Goal: Task Accomplishment & Management: Use online tool/utility

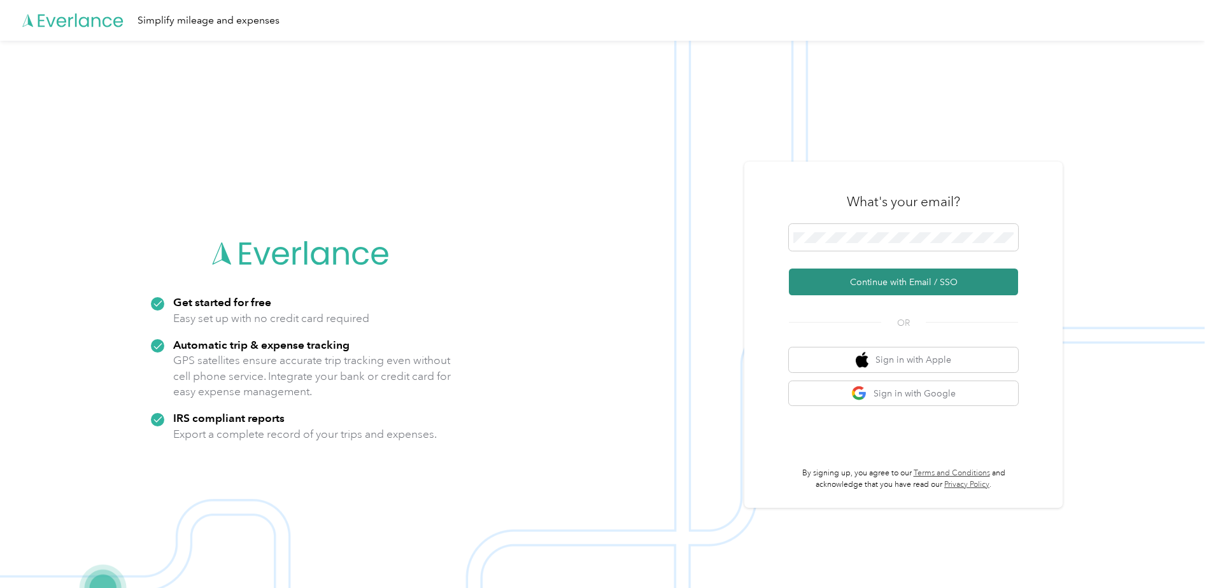
click at [905, 278] on button "Continue with Email / SSO" at bounding box center [903, 282] width 229 height 27
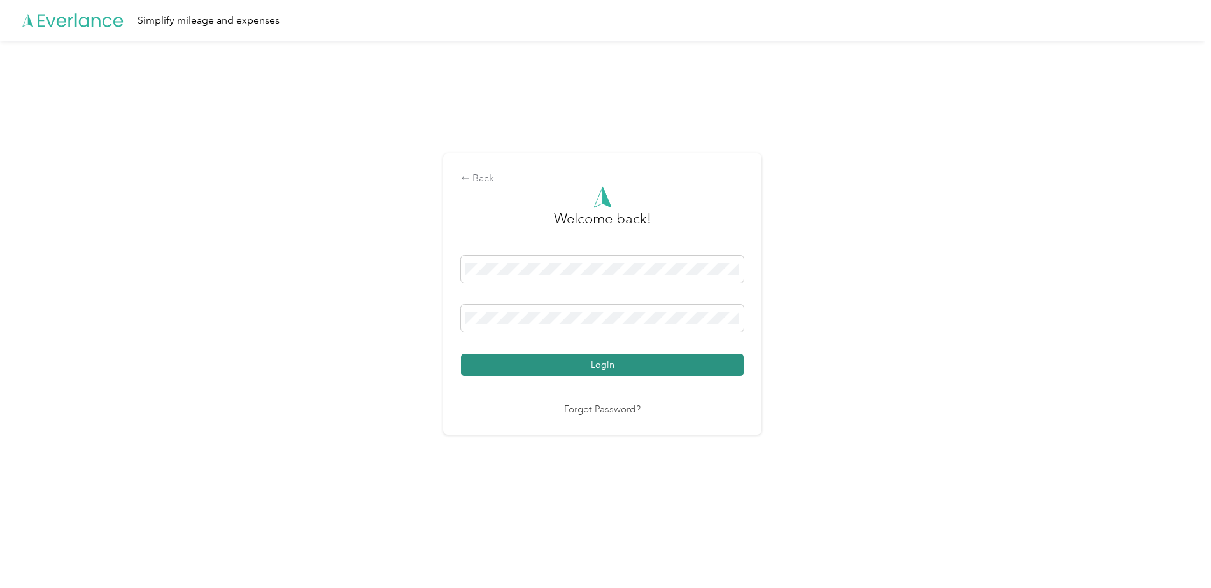
click at [584, 373] on button "Login" at bounding box center [602, 365] width 283 height 22
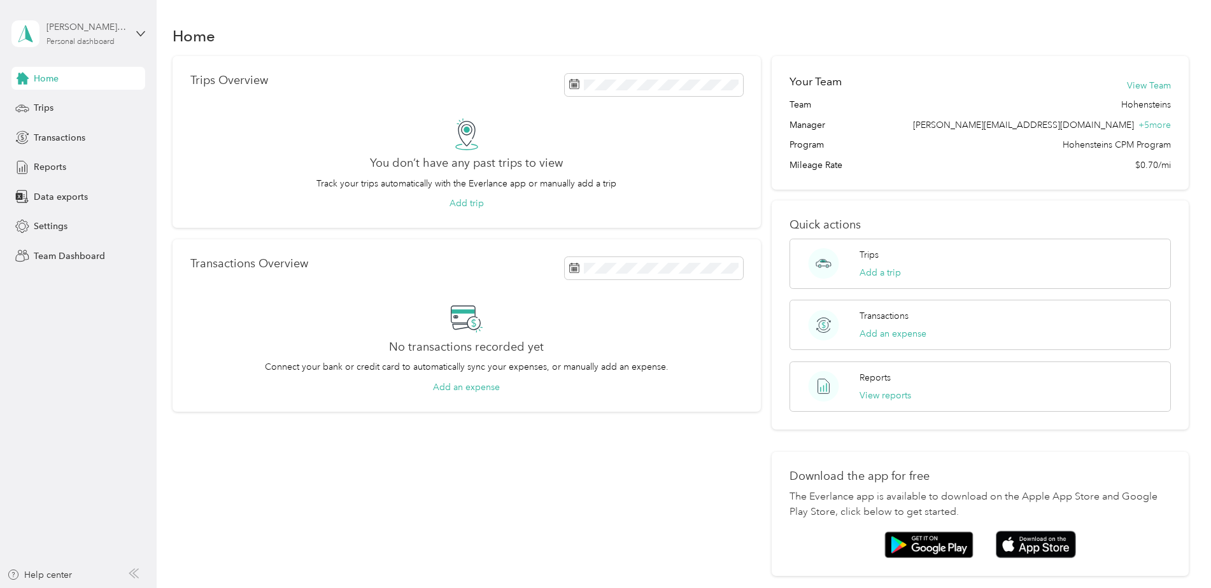
click at [121, 41] on div "meghan.l@hohensteins.com Personal dashboard" at bounding box center [86, 32] width 80 height 25
click at [76, 110] on div "Team dashboard" at bounding box center [181, 103] width 322 height 22
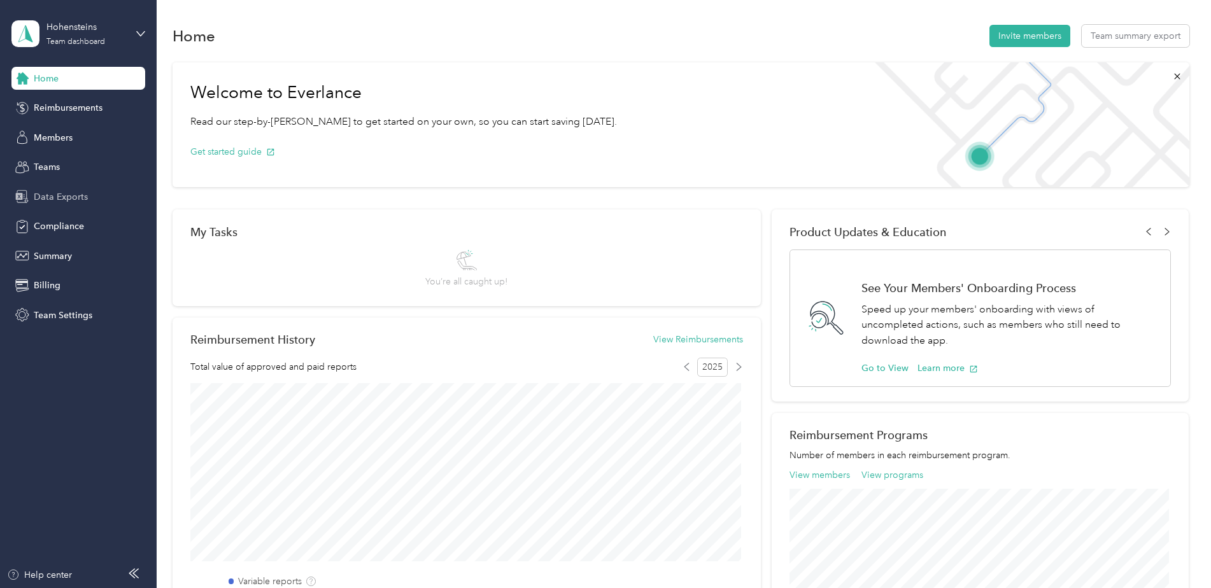
click at [63, 203] on span "Data Exports" at bounding box center [61, 196] width 54 height 13
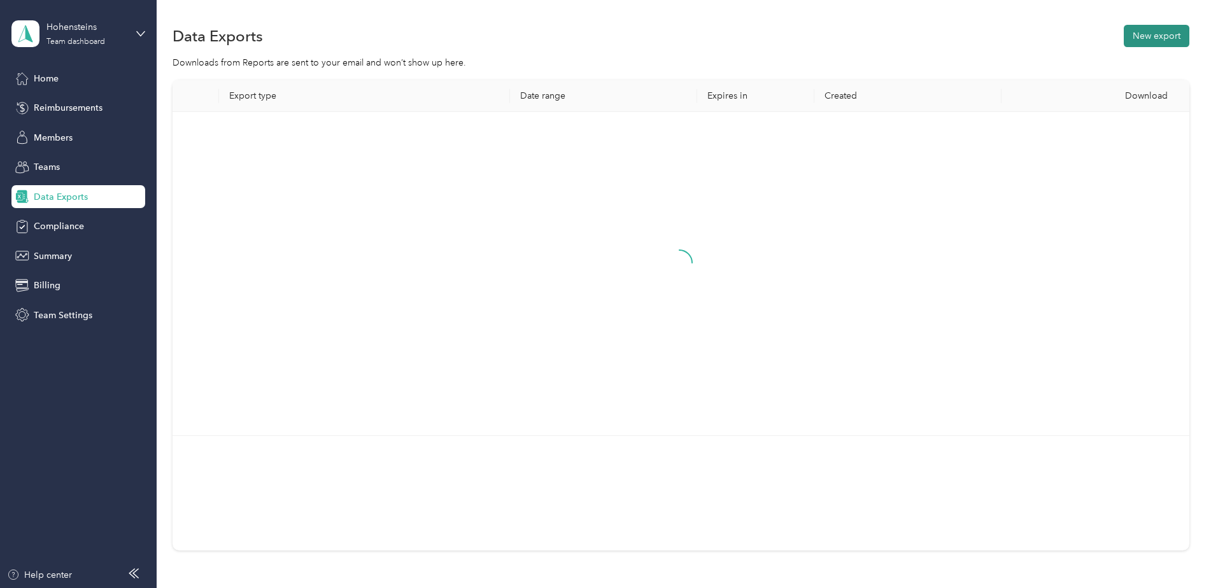
click at [1158, 40] on button "New export" at bounding box center [1157, 36] width 66 height 22
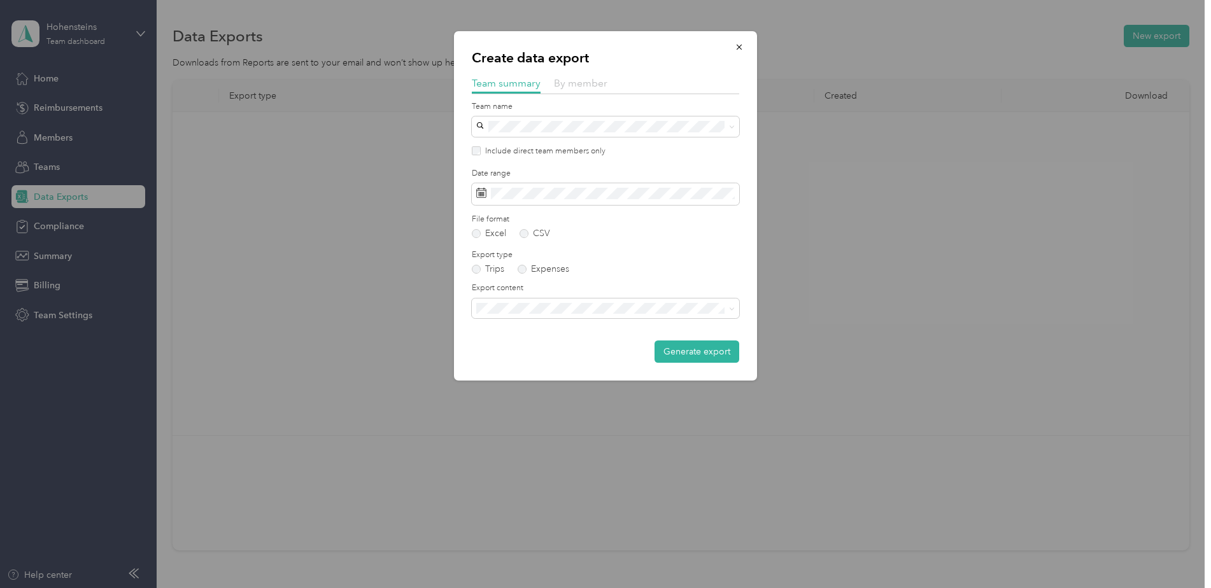
click at [593, 84] on span "By member" at bounding box center [580, 83] width 53 height 12
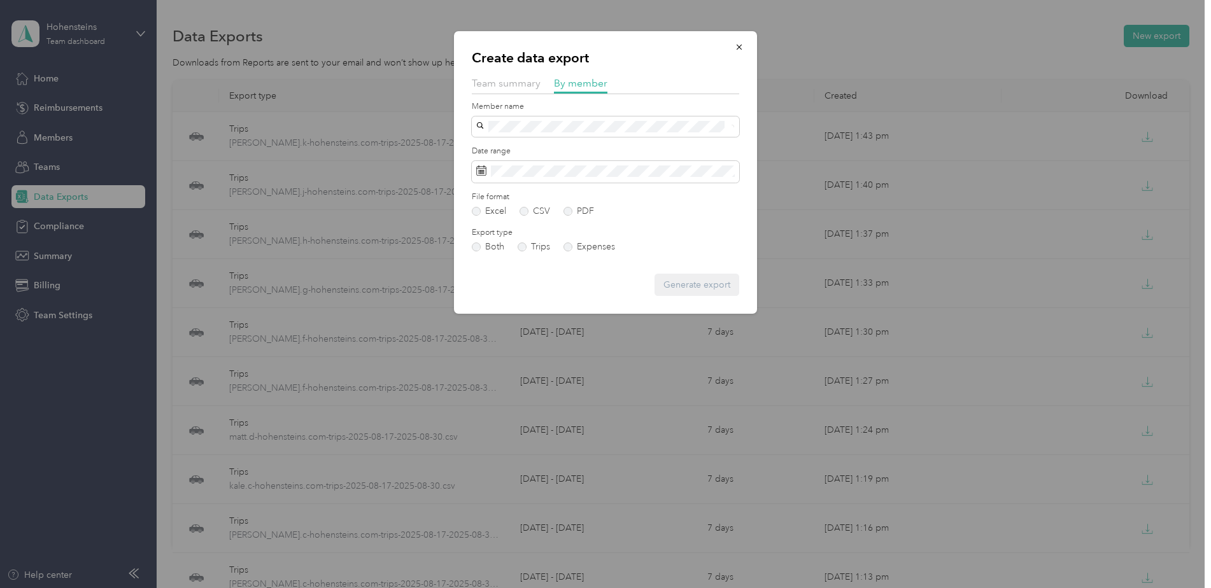
click at [557, 148] on div "[PERSON_NAME]" at bounding box center [606, 149] width 250 height 13
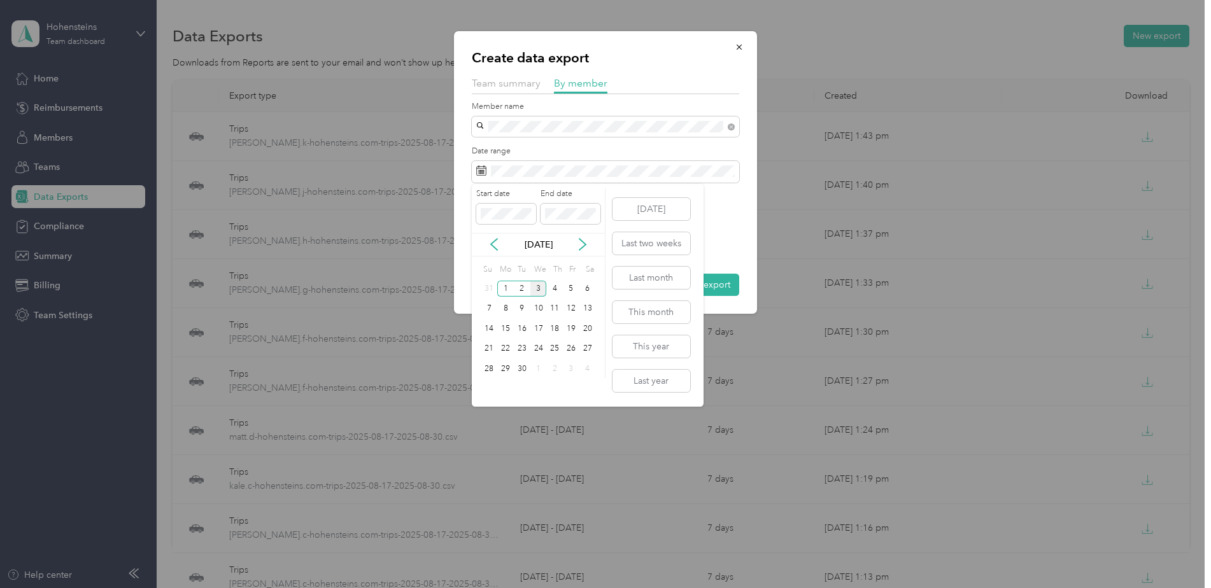
click at [496, 251] on div "[DATE]" at bounding box center [538, 244] width 133 height 13
click at [495, 244] on icon at bounding box center [494, 244] width 13 height 13
click at [487, 343] on div "17" at bounding box center [489, 349] width 17 height 16
click at [586, 371] on div "30" at bounding box center [587, 369] width 17 height 16
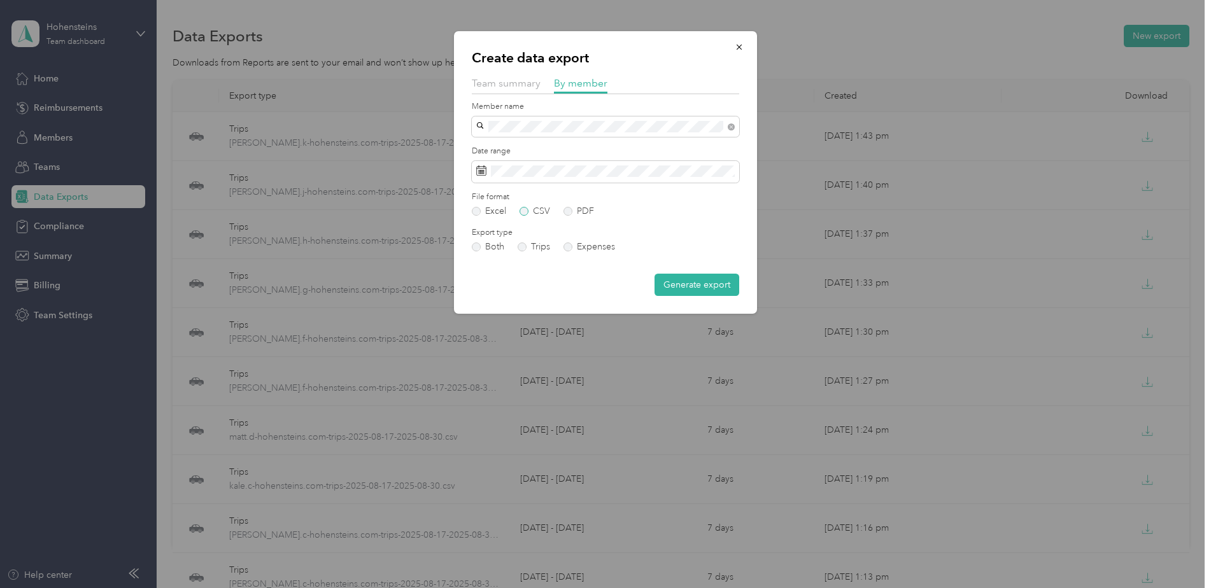
click at [529, 211] on label "CSV" at bounding box center [535, 211] width 31 height 9
click at [714, 282] on button "Generate export" at bounding box center [696, 285] width 85 height 22
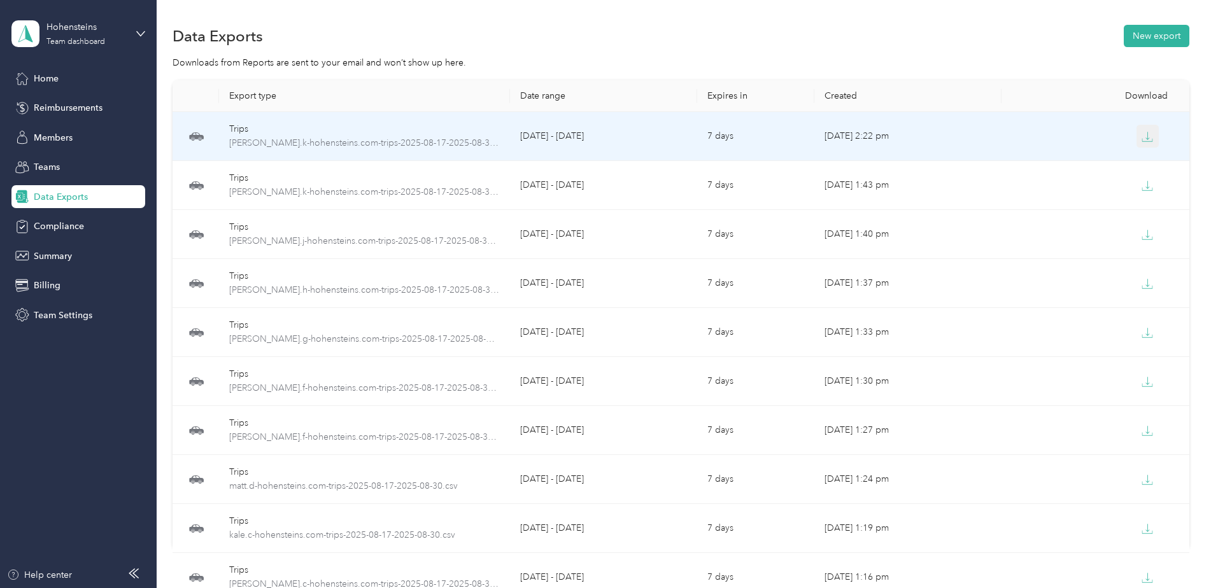
click at [1146, 135] on icon "button" at bounding box center [1148, 136] width 4 height 8
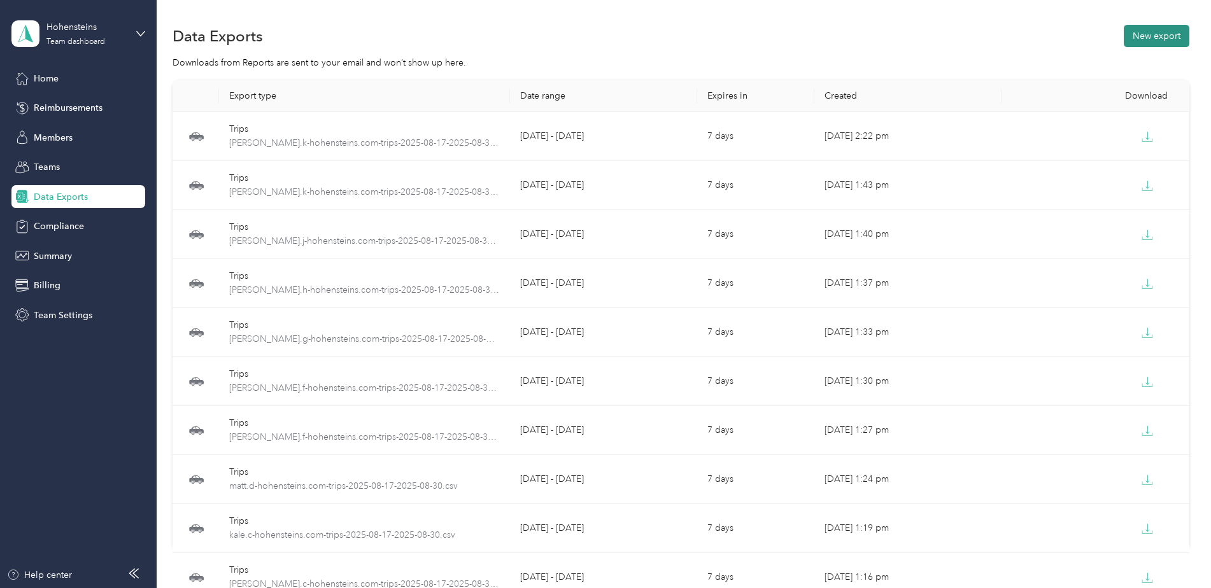
click at [1169, 32] on button "New export" at bounding box center [1157, 36] width 66 height 22
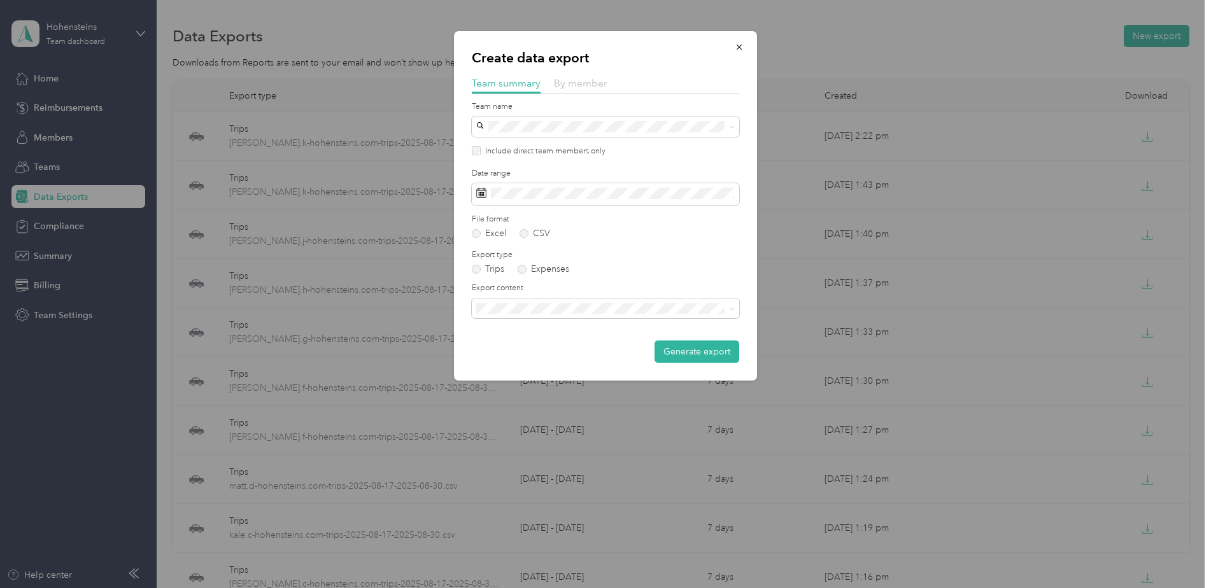
click at [582, 81] on span "By member" at bounding box center [580, 83] width 53 height 12
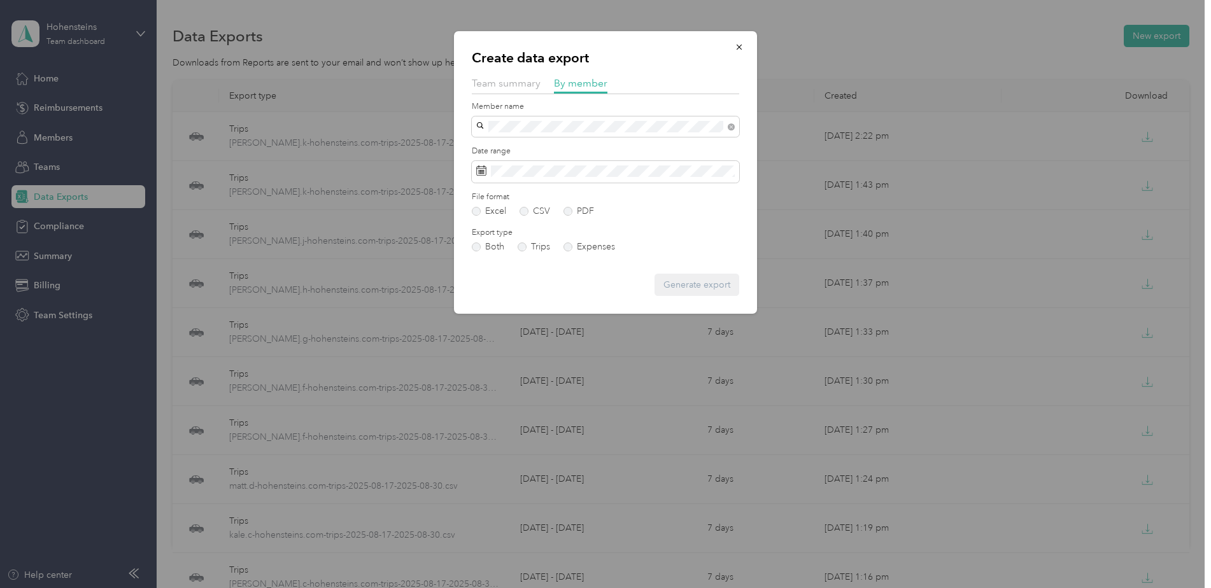
click at [548, 152] on span "[PERSON_NAME]" at bounding box center [516, 149] width 71 height 11
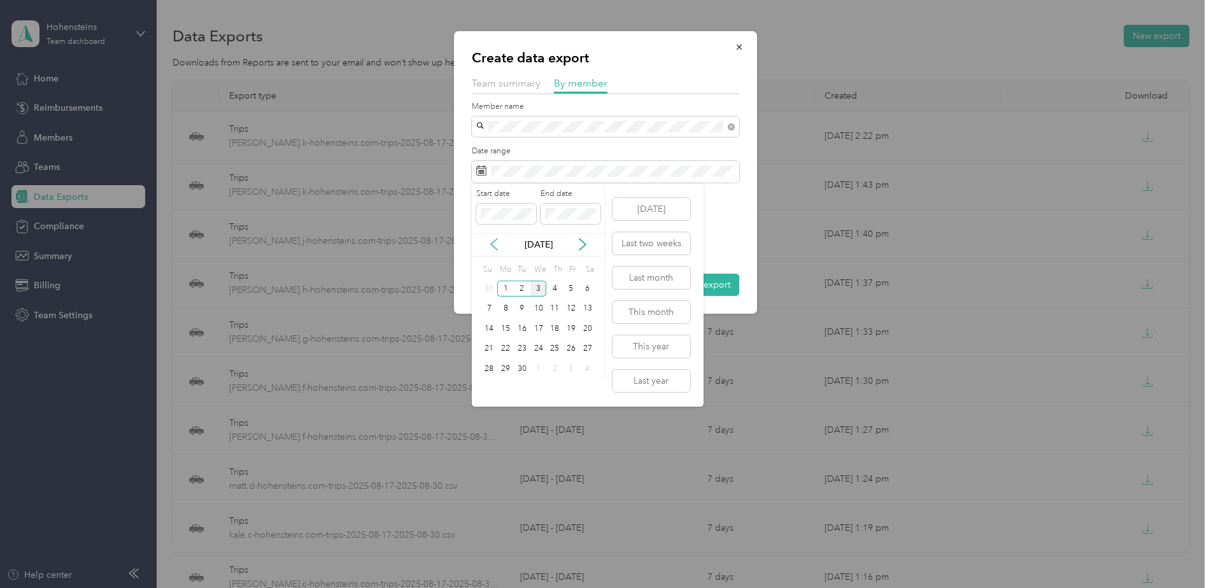
click at [489, 250] on icon at bounding box center [494, 244] width 13 height 13
drag, startPoint x: 488, startPoint y: 348, endPoint x: 543, endPoint y: 360, distance: 56.2
click at [489, 347] on div "17" at bounding box center [489, 349] width 17 height 16
click at [589, 371] on div "30" at bounding box center [587, 369] width 17 height 16
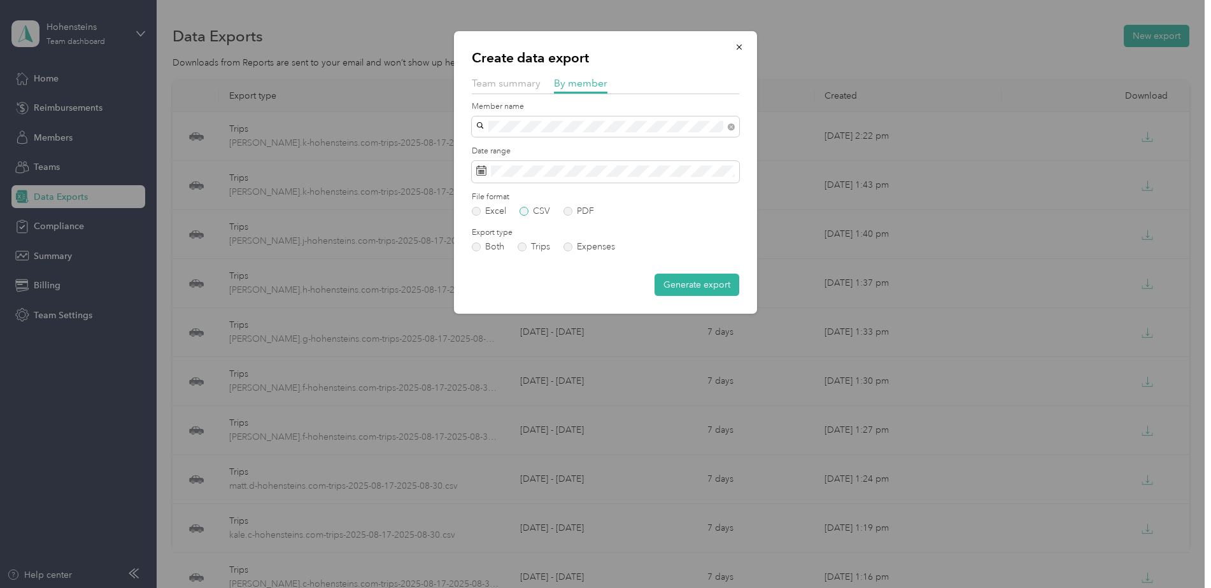
click at [538, 207] on label "CSV" at bounding box center [535, 211] width 31 height 9
click at [672, 284] on button "Generate export" at bounding box center [696, 285] width 85 height 22
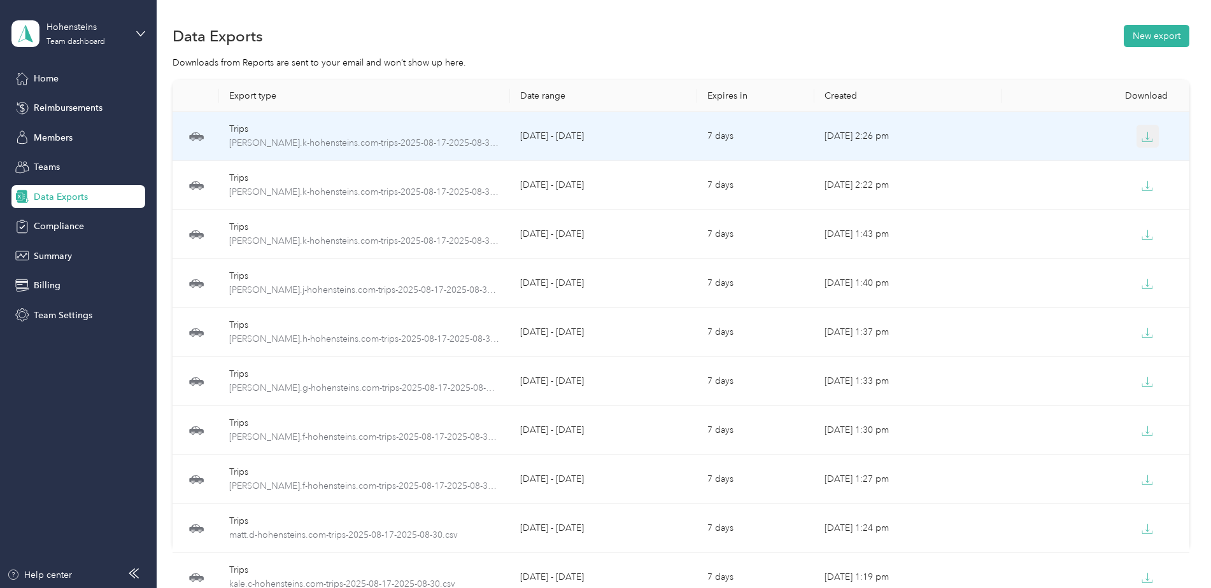
click at [1154, 139] on button "button" at bounding box center [1147, 136] width 23 height 23
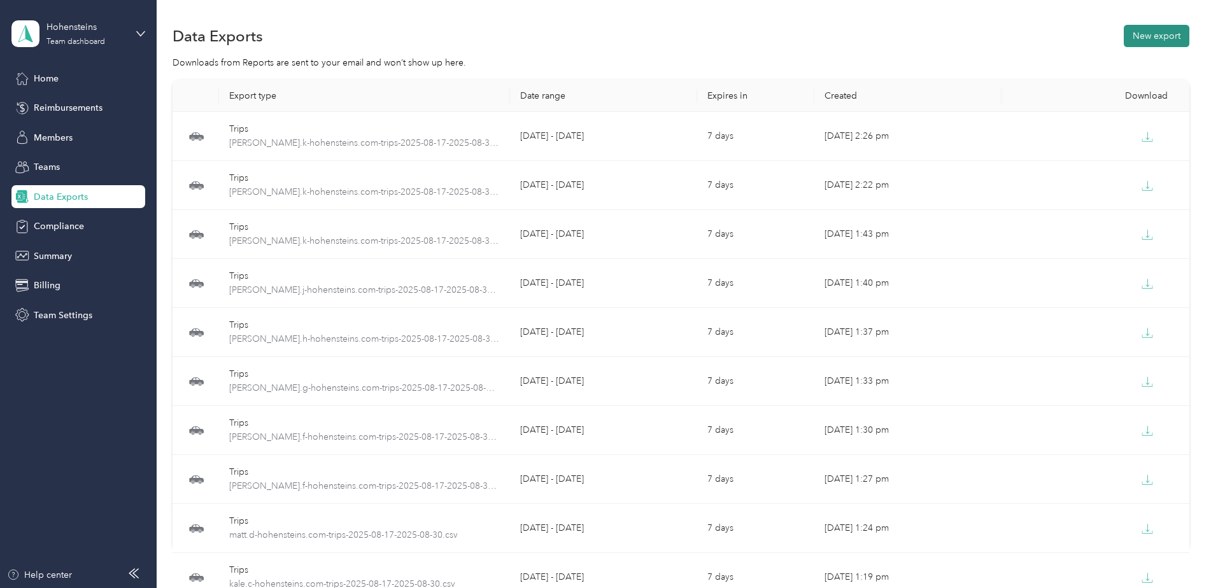
click at [1163, 36] on button "New export" at bounding box center [1157, 36] width 66 height 22
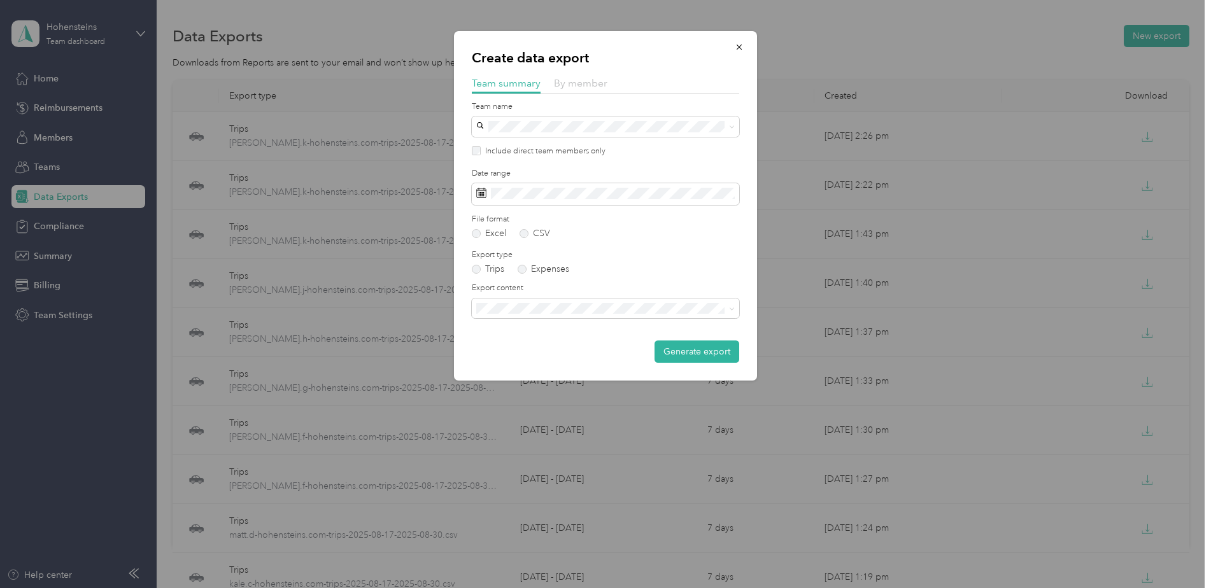
click at [569, 81] on span "By member" at bounding box center [580, 83] width 53 height 12
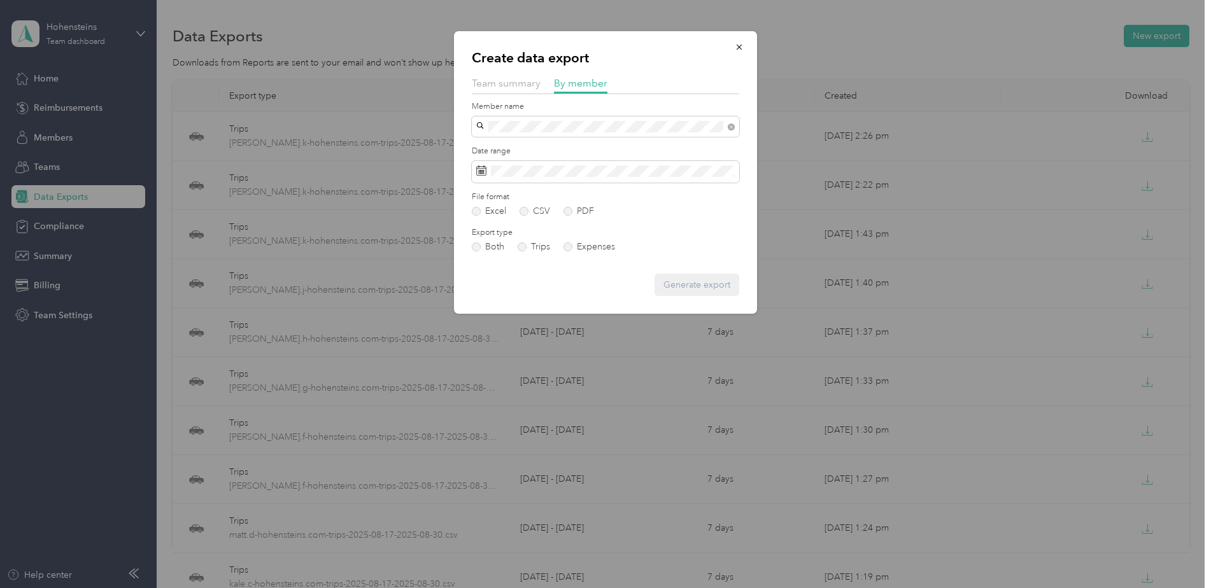
click at [541, 171] on div "[PERSON_NAME]" at bounding box center [606, 171] width 250 height 13
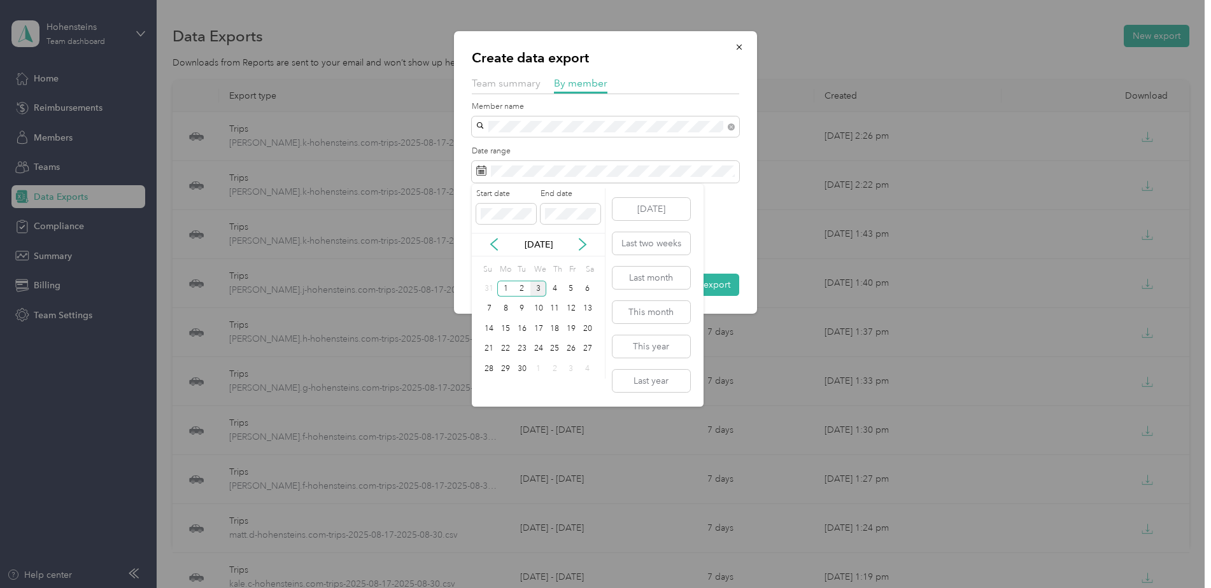
click at [492, 236] on div "[DATE]" at bounding box center [538, 245] width 133 height 24
click at [497, 246] on icon at bounding box center [494, 244] width 13 height 13
drag, startPoint x: 487, startPoint y: 351, endPoint x: 526, endPoint y: 364, distance: 40.7
click at [488, 351] on div "17" at bounding box center [489, 349] width 17 height 16
click at [590, 371] on div "30" at bounding box center [587, 369] width 17 height 16
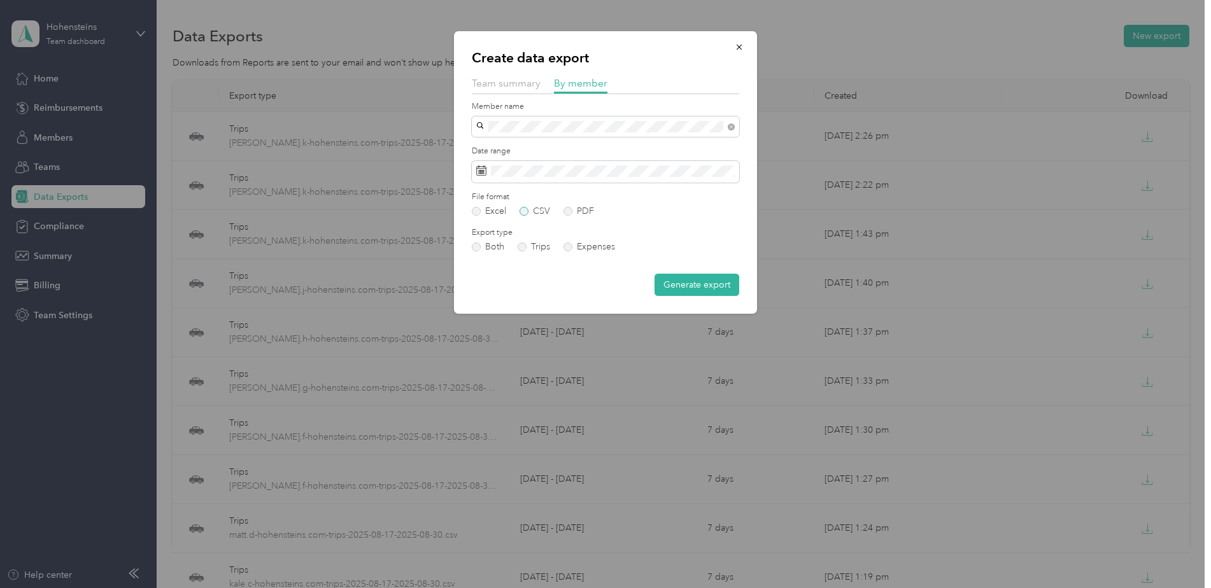
click at [536, 208] on label "CSV" at bounding box center [535, 211] width 31 height 9
click at [710, 287] on button "Generate export" at bounding box center [696, 285] width 85 height 22
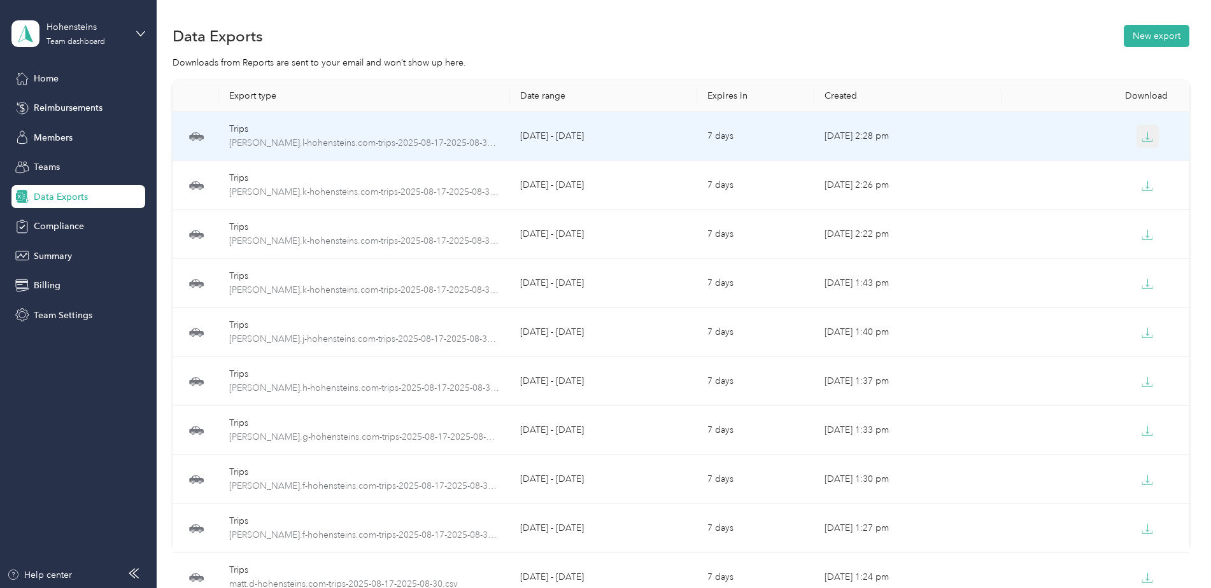
drag, startPoint x: 1143, startPoint y: 140, endPoint x: 1176, endPoint y: 142, distance: 32.5
click at [1143, 140] on icon "button" at bounding box center [1147, 136] width 11 height 11
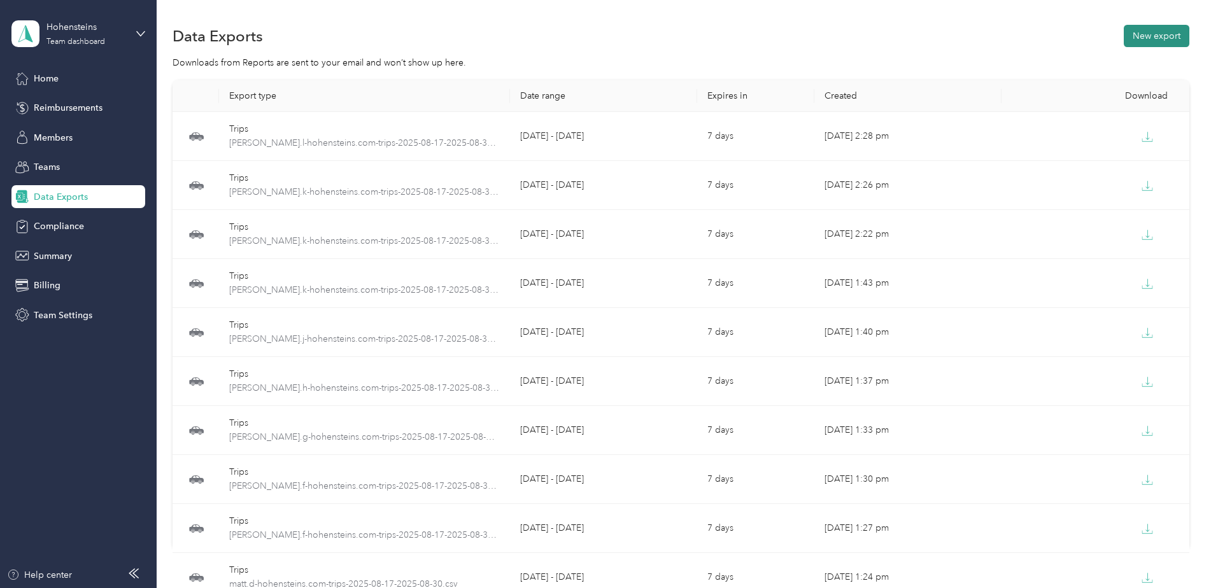
click at [1169, 29] on button "New export" at bounding box center [1157, 36] width 66 height 22
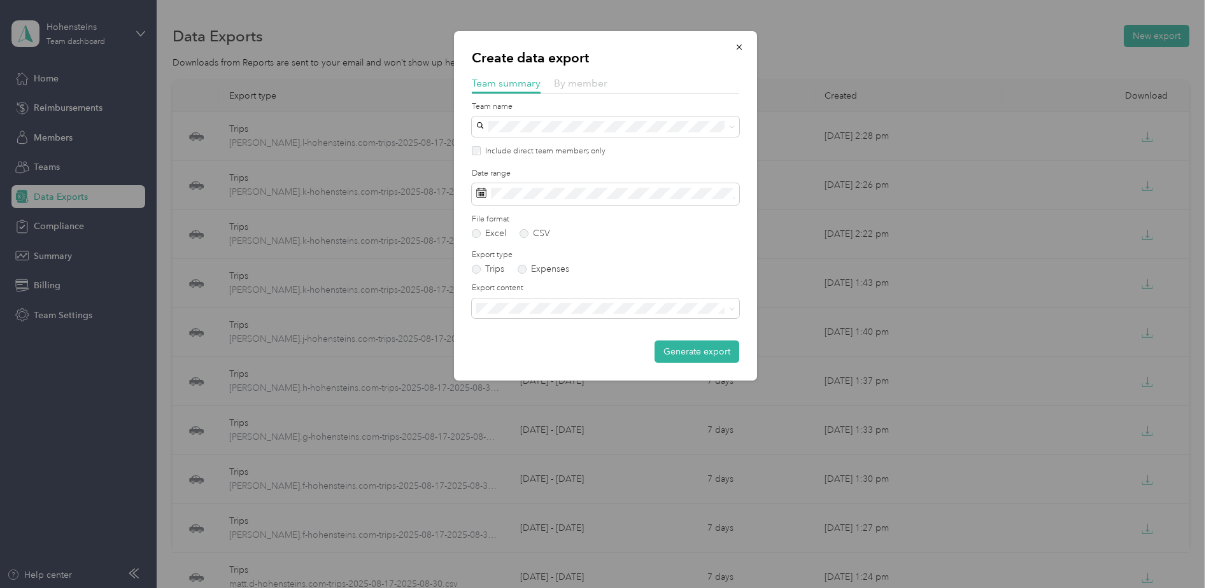
drag, startPoint x: 584, startPoint y: 93, endPoint x: 591, endPoint y: 82, distance: 12.6
click at [585, 93] on div "Team summary By member" at bounding box center [605, 85] width 267 height 18
click at [591, 82] on span "By member" at bounding box center [580, 83] width 53 height 12
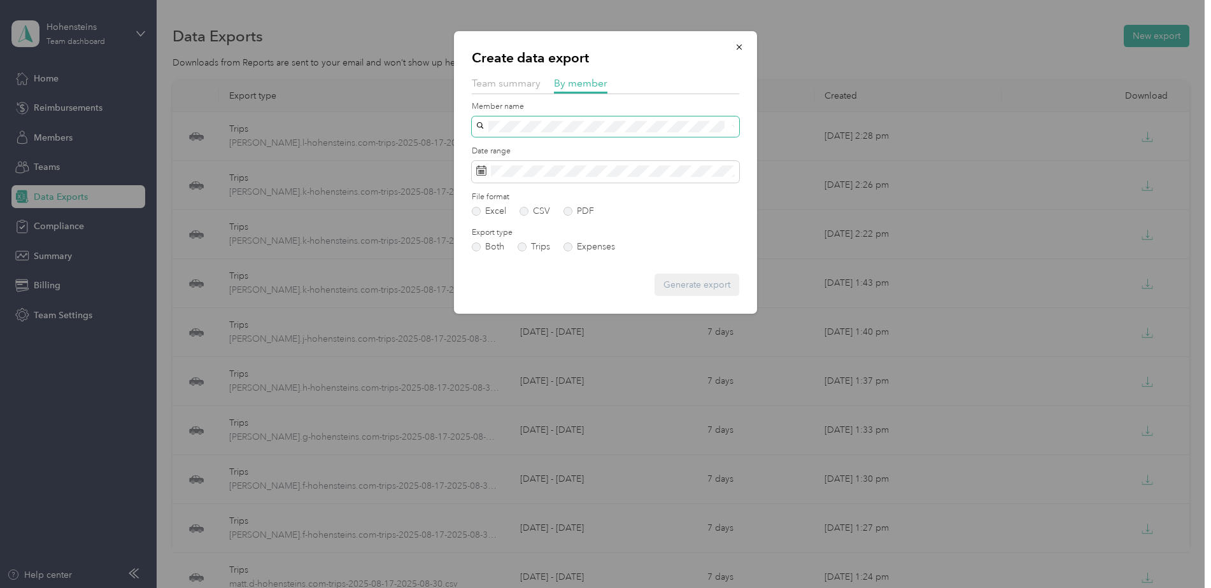
click at [550, 120] on span at bounding box center [605, 127] width 267 height 20
click at [527, 147] on span "[PERSON_NAME]" at bounding box center [516, 149] width 71 height 11
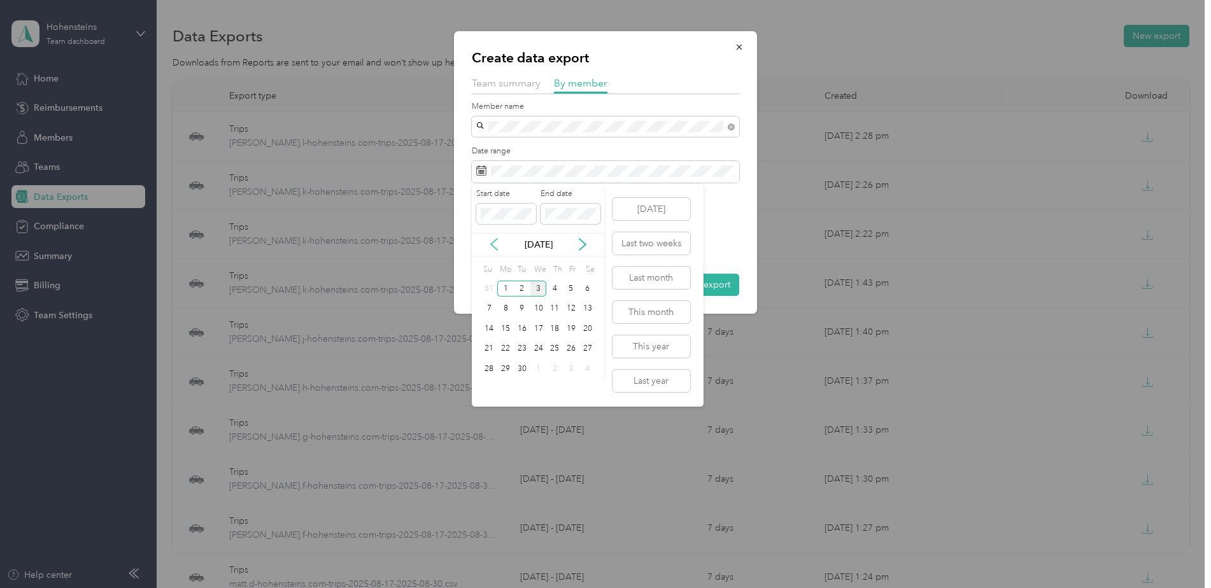
click at [488, 246] on div "[DATE]" at bounding box center [538, 244] width 133 height 13
click at [495, 248] on icon at bounding box center [494, 244] width 6 height 11
click at [487, 348] on div "17" at bounding box center [489, 349] width 17 height 16
click at [589, 368] on div "30" at bounding box center [587, 369] width 17 height 16
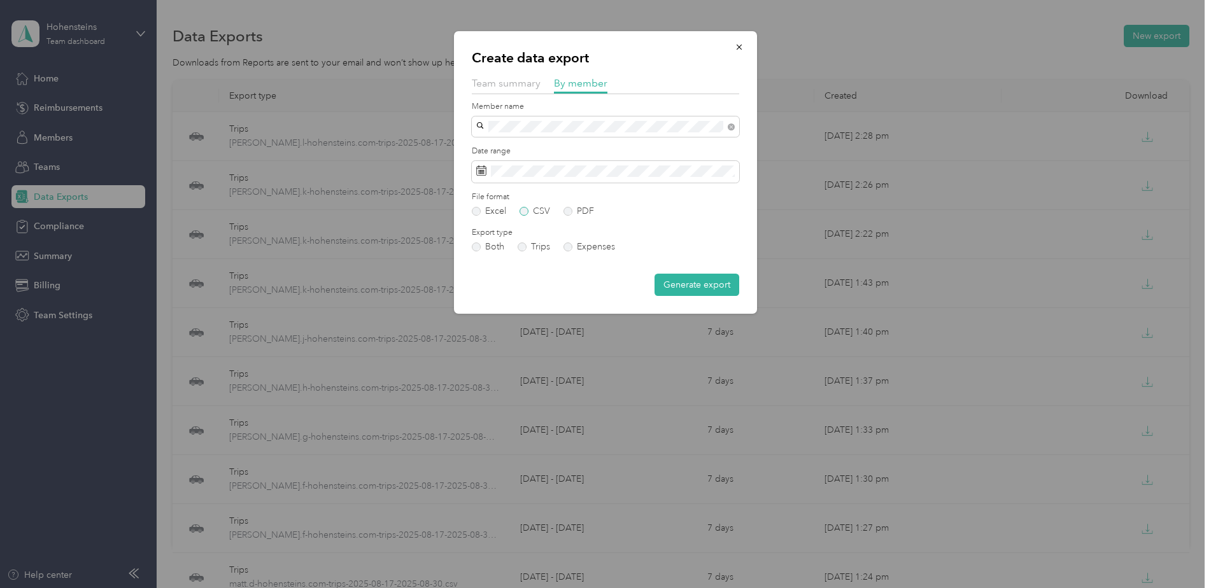
click at [539, 208] on label "CSV" at bounding box center [535, 211] width 31 height 9
click at [700, 289] on button "Generate export" at bounding box center [696, 285] width 85 height 22
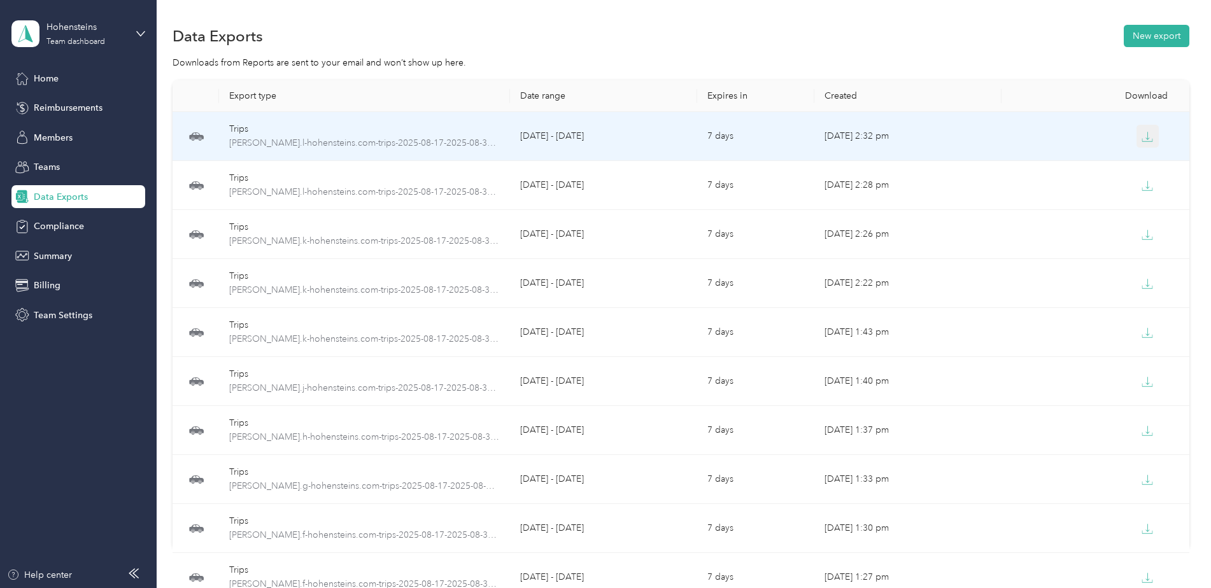
click at [1150, 138] on icon "button" at bounding box center [1147, 136] width 11 height 11
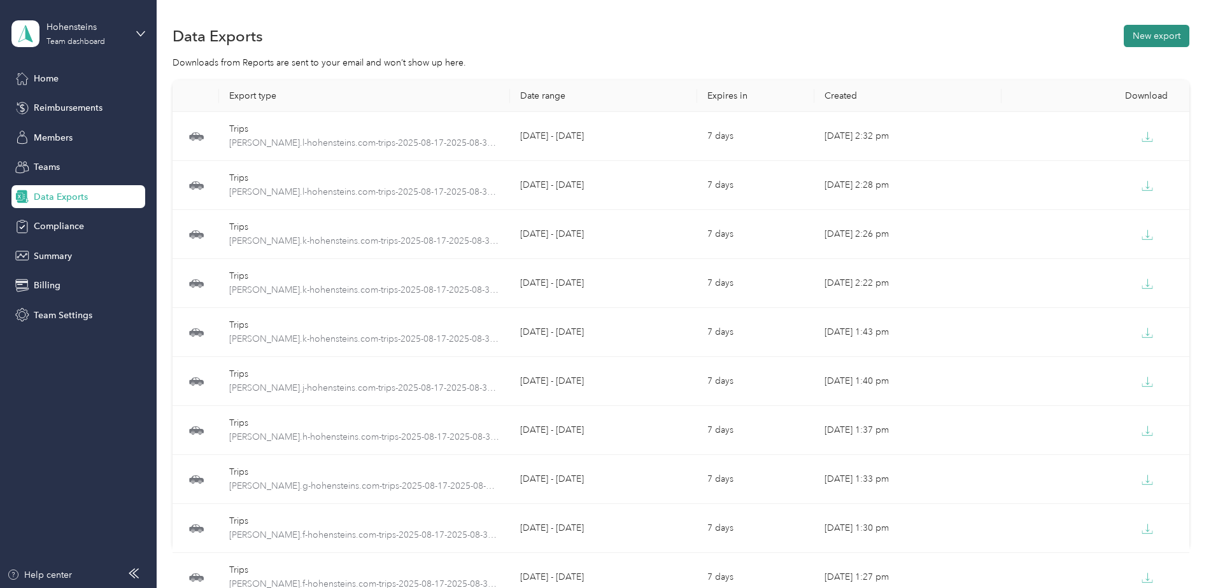
click at [1162, 30] on button "New export" at bounding box center [1157, 36] width 66 height 22
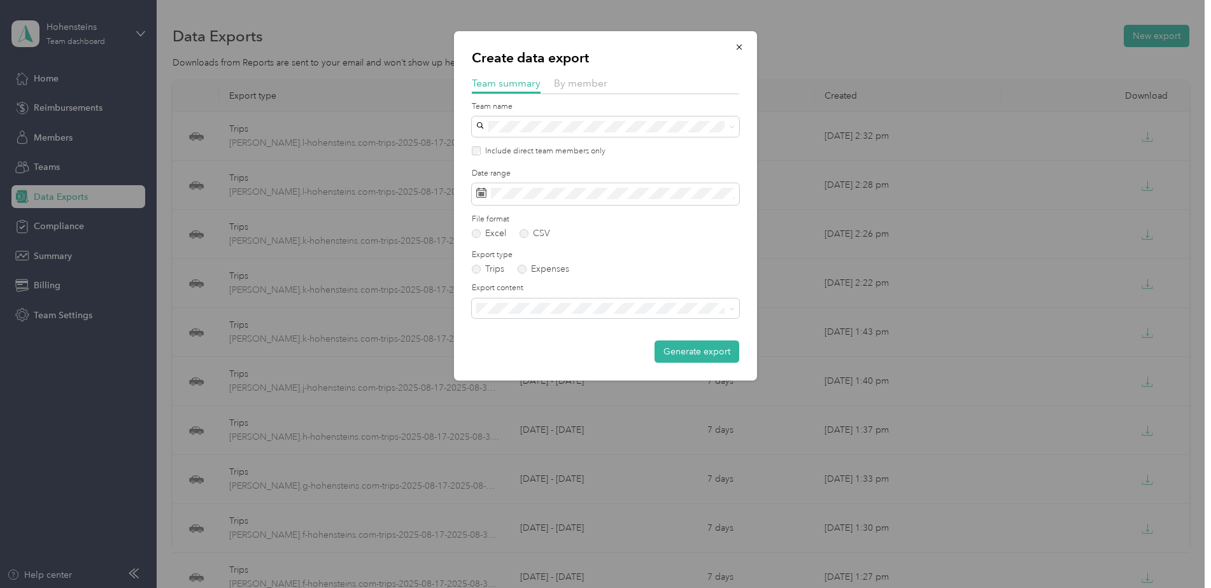
click at [560, 89] on div "By member" at bounding box center [580, 84] width 53 height 16
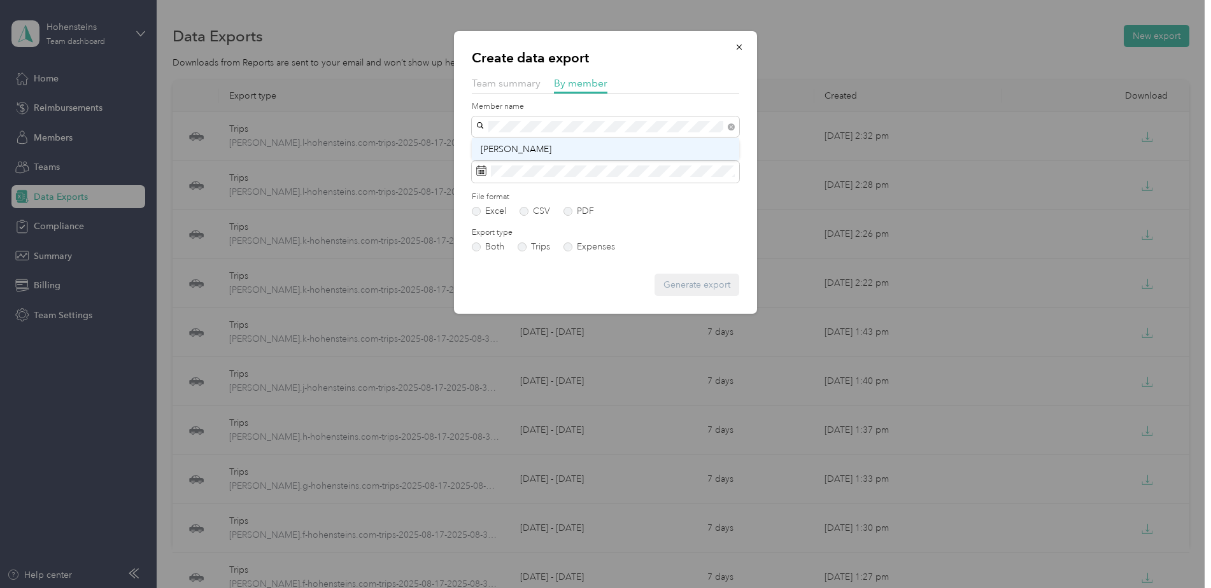
click at [548, 139] on li "[PERSON_NAME]" at bounding box center [605, 149] width 267 height 22
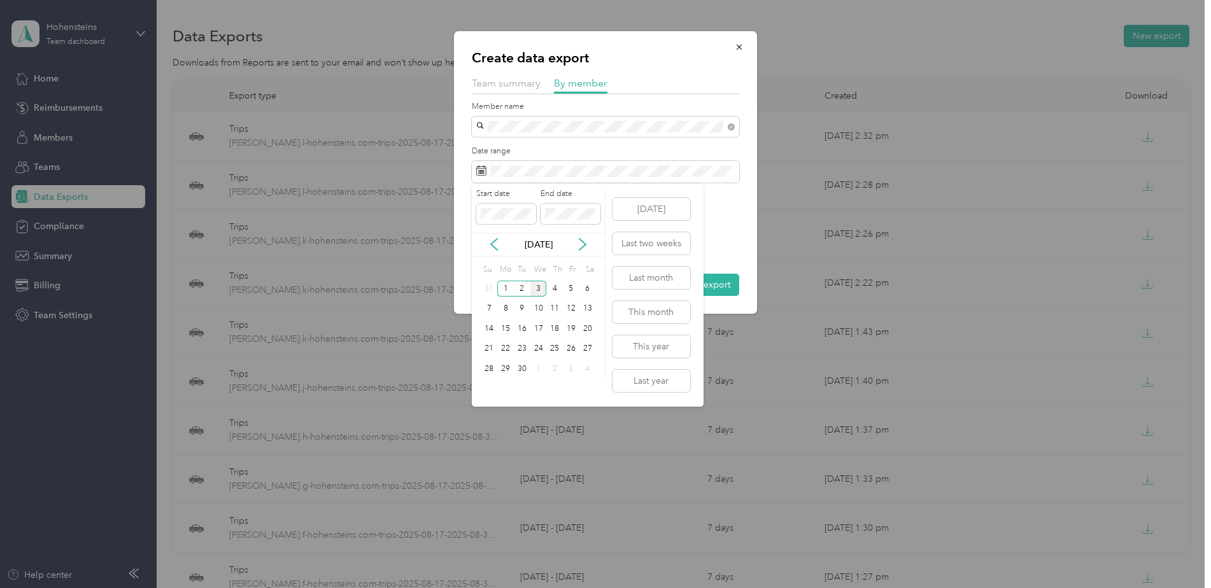
click at [487, 244] on div "[DATE]" at bounding box center [538, 244] width 133 height 13
click at [489, 246] on icon at bounding box center [494, 244] width 13 height 13
click at [490, 351] on div "17" at bounding box center [489, 349] width 17 height 16
click at [586, 365] on div "30" at bounding box center [587, 369] width 17 height 16
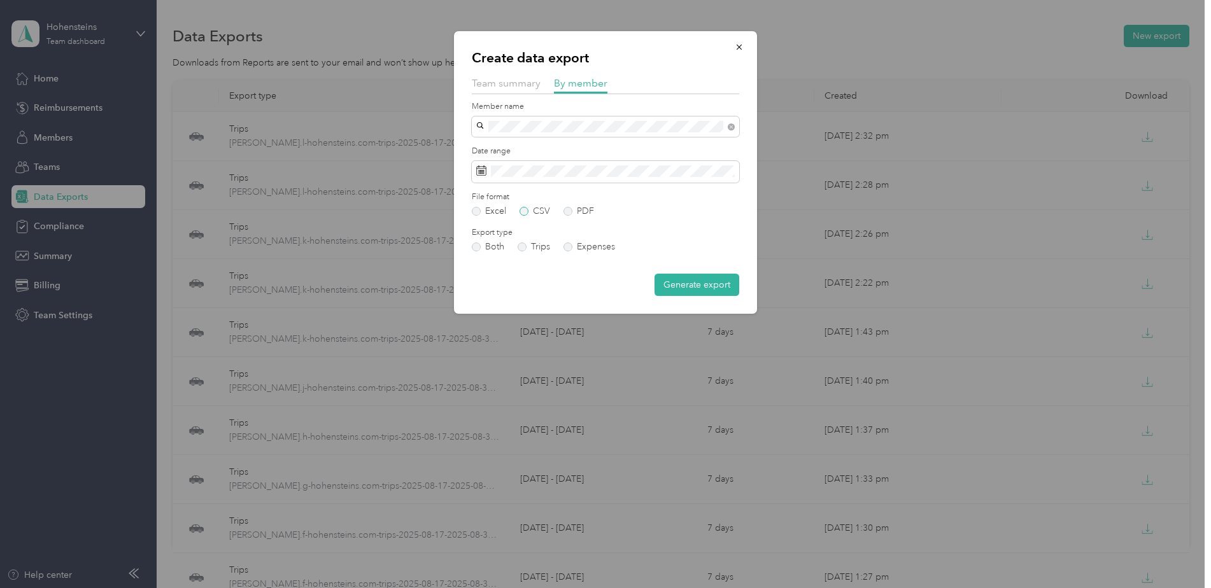
click at [536, 212] on label "CSV" at bounding box center [535, 211] width 31 height 9
click at [671, 285] on button "Generate export" at bounding box center [696, 285] width 85 height 22
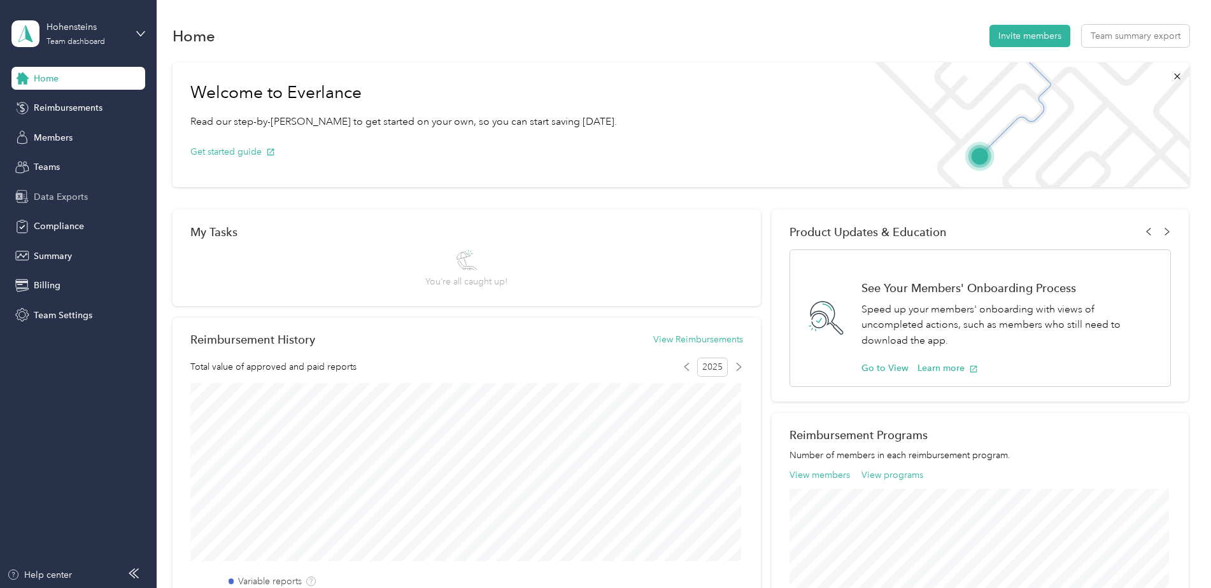
click at [79, 188] on div "Data Exports" at bounding box center [78, 196] width 134 height 23
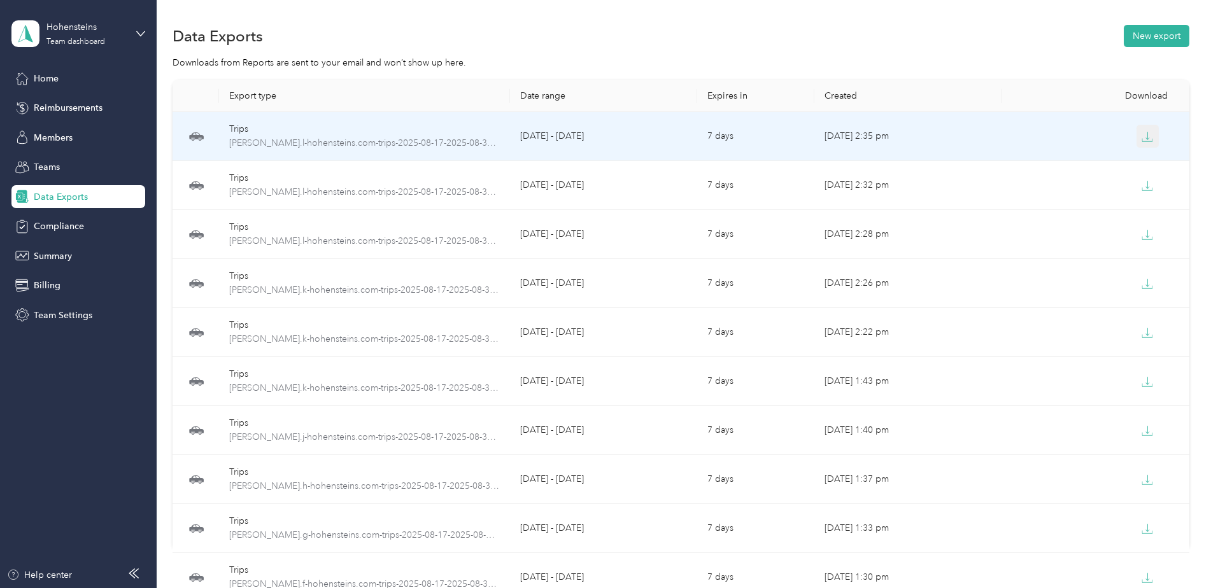
click at [1142, 136] on icon "button" at bounding box center [1147, 136] width 11 height 11
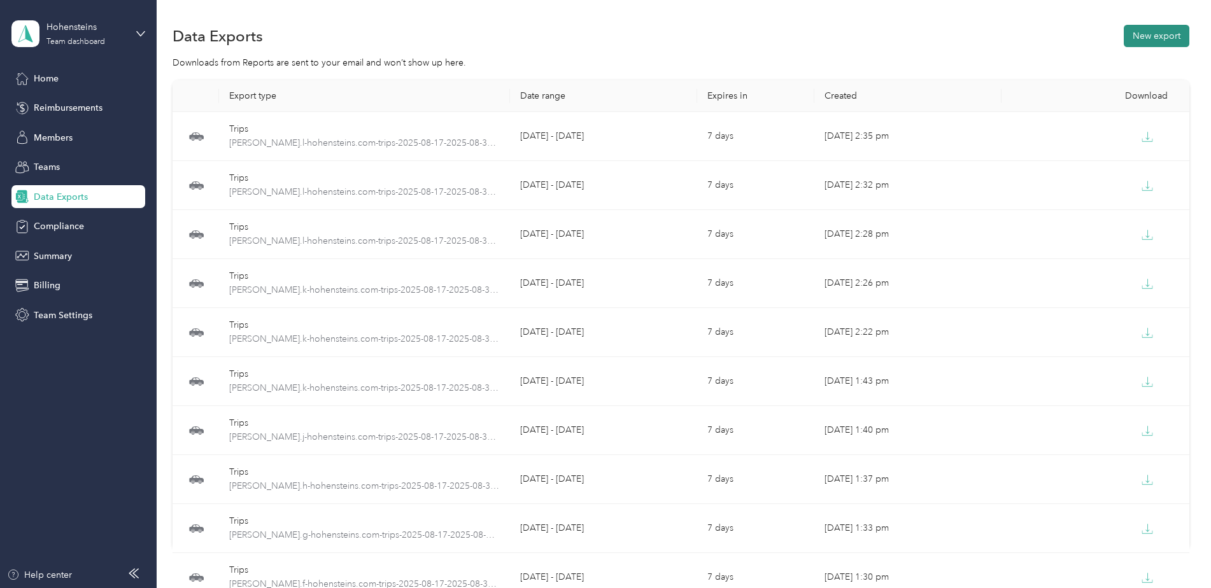
click at [1169, 36] on button "New export" at bounding box center [1157, 36] width 66 height 22
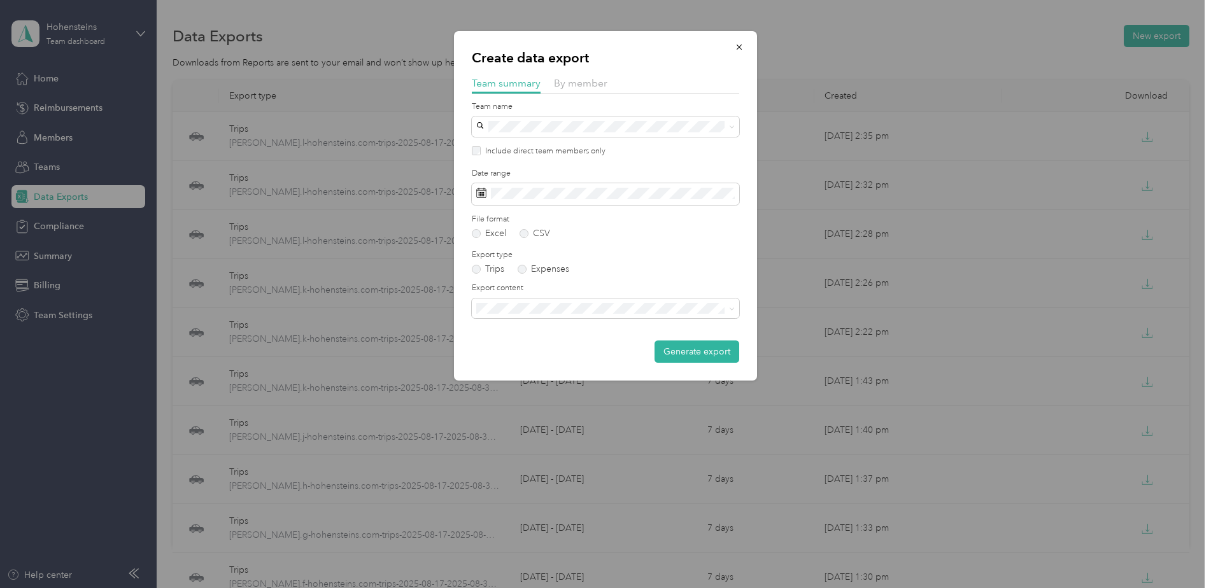
click at [577, 77] on span "By member" at bounding box center [580, 83] width 53 height 12
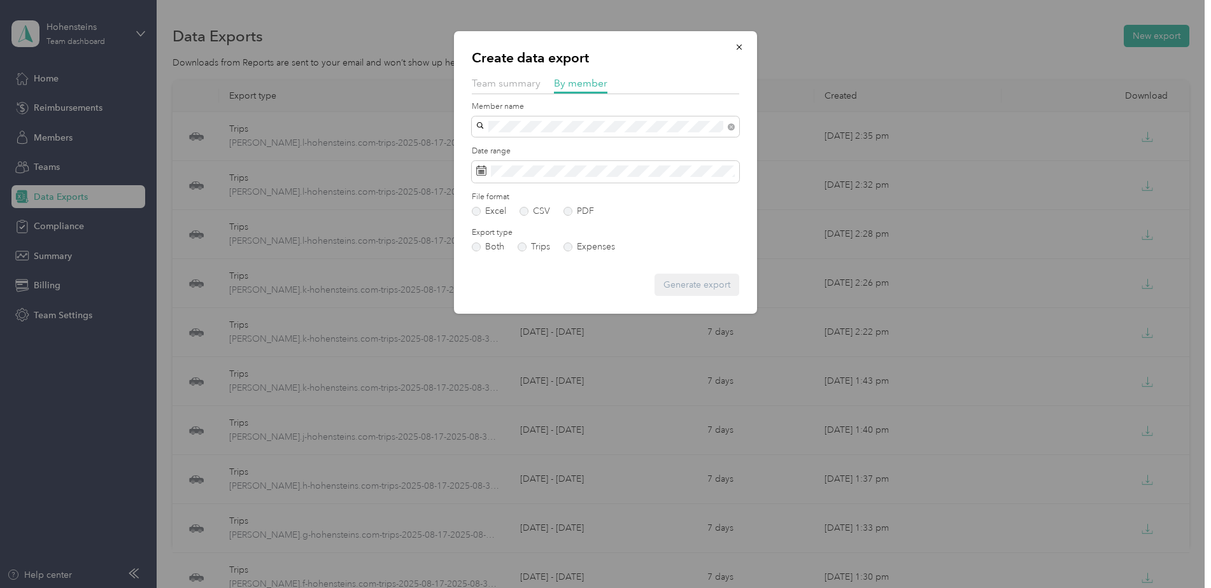
click at [523, 141] on li "[PERSON_NAME]" at bounding box center [605, 149] width 267 height 22
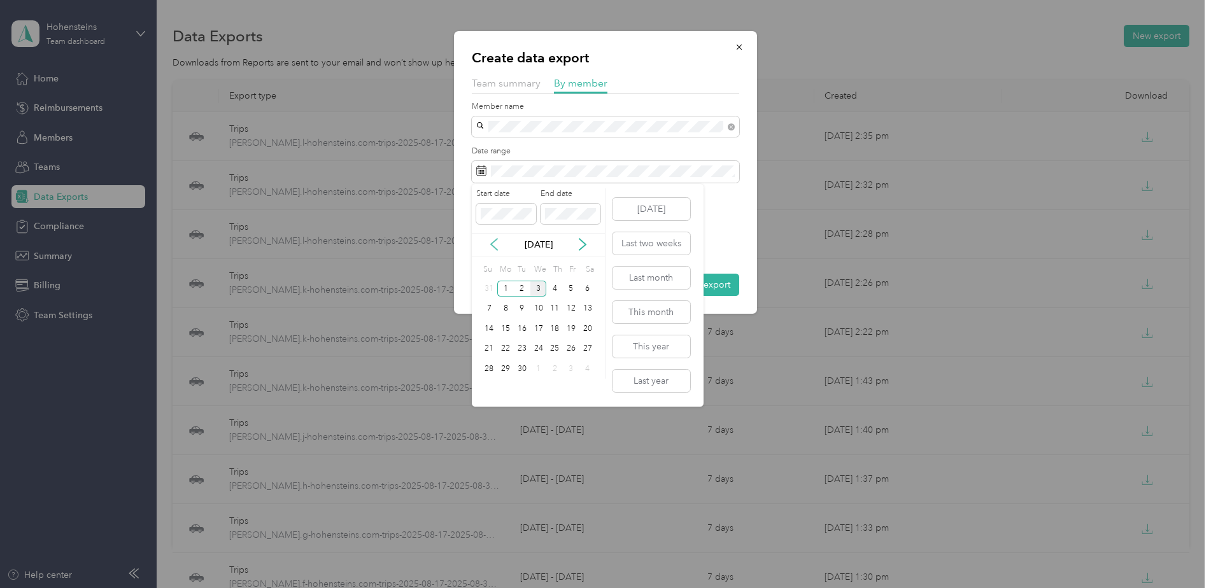
click at [493, 243] on icon at bounding box center [494, 244] width 13 height 13
click at [492, 352] on div "17" at bounding box center [489, 349] width 17 height 16
click at [580, 368] on div "30" at bounding box center [587, 369] width 17 height 16
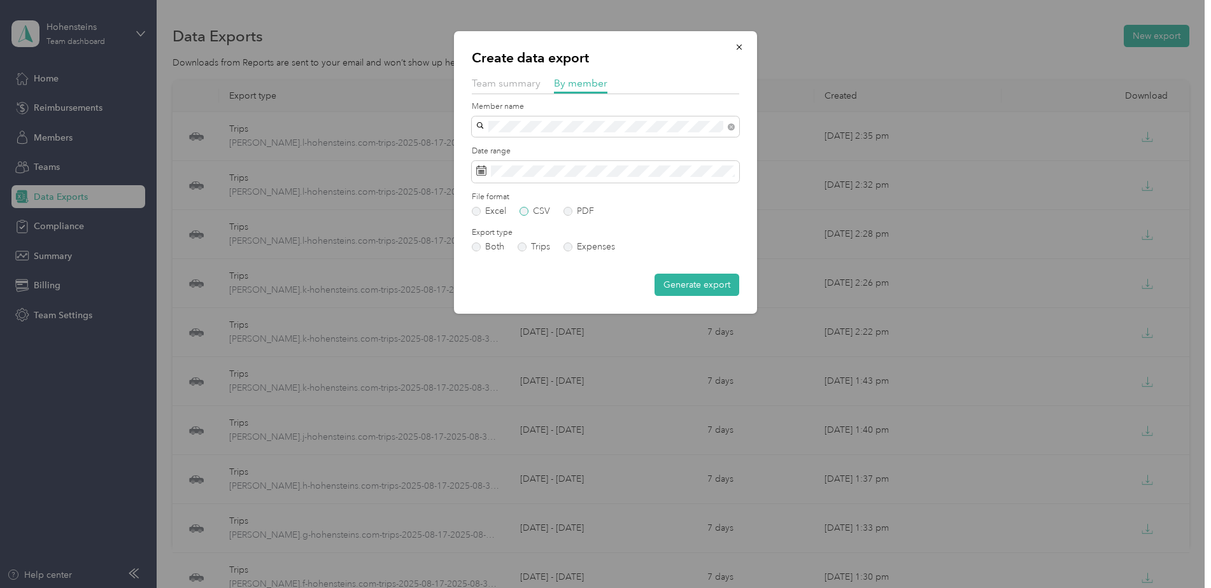
click at [531, 213] on label "CSV" at bounding box center [535, 211] width 31 height 9
click at [696, 285] on button "Generate export" at bounding box center [696, 285] width 85 height 22
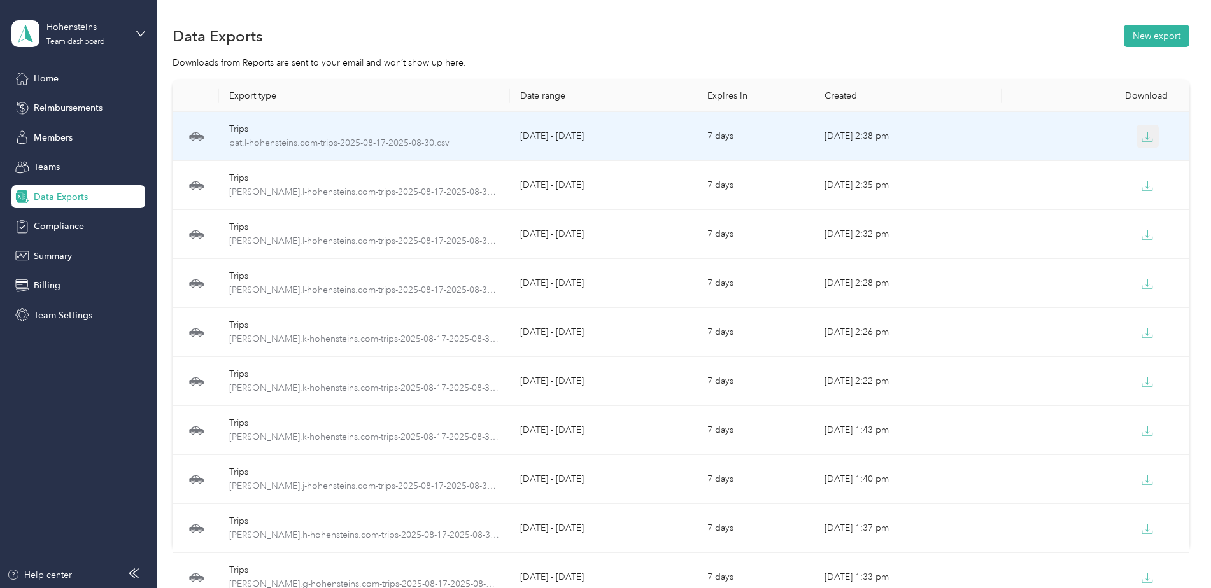
click at [1142, 139] on icon "button" at bounding box center [1147, 136] width 11 height 11
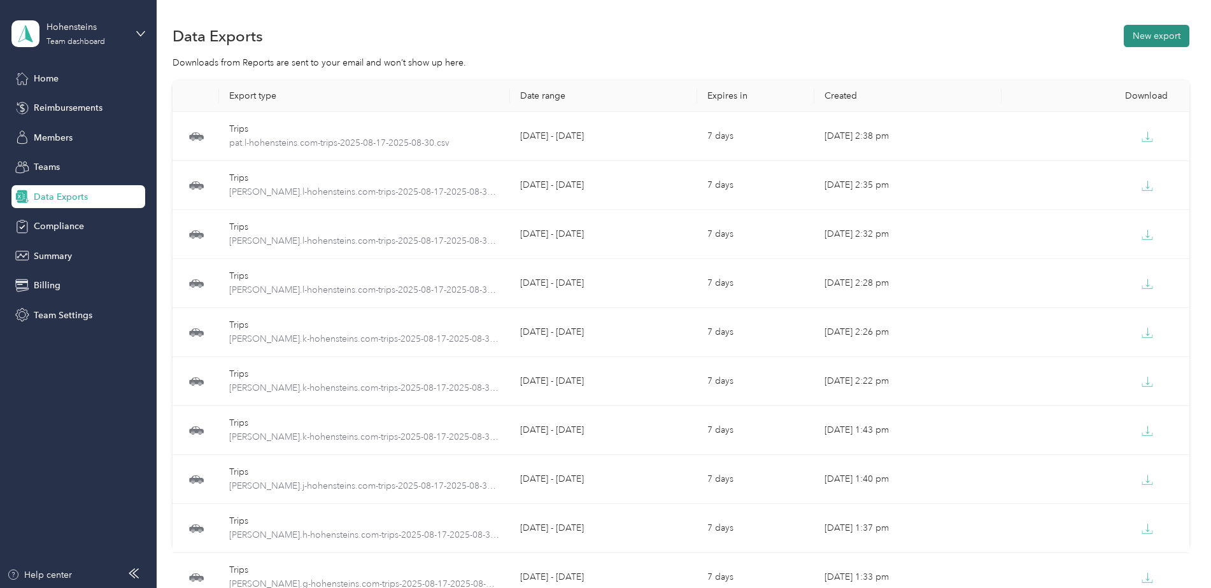
click at [1161, 39] on button "New export" at bounding box center [1157, 36] width 66 height 22
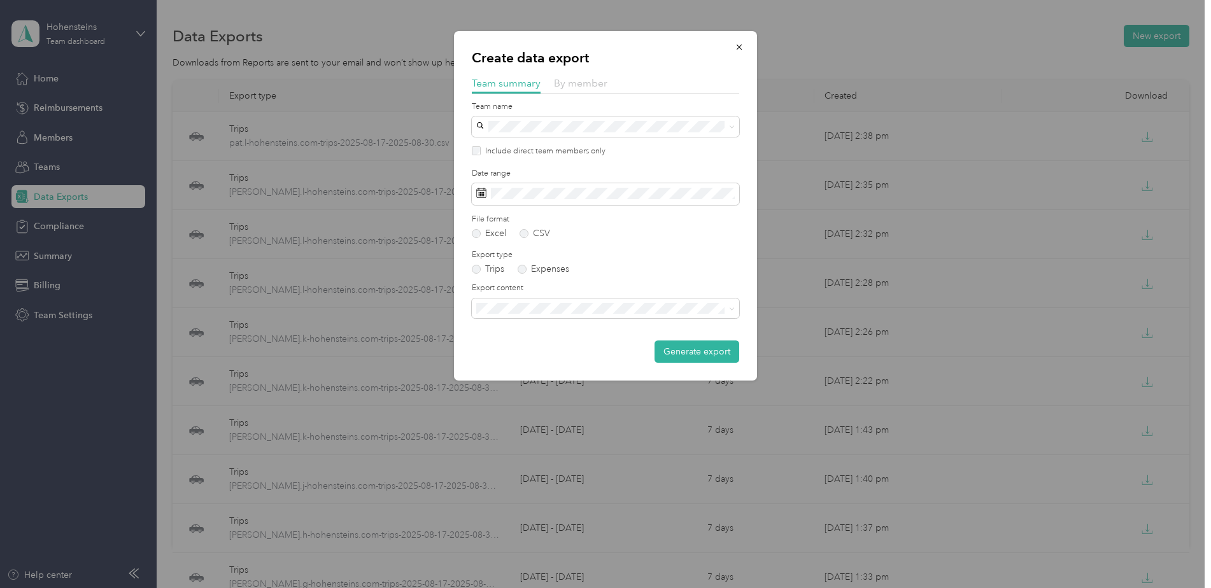
click at [597, 81] on span "By member" at bounding box center [580, 83] width 53 height 12
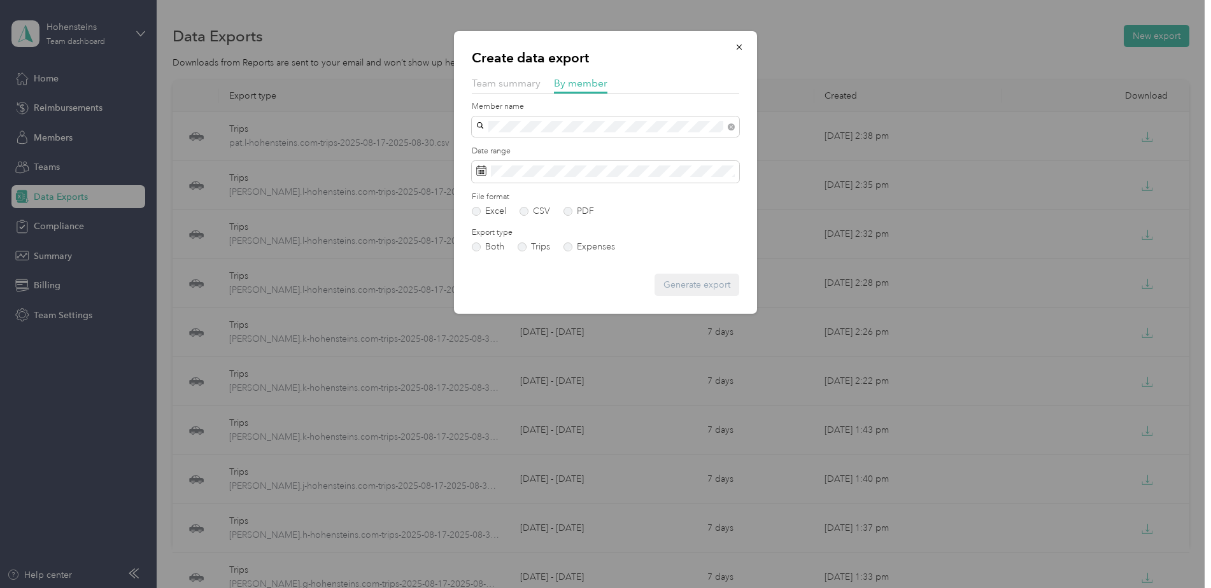
click at [525, 190] on span "[PERSON_NAME]" at bounding box center [516, 193] width 71 height 11
click at [530, 209] on label "CSV" at bounding box center [535, 211] width 31 height 9
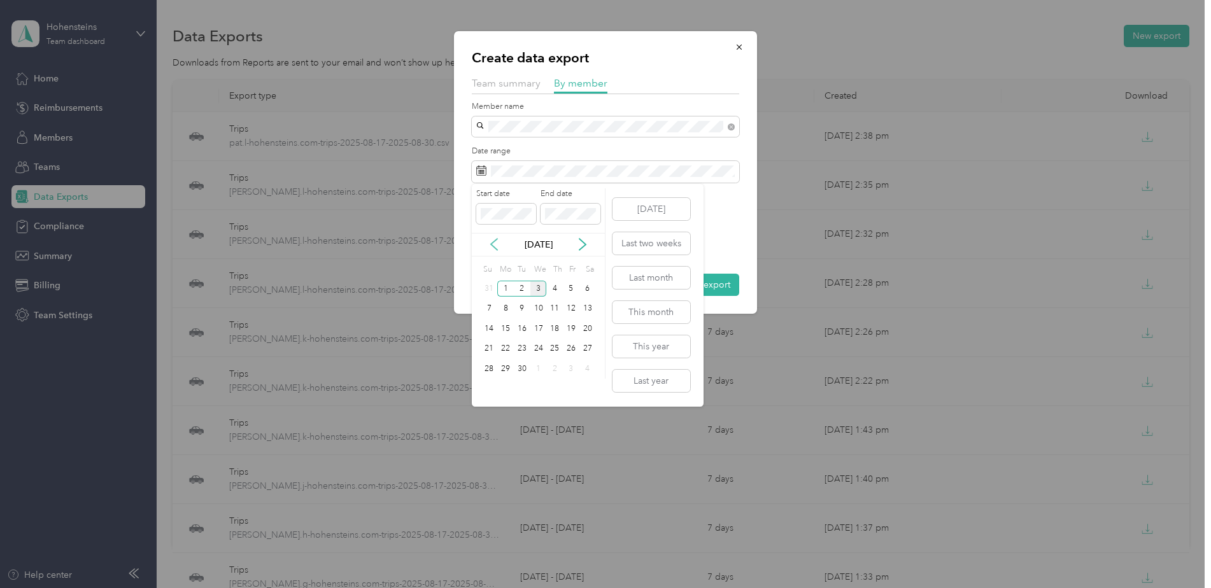
click at [498, 241] on icon at bounding box center [494, 244] width 13 height 13
click at [492, 351] on div "17" at bounding box center [489, 349] width 17 height 16
click at [585, 371] on div "30" at bounding box center [587, 369] width 17 height 16
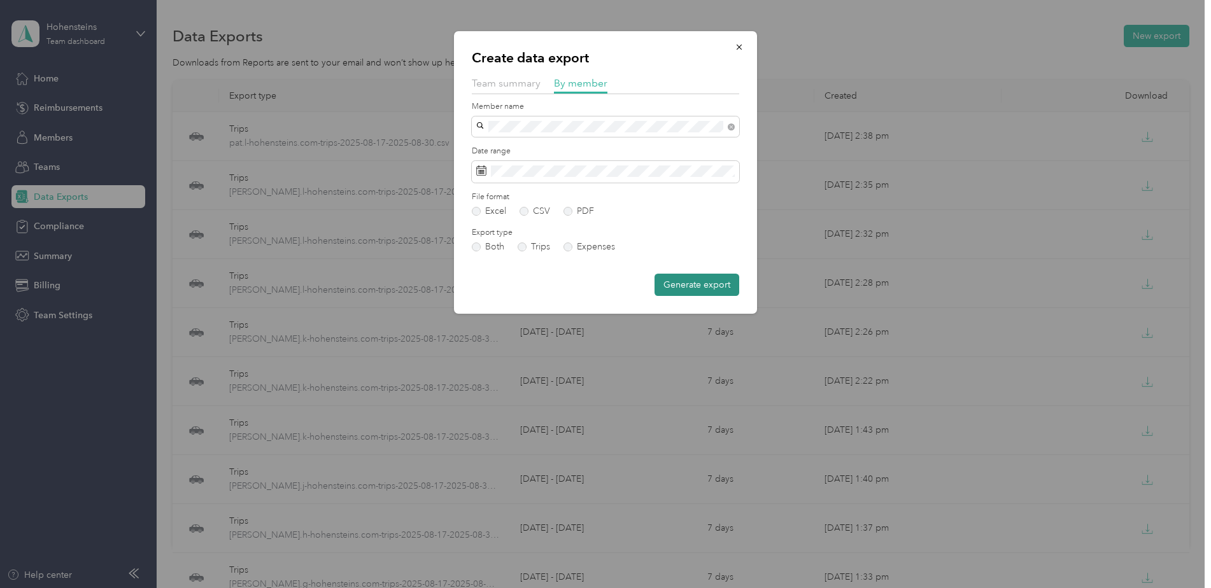
click at [688, 275] on button "Generate export" at bounding box center [696, 285] width 85 height 22
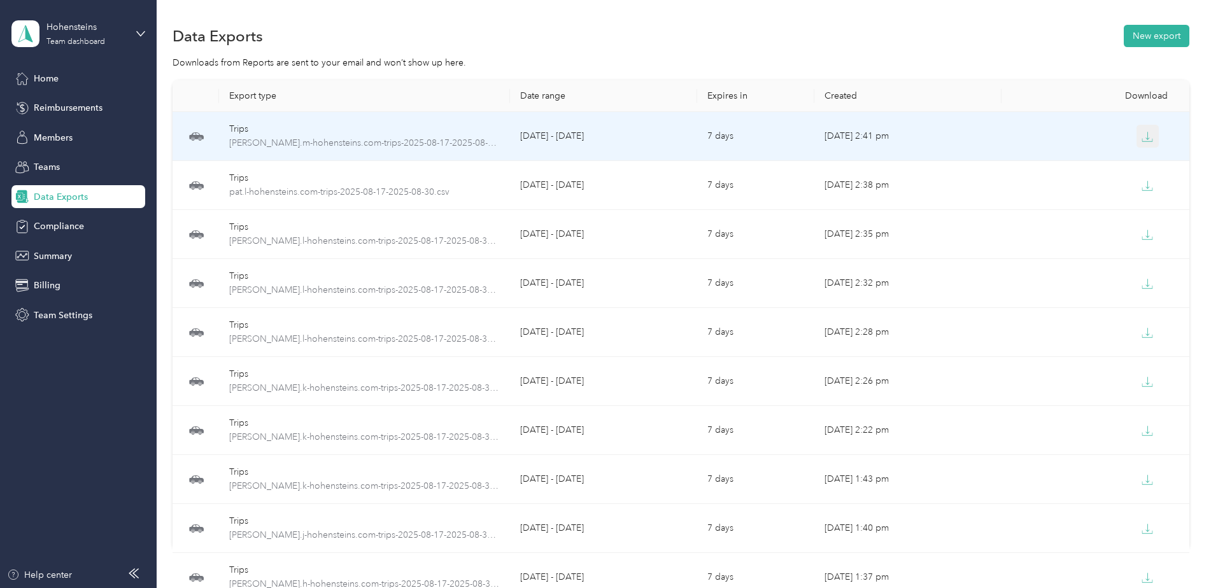
click at [1142, 131] on icon "button" at bounding box center [1147, 136] width 11 height 11
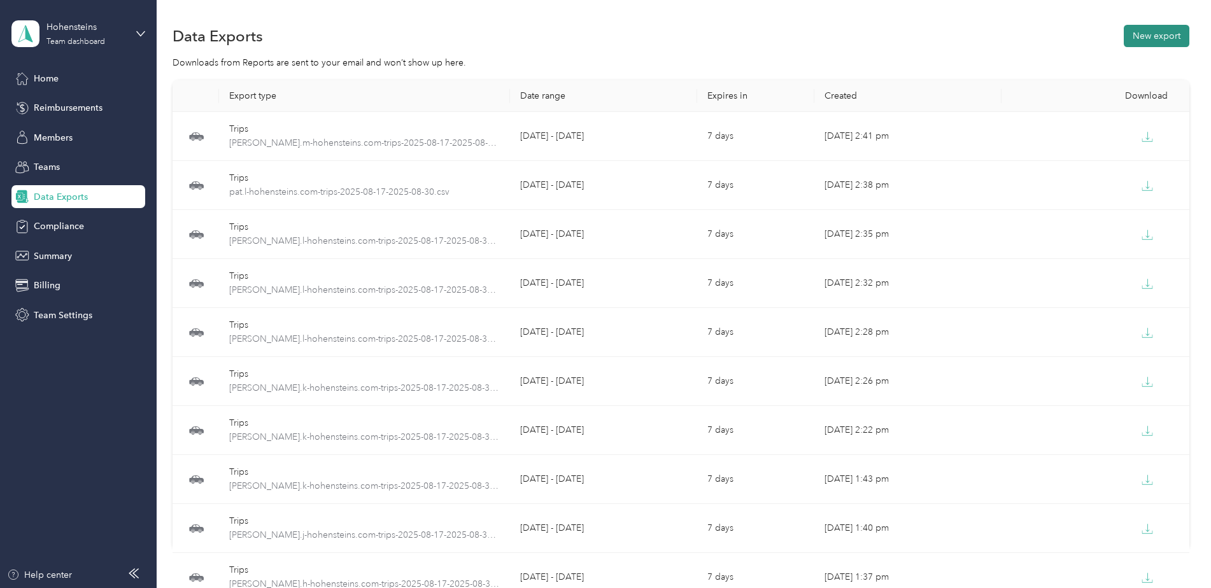
click at [1177, 33] on button "New export" at bounding box center [1157, 36] width 66 height 22
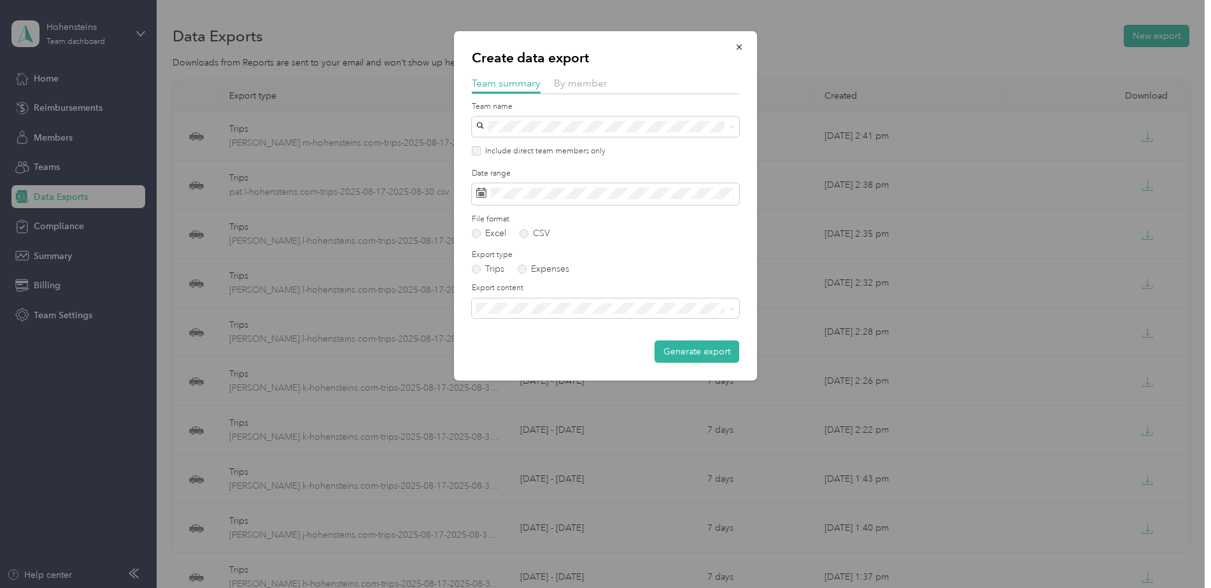
click at [565, 89] on div "By member" at bounding box center [580, 84] width 53 height 16
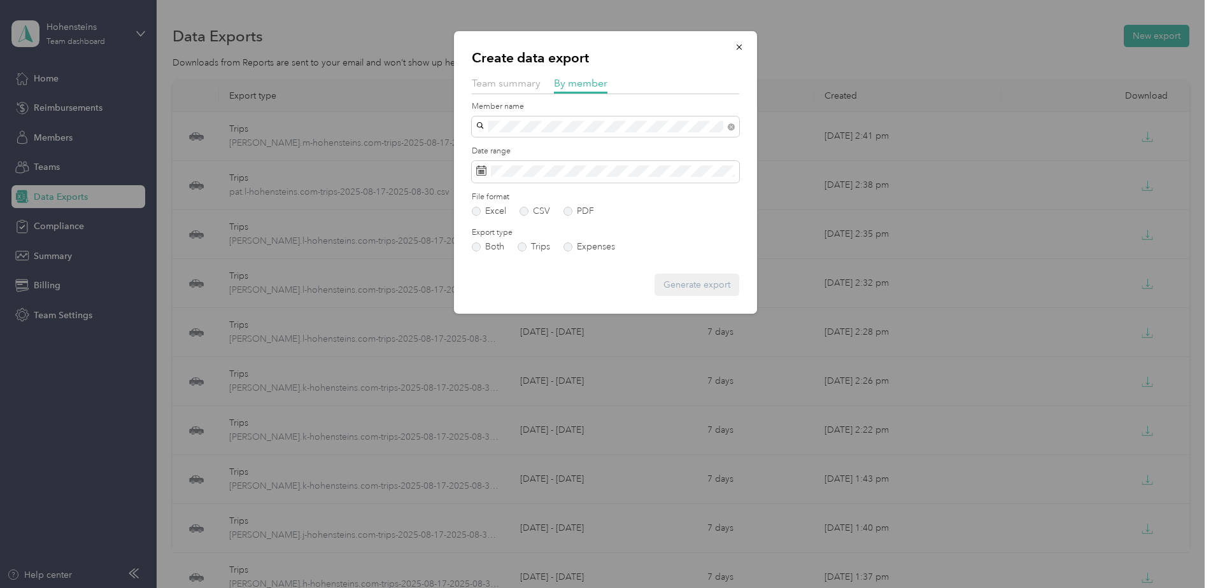
click at [512, 144] on span "[PERSON_NAME]" at bounding box center [516, 149] width 71 height 11
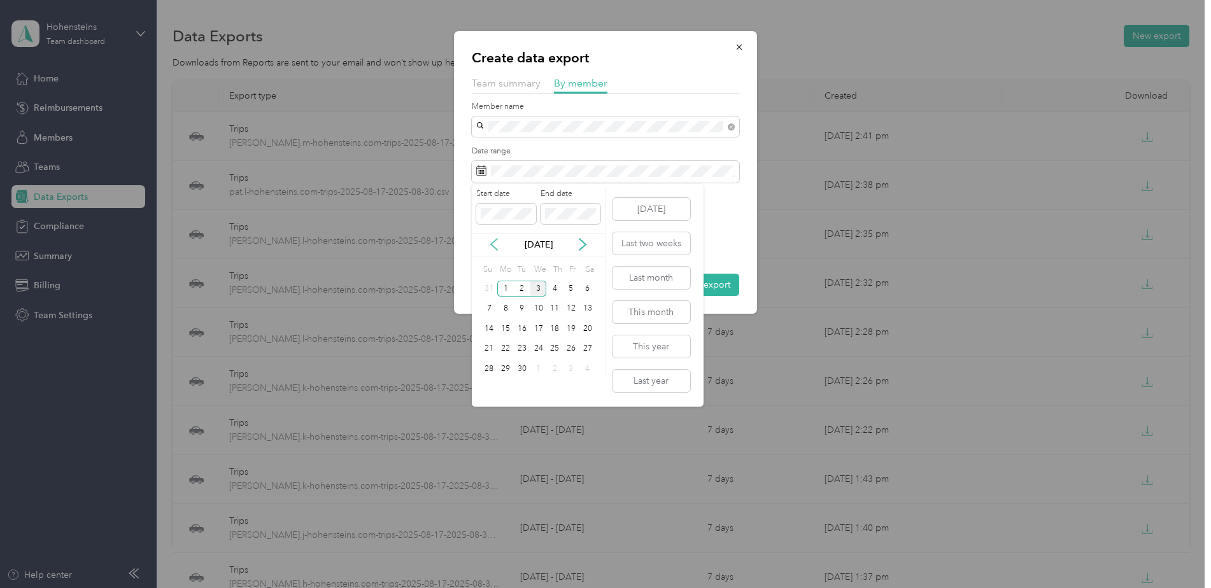
click at [489, 243] on icon at bounding box center [494, 244] width 13 height 13
click at [483, 352] on div "17" at bounding box center [489, 349] width 17 height 16
click at [584, 371] on div "30" at bounding box center [587, 369] width 17 height 16
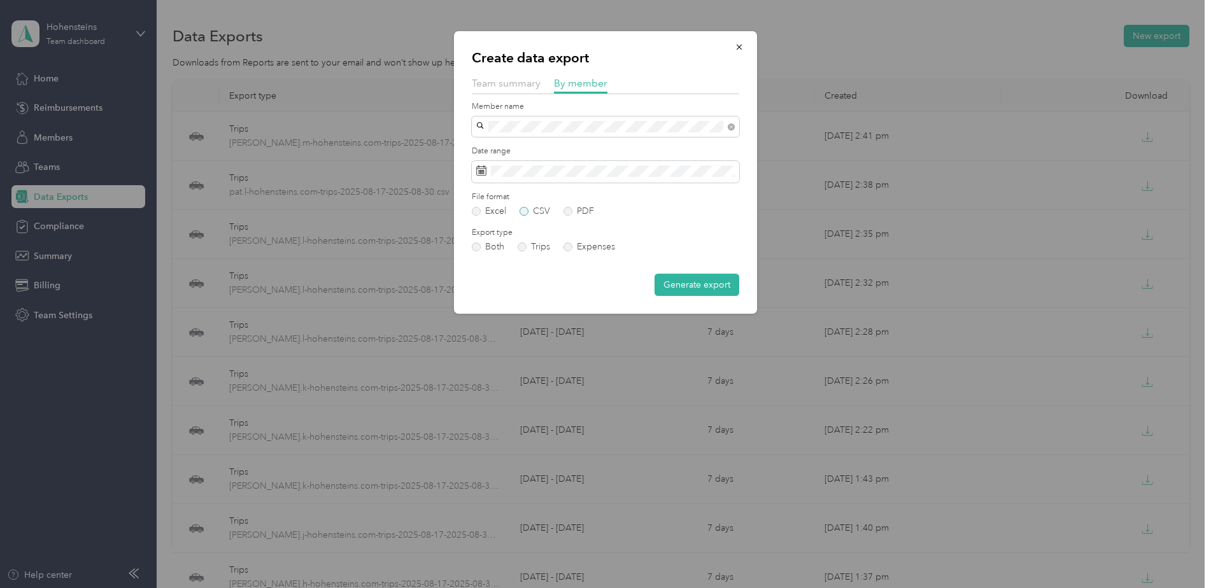
click at [532, 208] on label "CSV" at bounding box center [535, 211] width 31 height 9
click at [728, 293] on button "Generate export" at bounding box center [696, 285] width 85 height 22
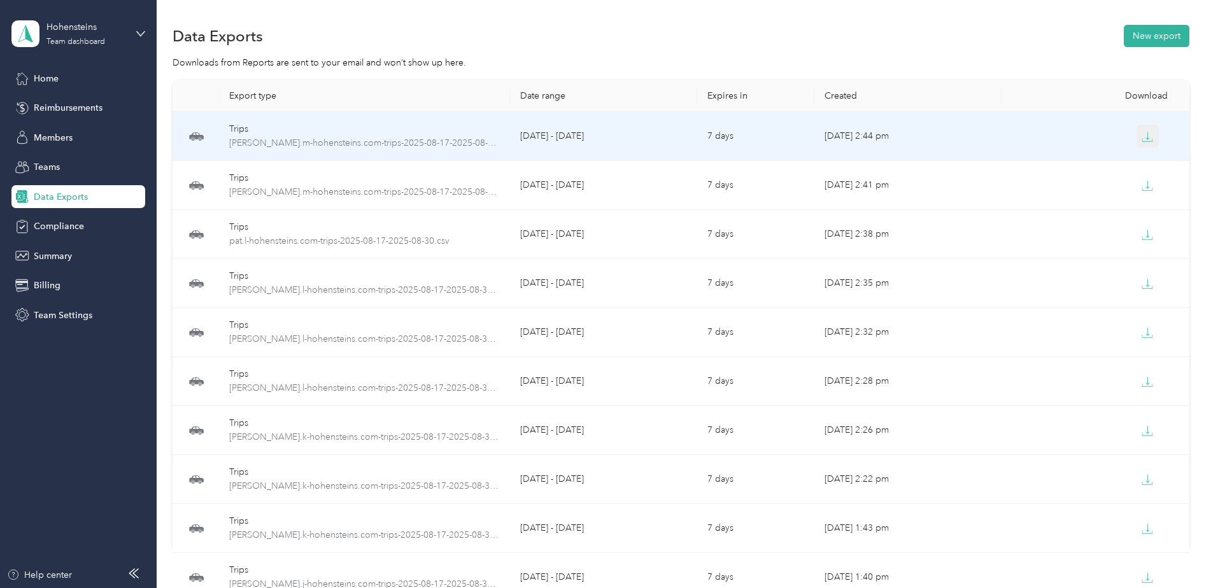
click at [1152, 133] on button "button" at bounding box center [1147, 136] width 23 height 23
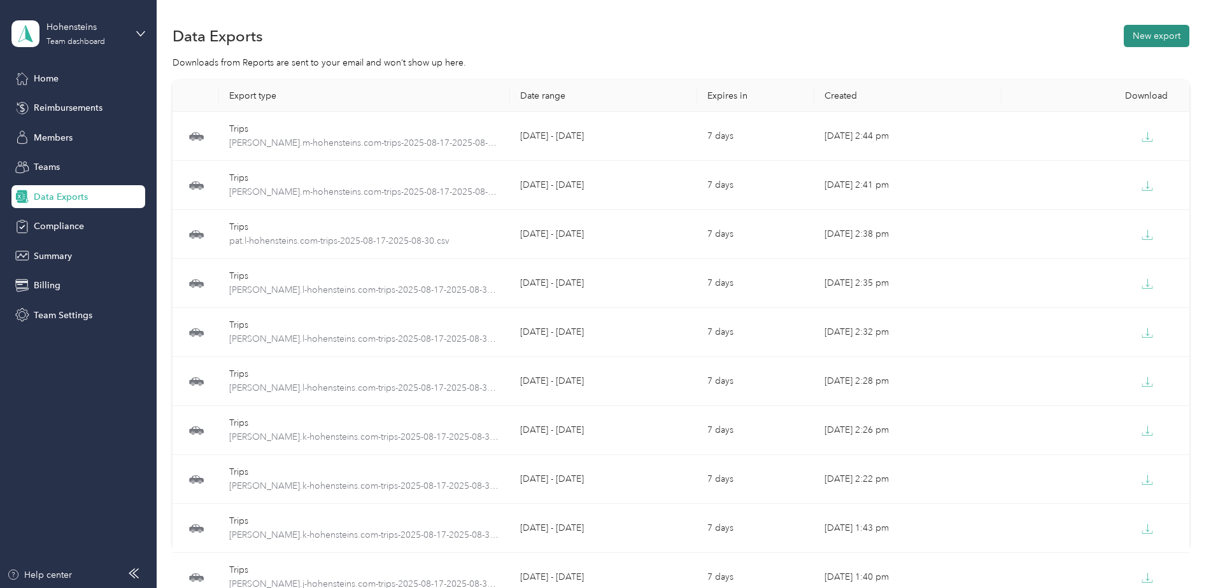
click at [1164, 29] on button "New export" at bounding box center [1157, 36] width 66 height 22
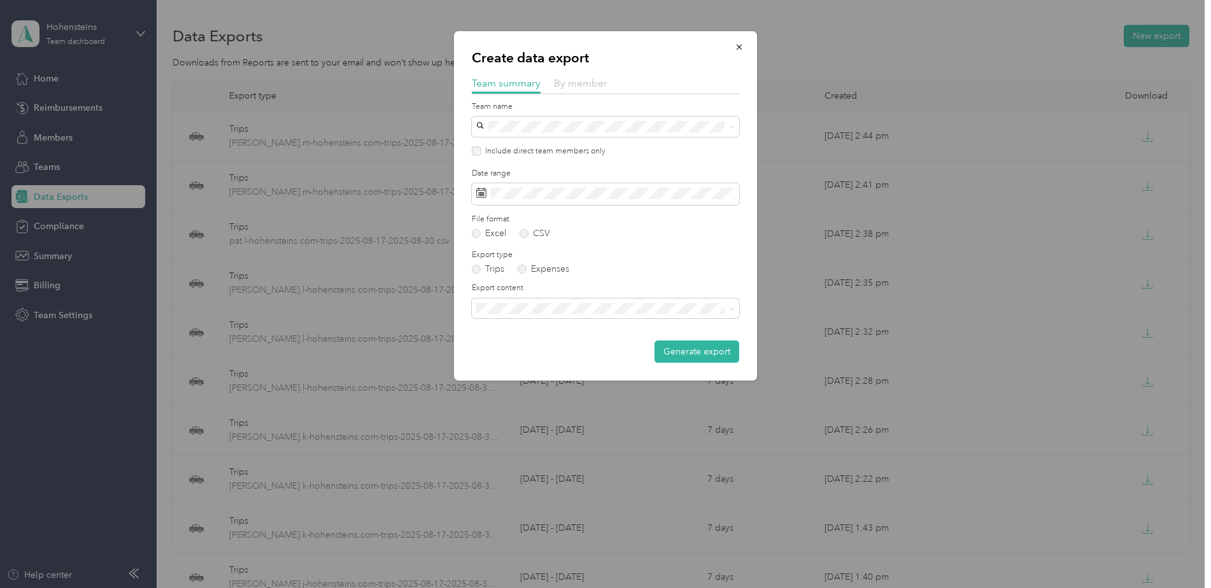
click at [601, 81] on span "By member" at bounding box center [580, 83] width 53 height 12
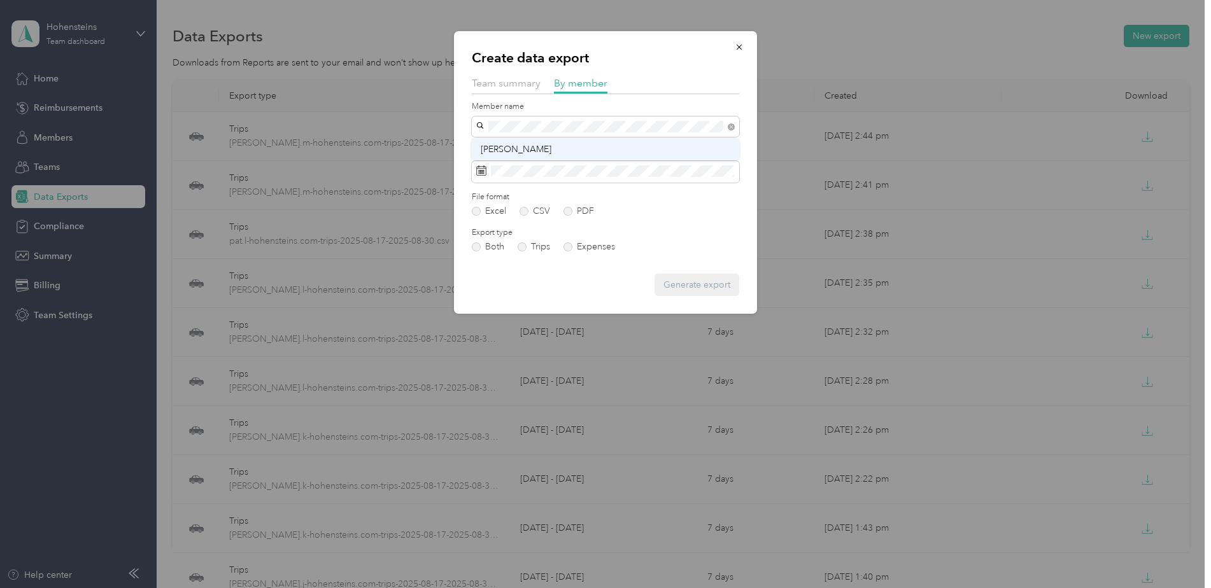
click at [567, 143] on div "[PERSON_NAME]" at bounding box center [606, 149] width 250 height 13
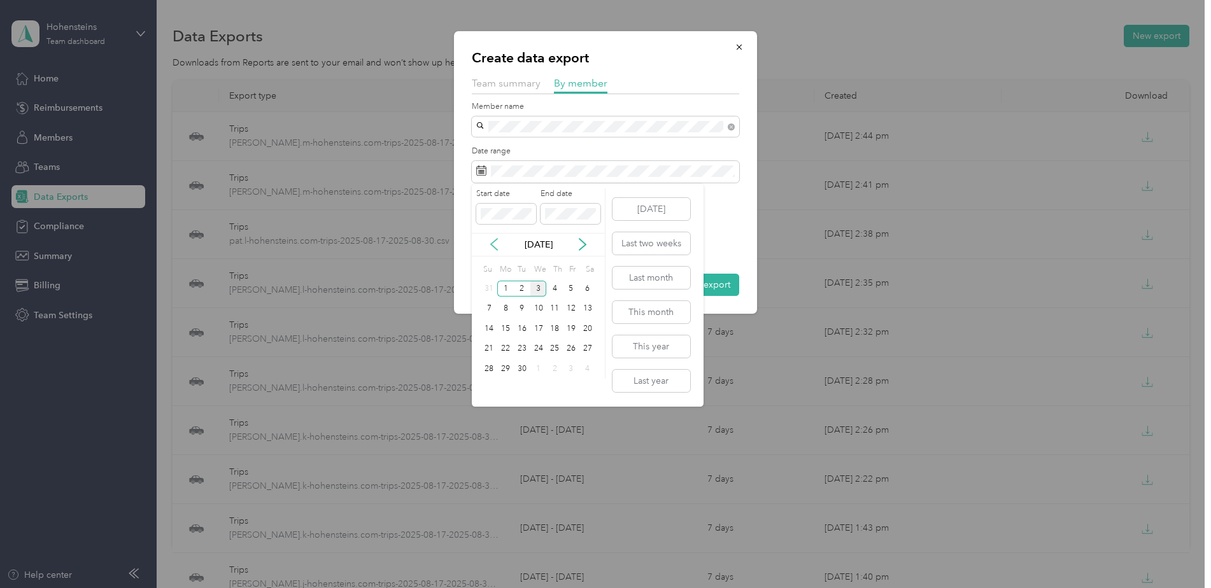
click at [491, 244] on icon at bounding box center [494, 244] width 6 height 11
click at [488, 351] on div "17" at bounding box center [489, 349] width 17 height 16
click at [590, 368] on div "30" at bounding box center [587, 369] width 17 height 16
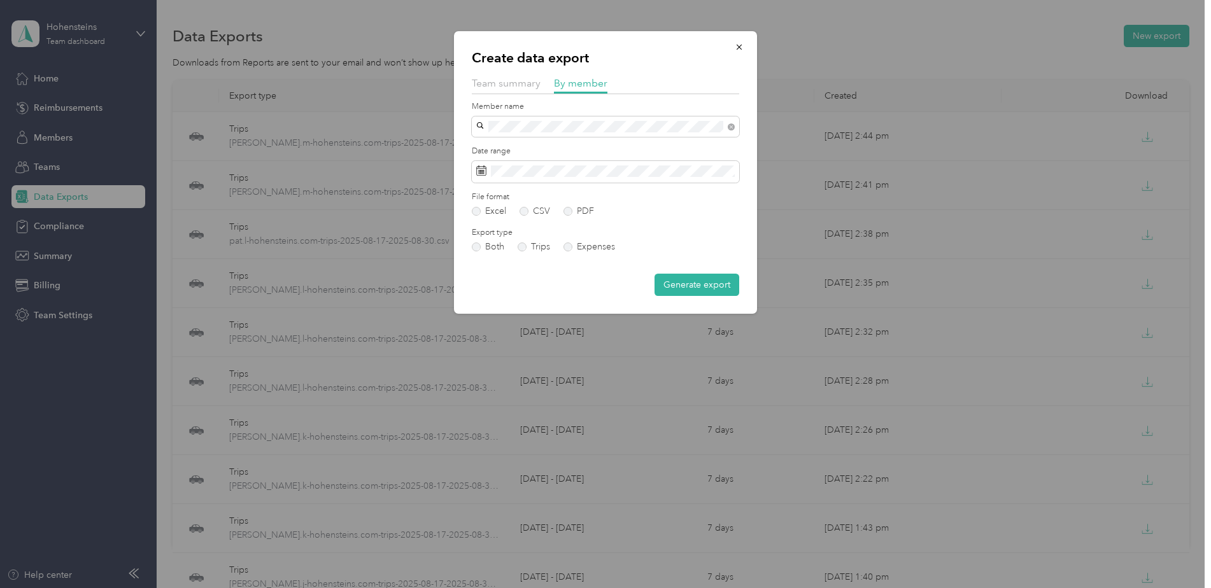
click at [530, 206] on div "File format Excel CSV PDF" at bounding box center [605, 204] width 267 height 25
drag, startPoint x: 527, startPoint y: 205, endPoint x: 545, endPoint y: 216, distance: 21.7
click at [527, 205] on div "File format Excel CSV PDF" at bounding box center [605, 204] width 267 height 25
click at [520, 211] on label "CSV" at bounding box center [535, 211] width 31 height 9
click at [681, 287] on button "Generate export" at bounding box center [696, 285] width 85 height 22
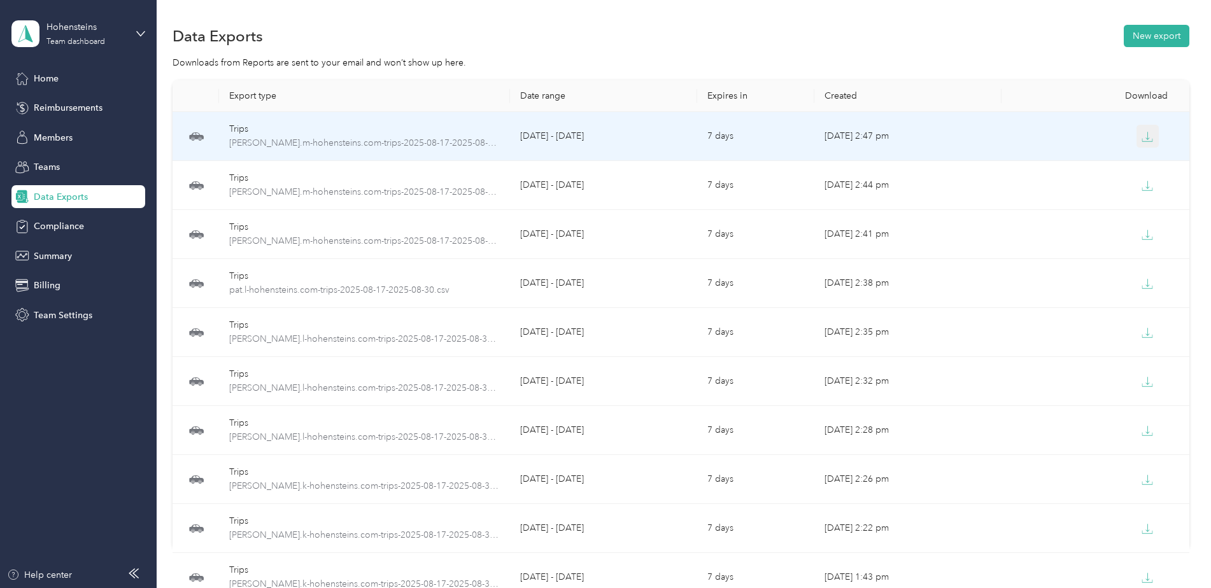
click at [1143, 137] on icon "button" at bounding box center [1147, 136] width 11 height 11
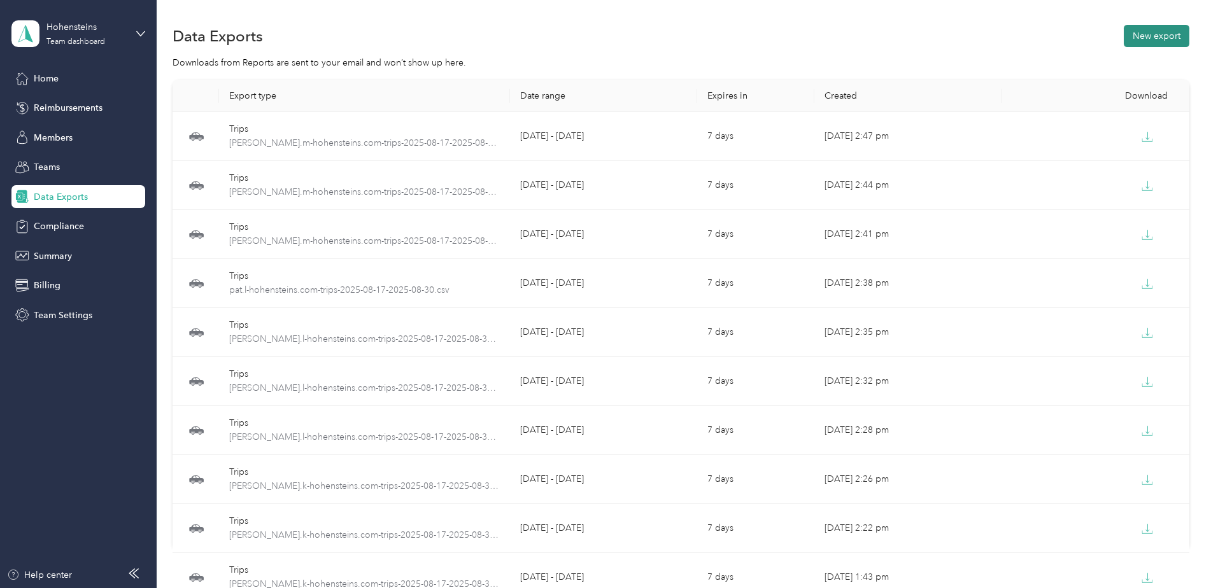
click at [1180, 36] on button "New export" at bounding box center [1157, 36] width 66 height 22
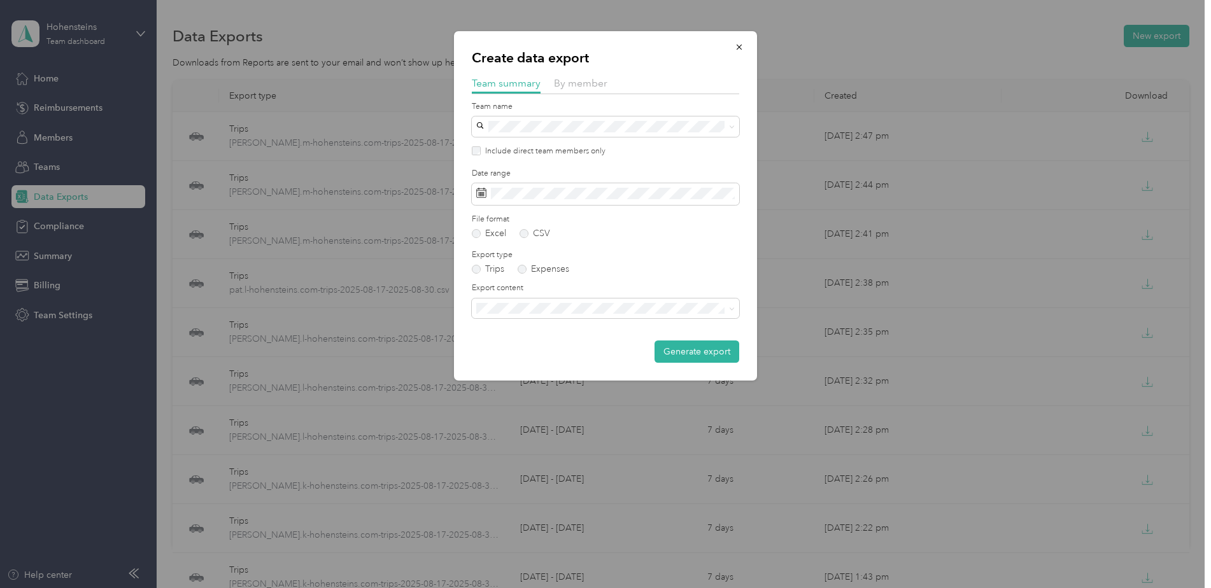
click at [548, 94] on div "Team summary By member" at bounding box center [605, 85] width 267 height 18
click at [575, 83] on span "By member" at bounding box center [580, 83] width 53 height 12
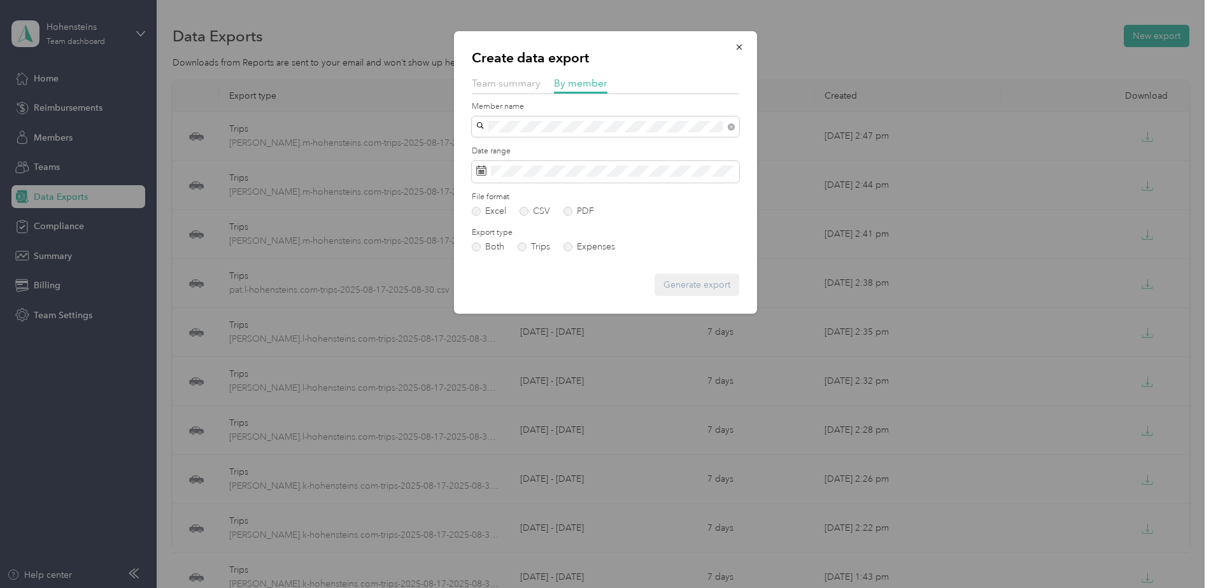
click at [542, 151] on div "[PERSON_NAME]" at bounding box center [606, 149] width 250 height 13
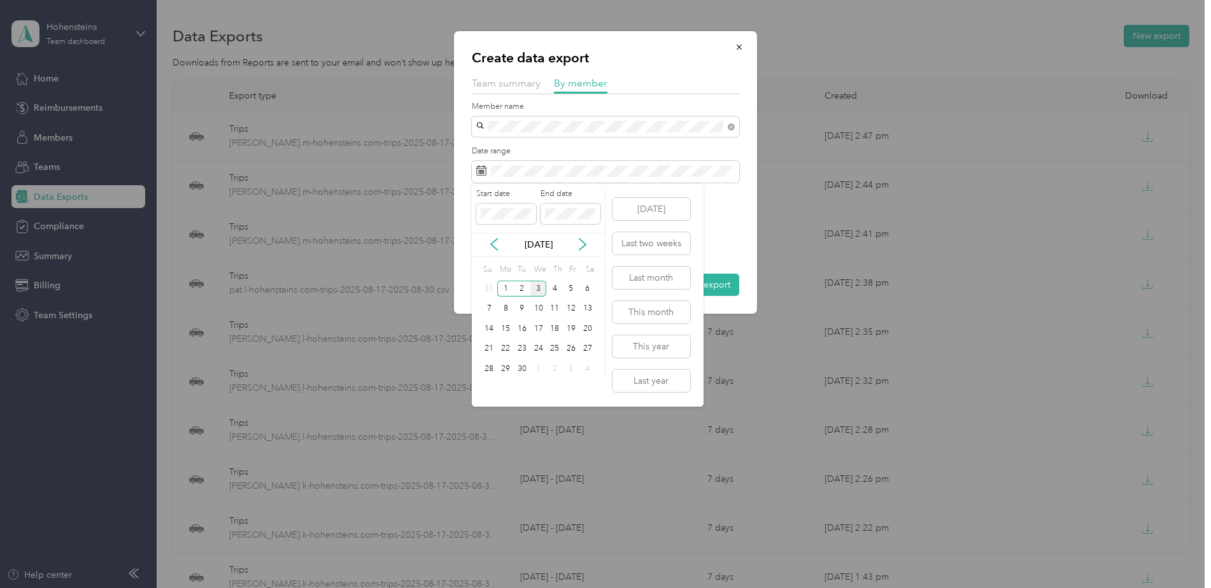
drag, startPoint x: 492, startPoint y: 243, endPoint x: 499, endPoint y: 257, distance: 15.1
click at [492, 244] on icon at bounding box center [494, 244] width 6 height 11
click at [488, 351] on div "17" at bounding box center [489, 349] width 17 height 16
drag, startPoint x: 587, startPoint y: 372, endPoint x: 566, endPoint y: 303, distance: 72.5
click at [586, 371] on div "30" at bounding box center [587, 369] width 17 height 16
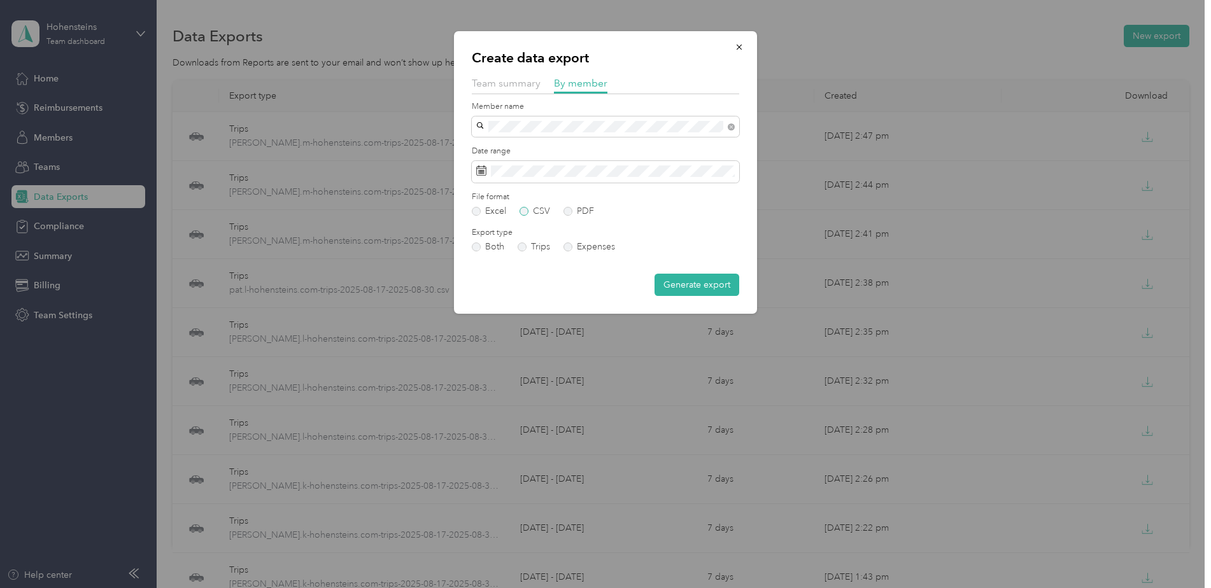
click at [538, 212] on label "CSV" at bounding box center [535, 211] width 31 height 9
click at [685, 286] on button "Generate export" at bounding box center [696, 285] width 85 height 22
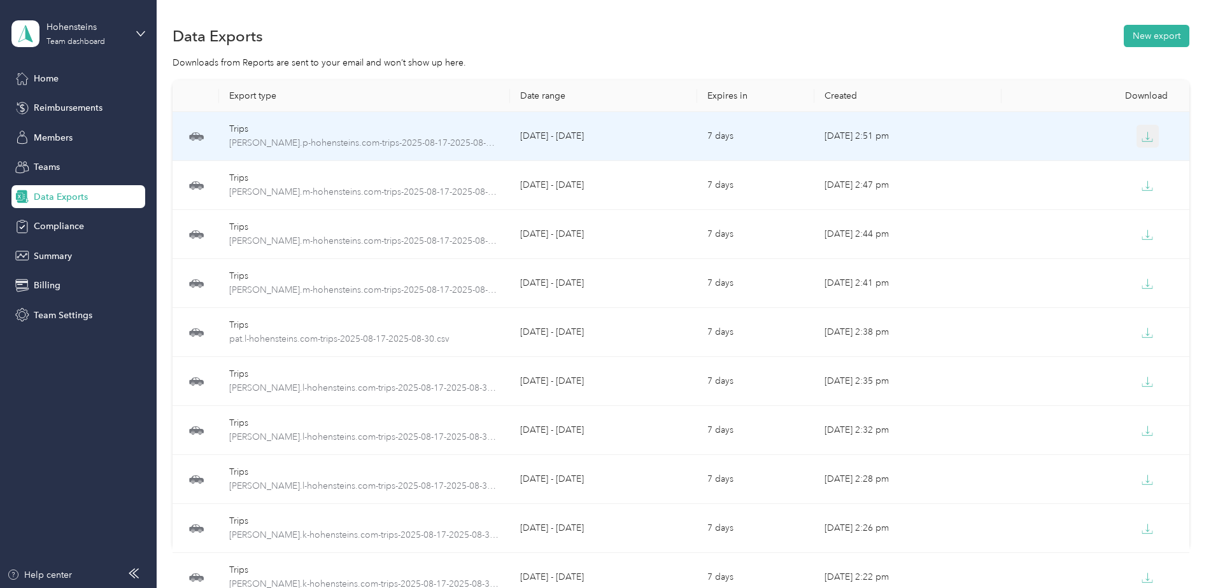
click at [1152, 132] on button "button" at bounding box center [1147, 136] width 23 height 23
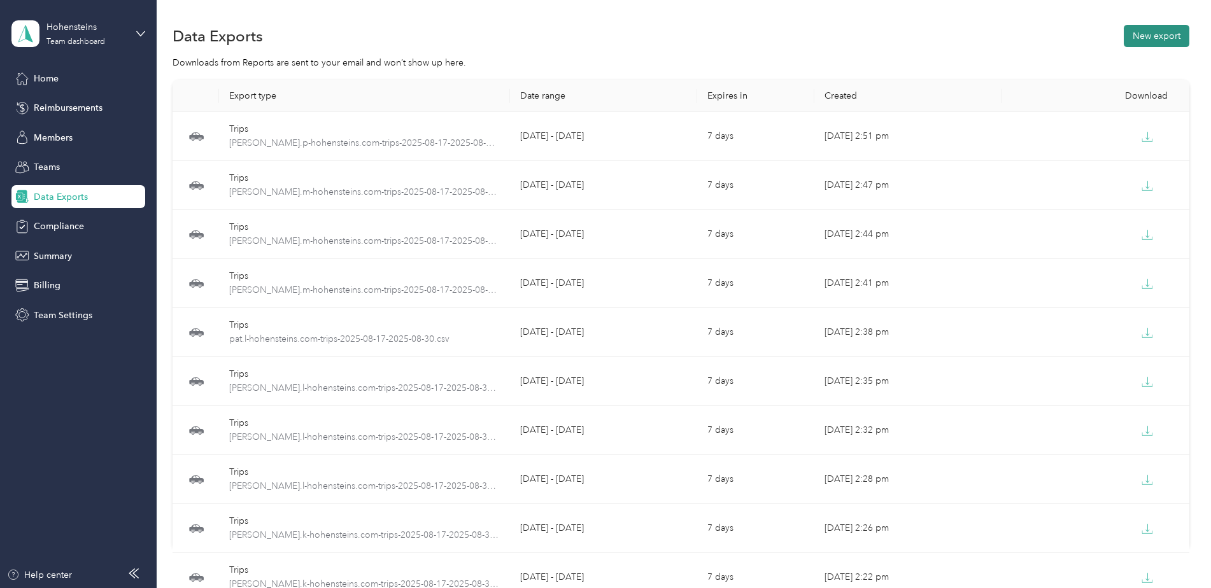
click at [1159, 33] on button "New export" at bounding box center [1157, 36] width 66 height 22
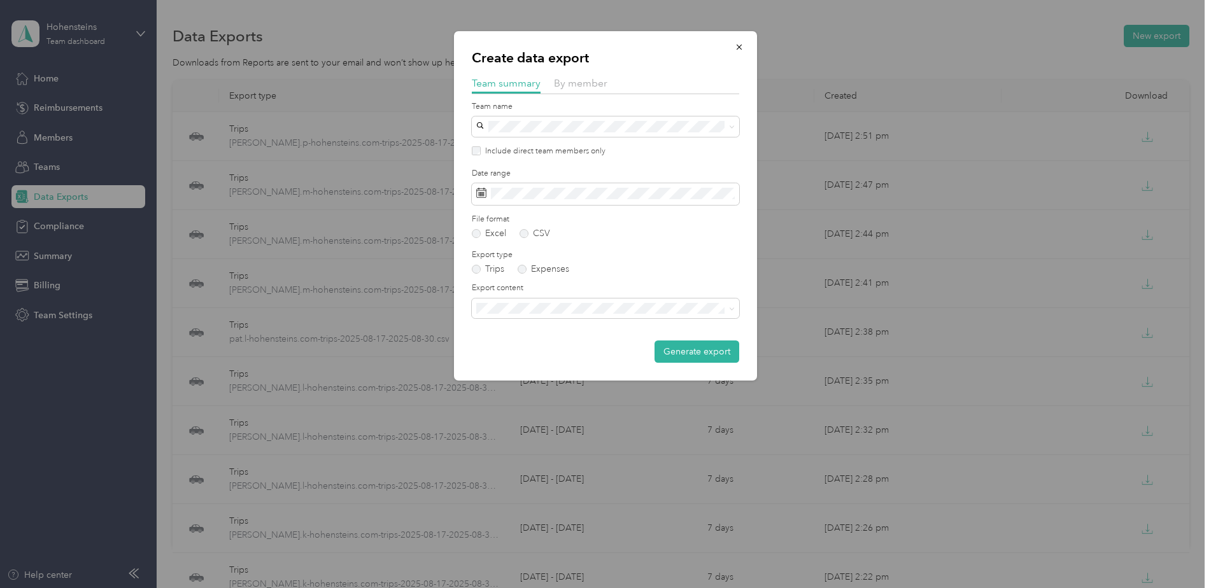
click at [574, 90] on div "By member" at bounding box center [580, 84] width 53 height 16
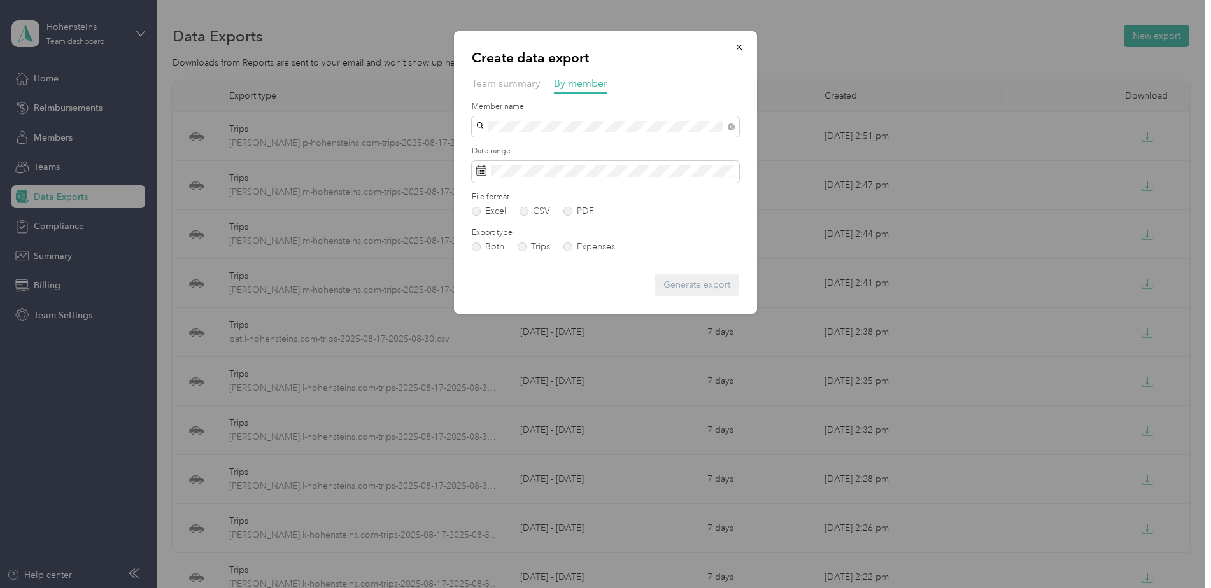
click at [566, 145] on div "[PERSON_NAME]" at bounding box center [606, 149] width 250 height 13
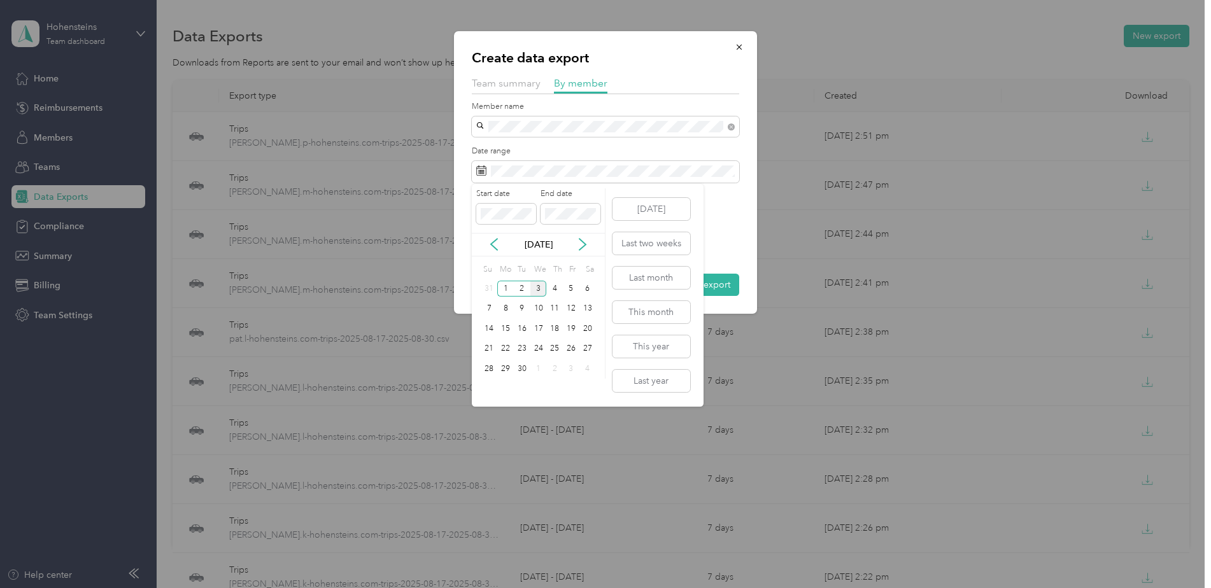
drag, startPoint x: 491, startPoint y: 246, endPoint x: 497, endPoint y: 256, distance: 11.7
click at [492, 246] on icon at bounding box center [494, 244] width 13 height 13
click at [491, 350] on div "17" at bounding box center [489, 349] width 17 height 16
drag, startPoint x: 584, startPoint y: 372, endPoint x: 596, endPoint y: 357, distance: 19.6
click at [584, 372] on div "30" at bounding box center [587, 369] width 17 height 16
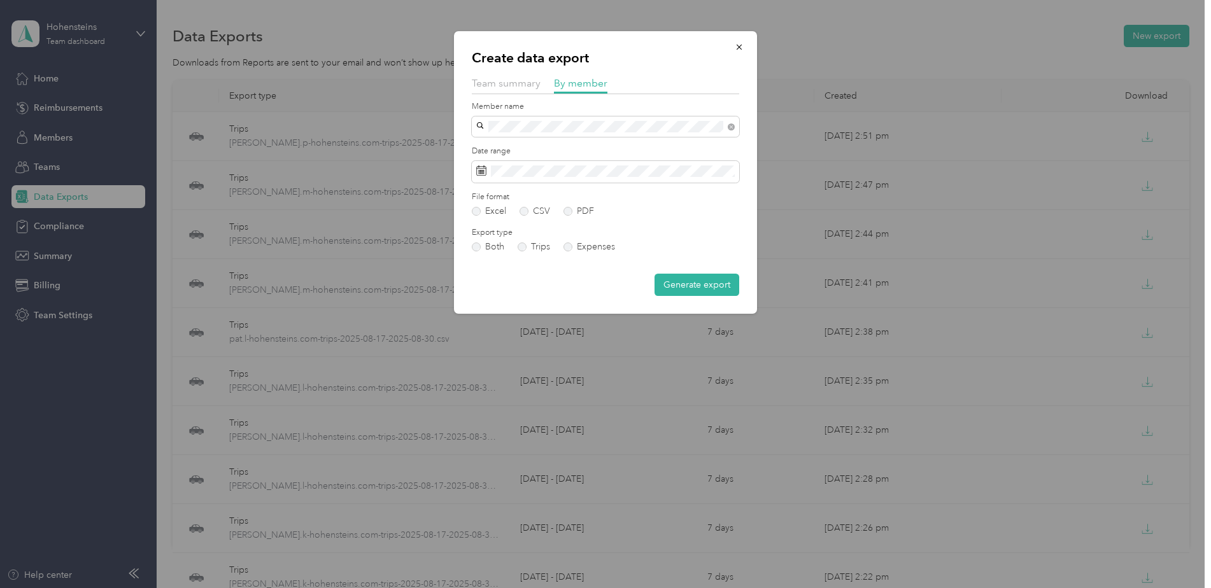
click at [523, 206] on div "File format Excel CSV PDF" at bounding box center [605, 204] width 267 height 25
drag, startPoint x: 521, startPoint y: 206, endPoint x: 525, endPoint y: 215, distance: 9.7
click at [522, 206] on div "File format Excel CSV PDF" at bounding box center [605, 204] width 267 height 25
click at [524, 216] on form "Member name Date range File format Excel CSV PDF Export type Both Trips Expense…" at bounding box center [605, 198] width 267 height 195
drag, startPoint x: 521, startPoint y: 211, endPoint x: 543, endPoint y: 234, distance: 31.5
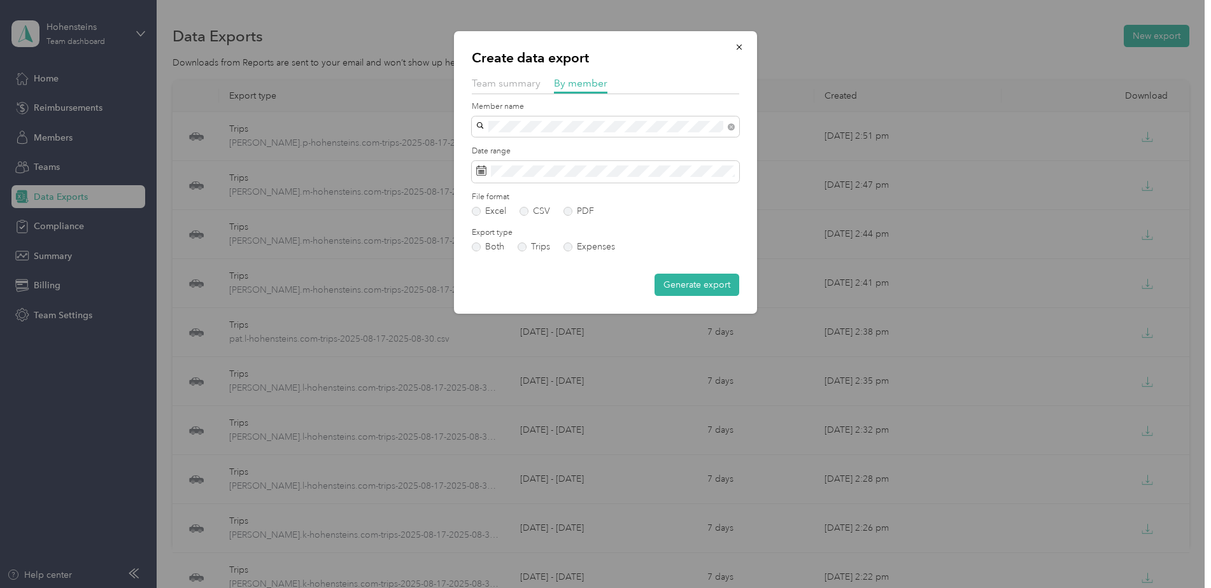
click at [521, 211] on label "CSV" at bounding box center [535, 211] width 31 height 9
click at [702, 290] on button "Generate export" at bounding box center [696, 285] width 85 height 22
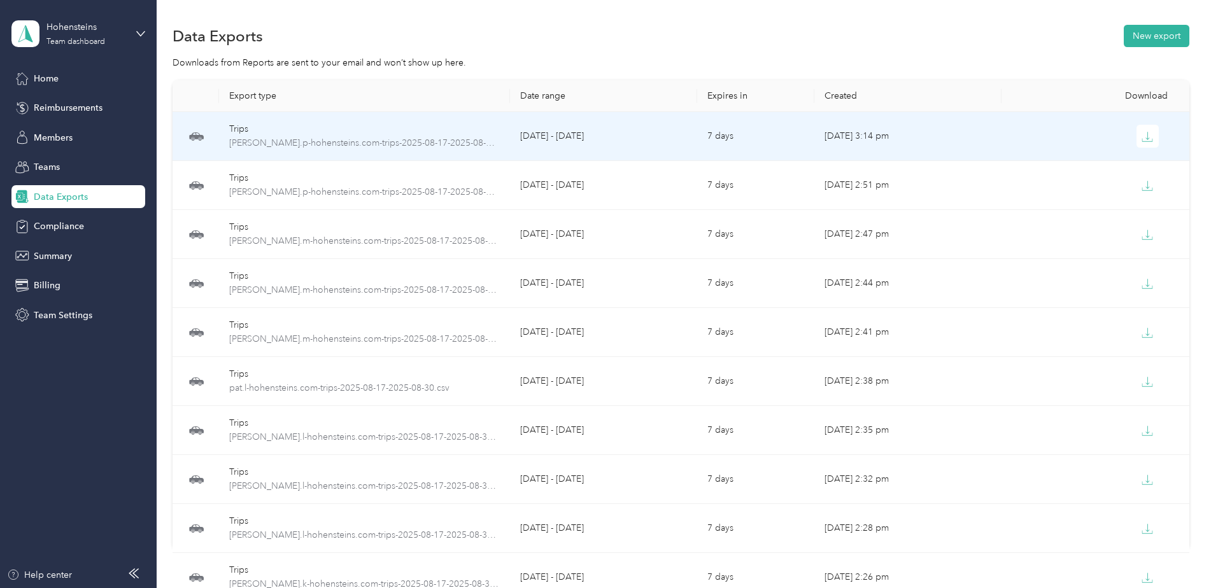
drag, startPoint x: 1149, startPoint y: 139, endPoint x: 1209, endPoint y: 145, distance: 60.1
click at [1150, 139] on icon "button" at bounding box center [1147, 136] width 11 height 11
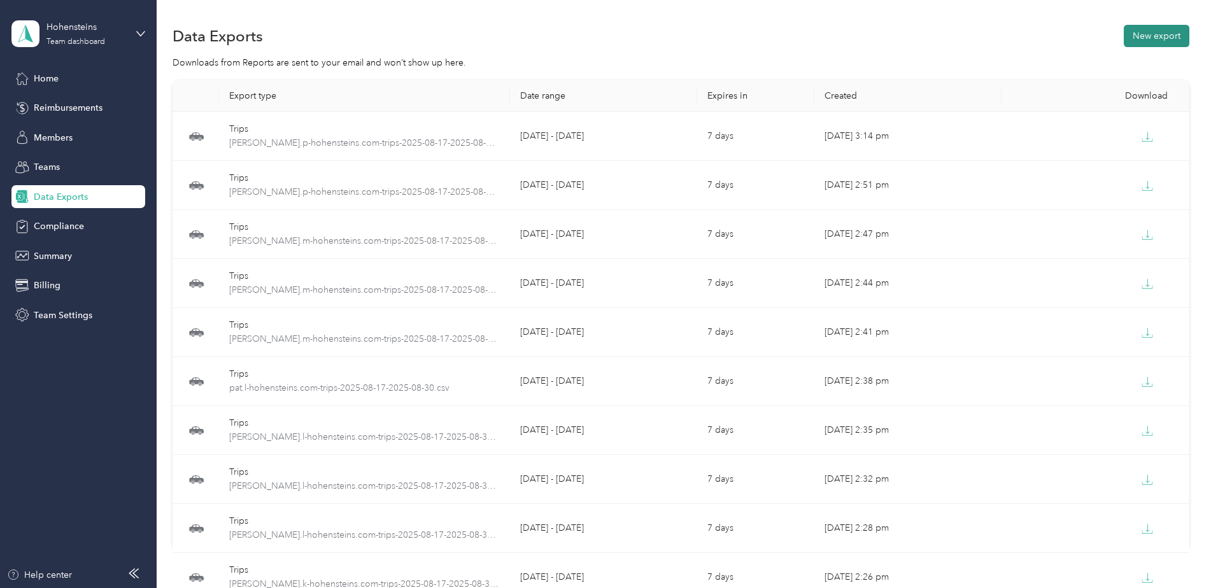
click at [1163, 38] on button "New export" at bounding box center [1157, 36] width 66 height 22
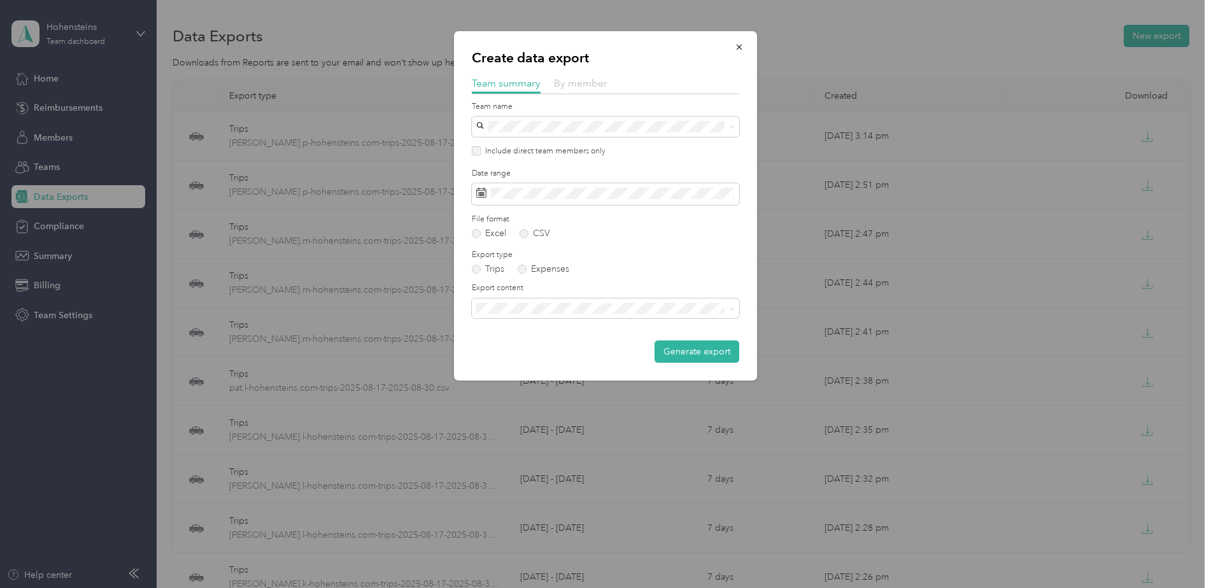
click at [602, 81] on span "By member" at bounding box center [580, 83] width 53 height 12
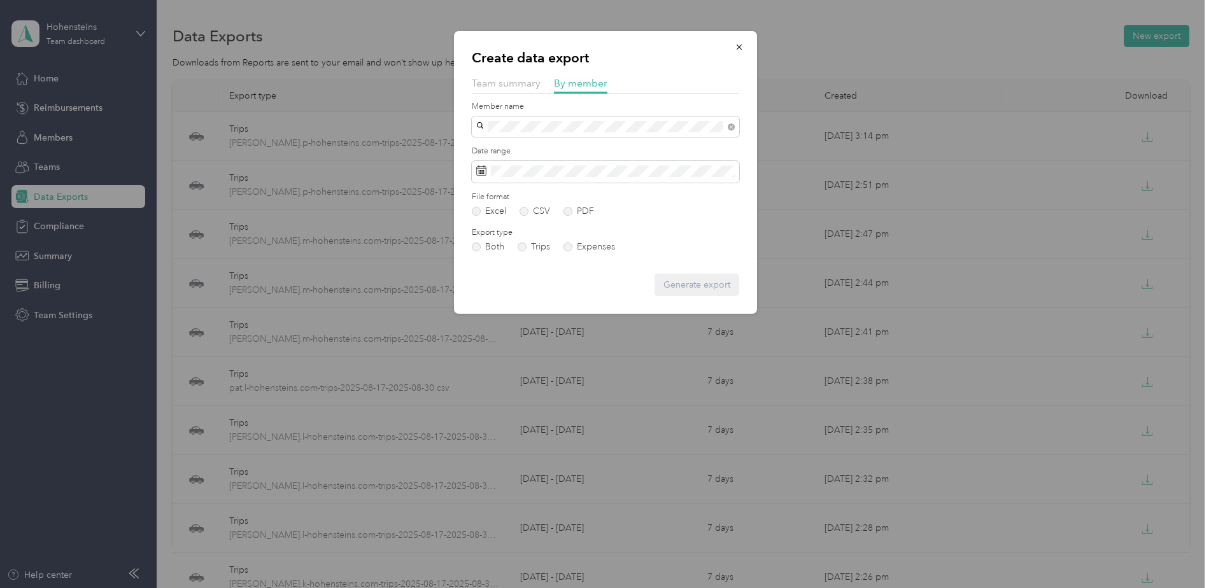
click at [542, 147] on div "[PERSON_NAME]" at bounding box center [606, 149] width 250 height 13
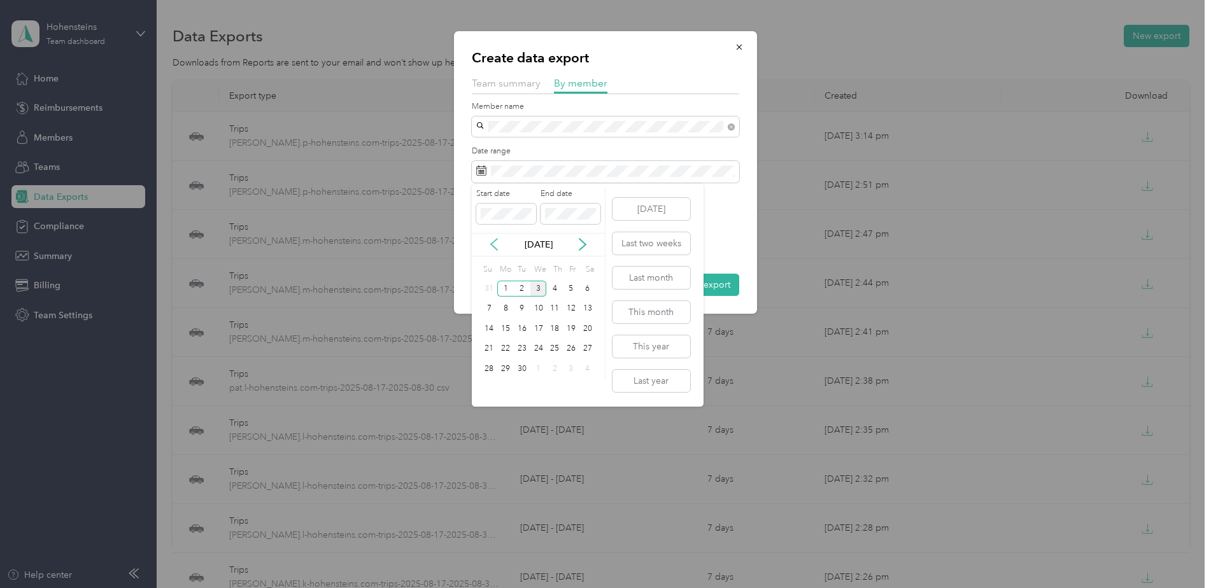
click at [492, 244] on icon at bounding box center [494, 244] width 13 height 13
click at [489, 349] on div "17" at bounding box center [489, 349] width 17 height 16
click at [588, 368] on div "30" at bounding box center [587, 369] width 17 height 16
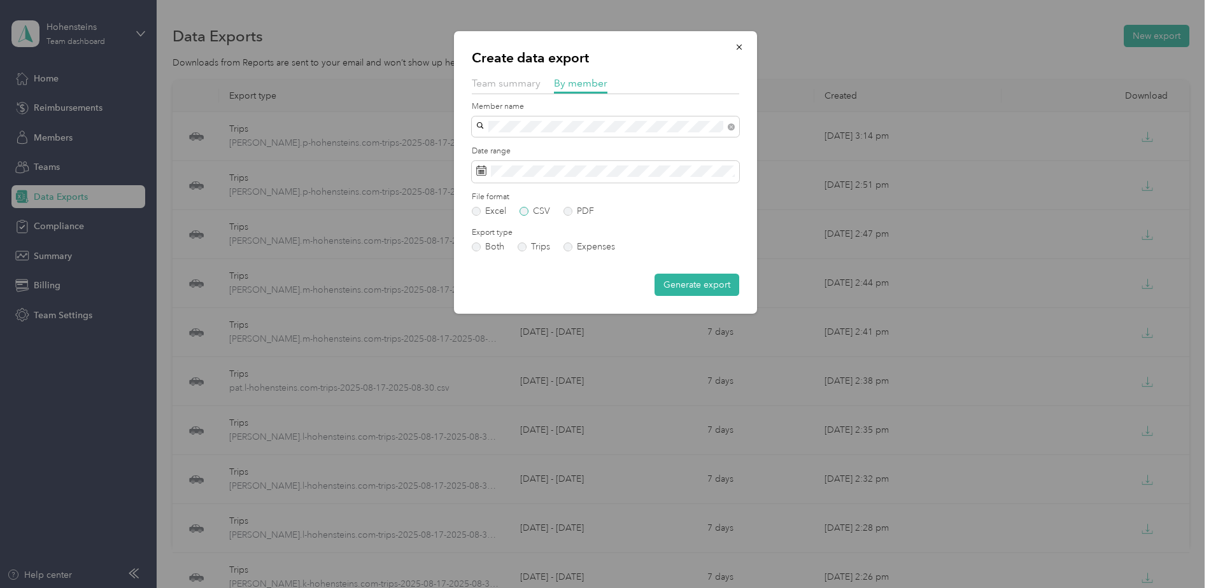
click at [534, 208] on label "CSV" at bounding box center [535, 211] width 31 height 9
click at [696, 283] on button "Generate export" at bounding box center [696, 285] width 85 height 22
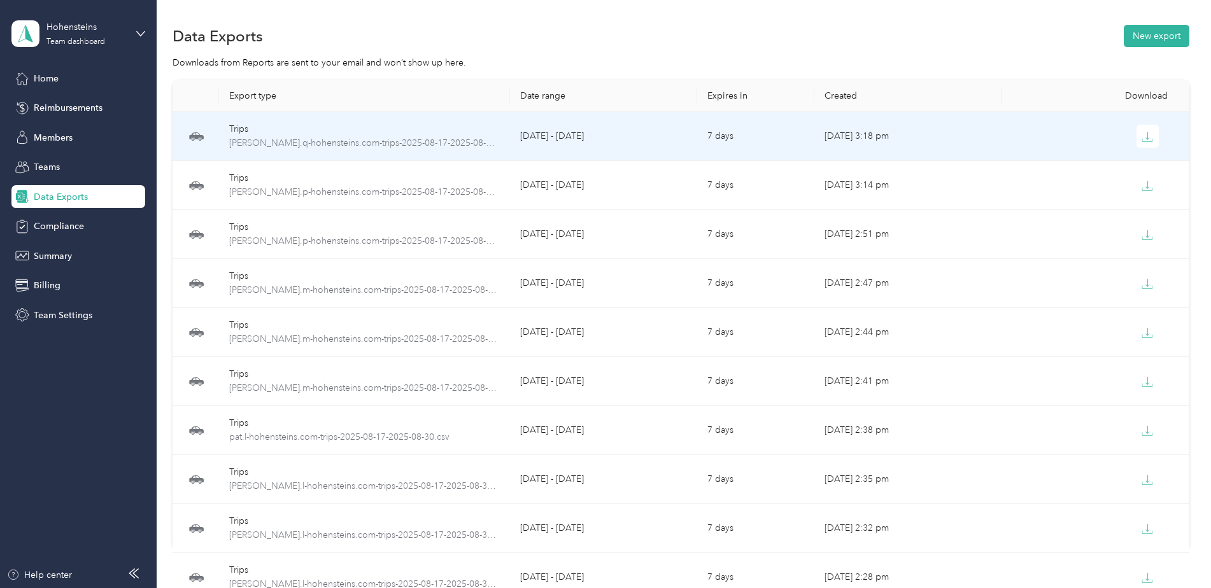
click at [1142, 138] on icon "button" at bounding box center [1147, 136] width 11 height 11
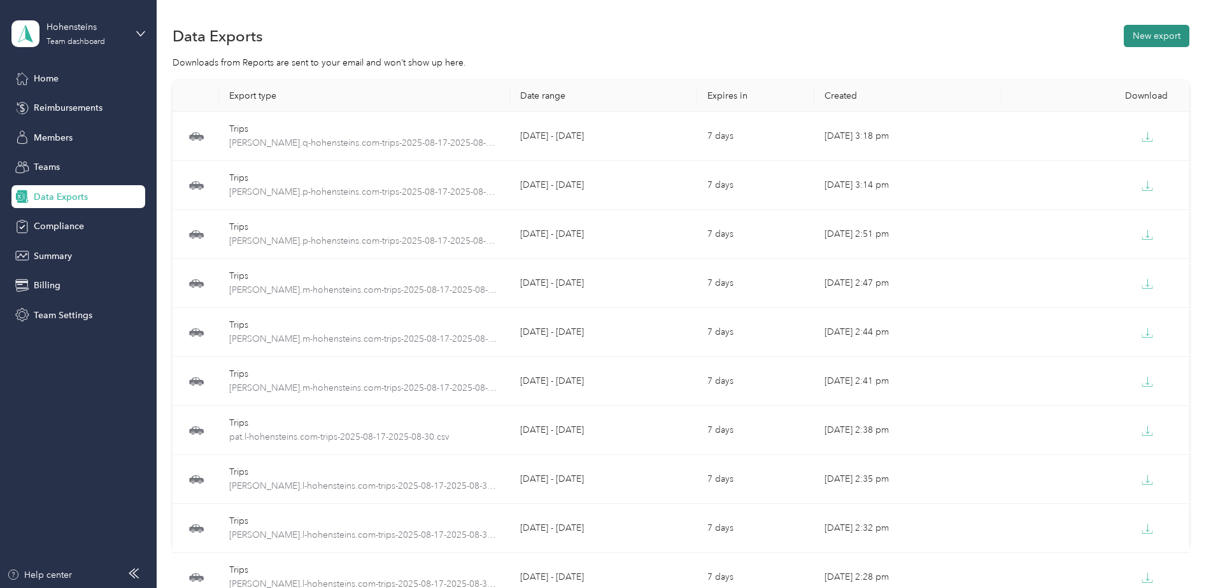
click at [1160, 40] on button "New export" at bounding box center [1157, 36] width 66 height 22
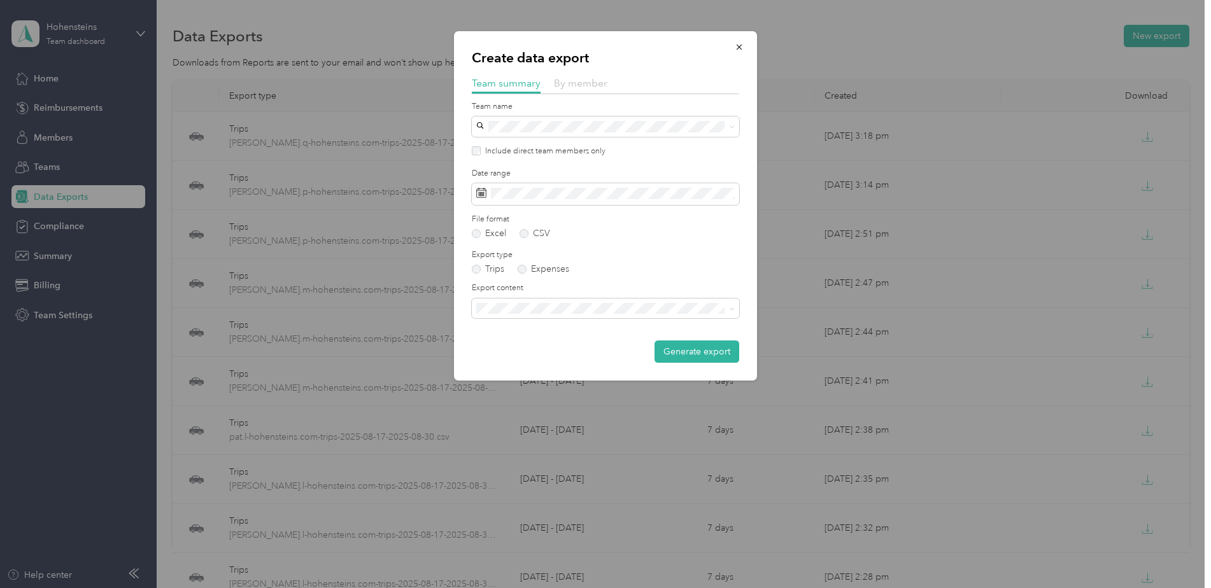
click at [563, 87] on span "By member" at bounding box center [580, 83] width 53 height 12
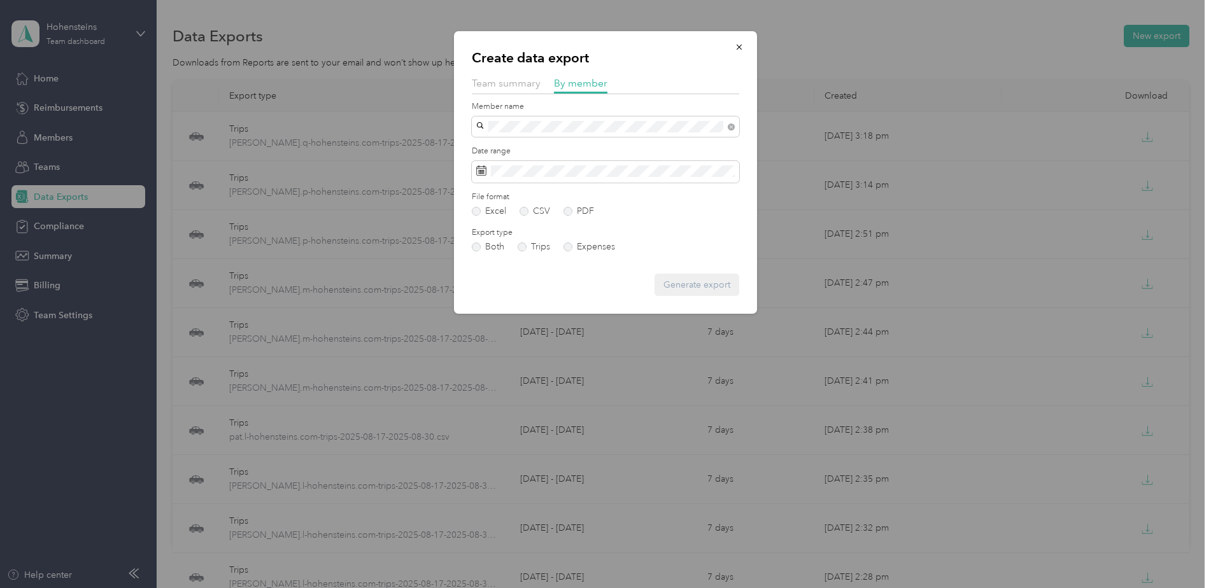
click at [535, 151] on span "[PERSON_NAME]" at bounding box center [516, 149] width 71 height 11
click at [611, 178] on span at bounding box center [605, 172] width 267 height 22
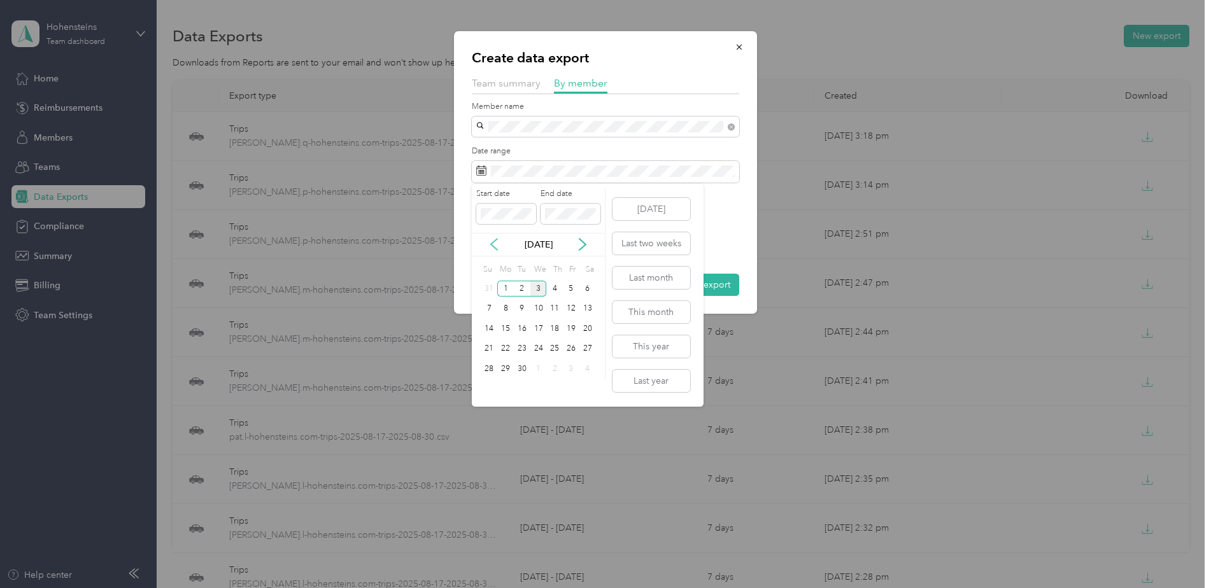
click at [497, 243] on icon at bounding box center [494, 244] width 13 height 13
click at [488, 350] on div "17" at bounding box center [489, 349] width 17 height 16
click at [591, 374] on div "30" at bounding box center [587, 369] width 17 height 16
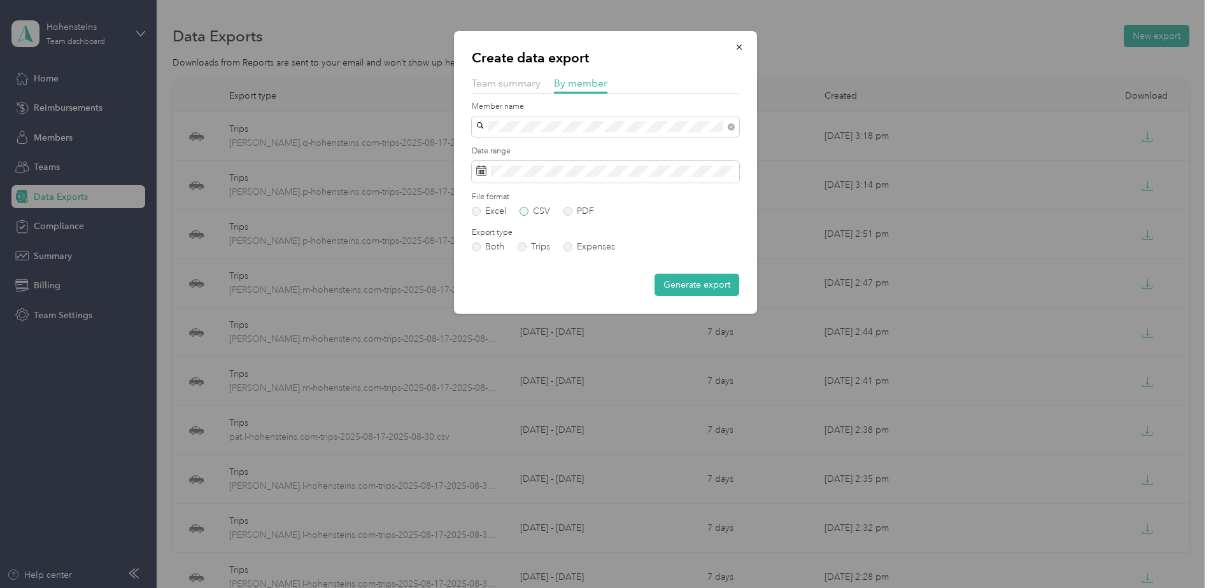
click at [538, 207] on label "CSV" at bounding box center [535, 211] width 31 height 9
click at [700, 281] on button "Generate export" at bounding box center [696, 285] width 85 height 22
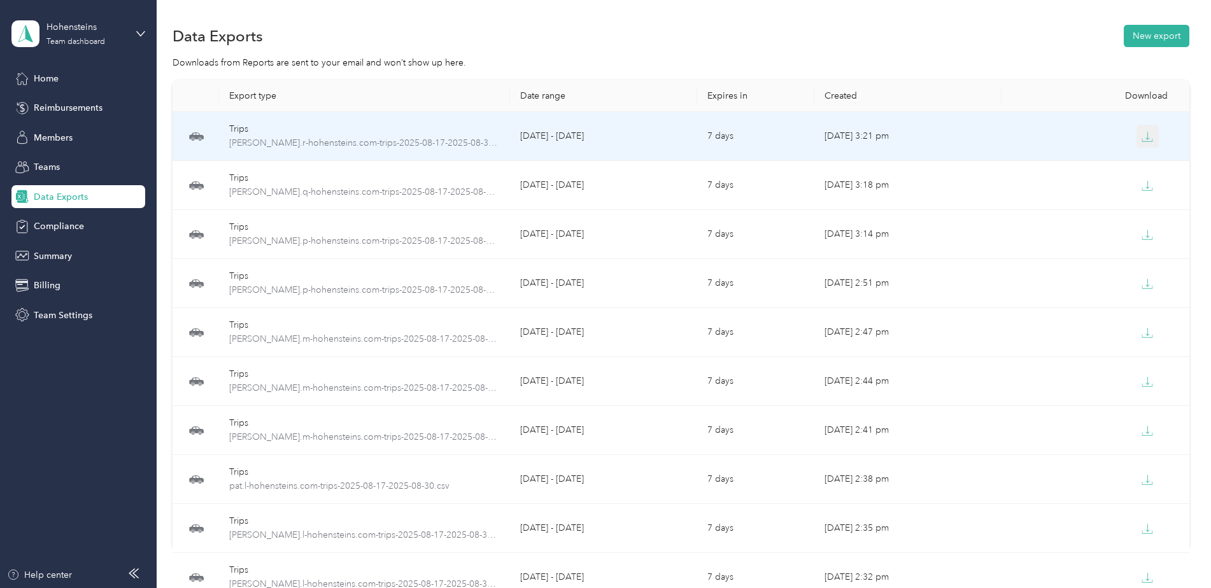
click at [1150, 131] on icon "button" at bounding box center [1147, 136] width 11 height 11
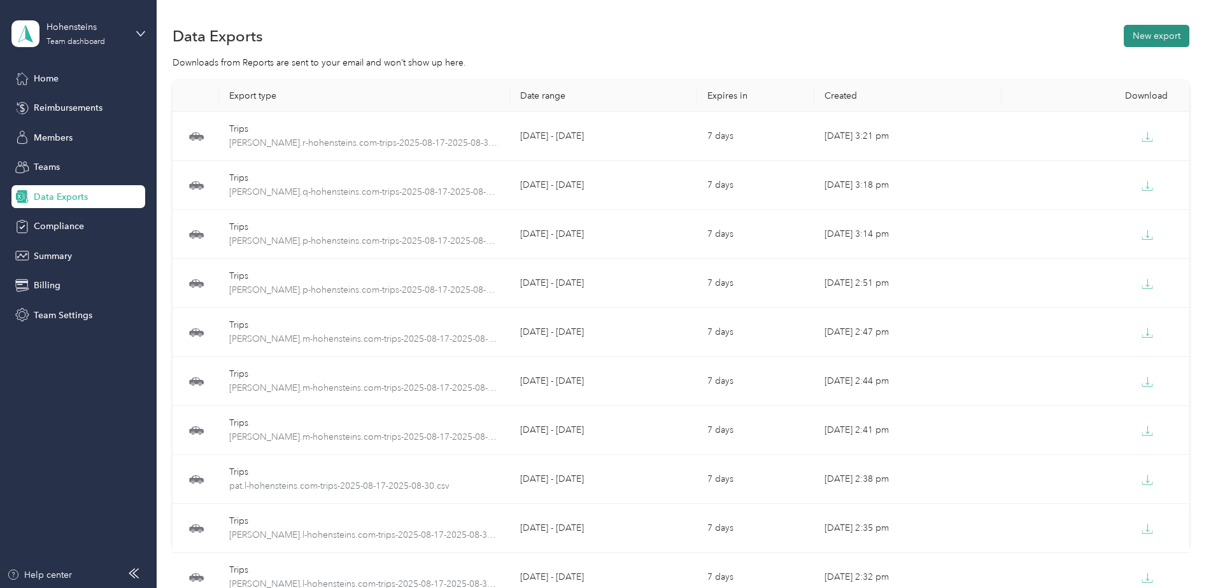
click at [1171, 33] on button "New export" at bounding box center [1157, 36] width 66 height 22
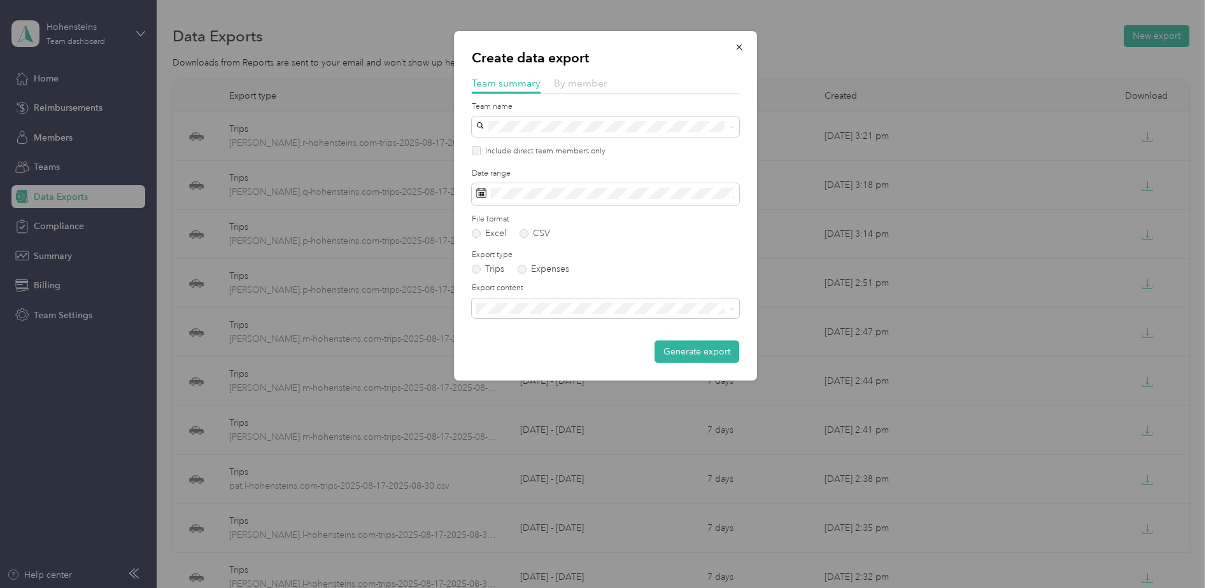
click at [591, 83] on span "By member" at bounding box center [580, 83] width 53 height 12
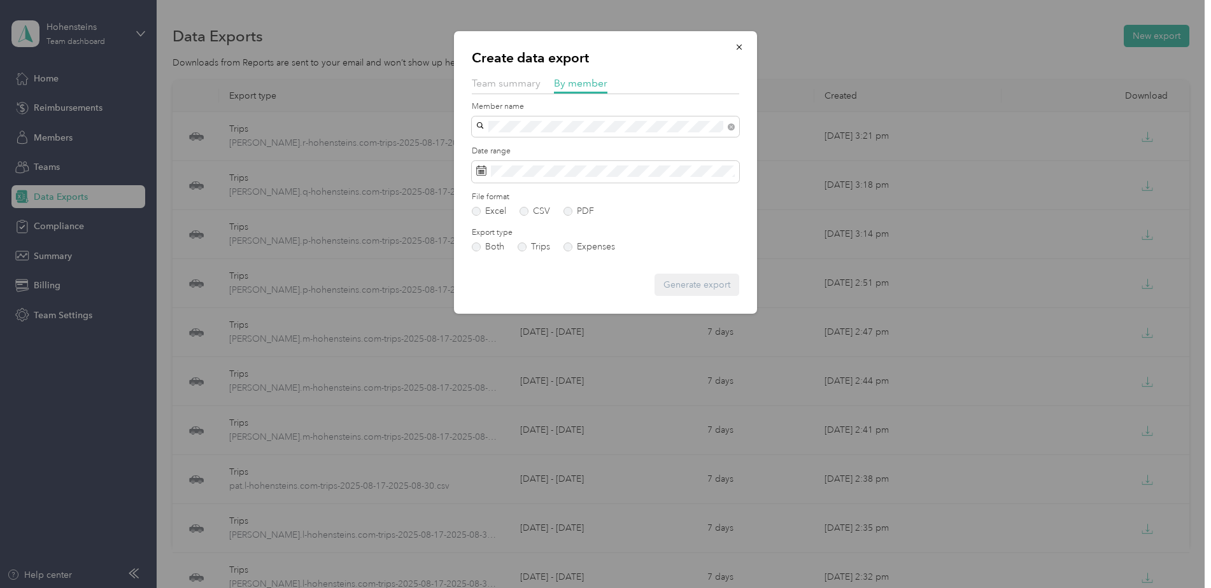
drag, startPoint x: 547, startPoint y: 144, endPoint x: 560, endPoint y: 150, distance: 14.2
click at [546, 144] on div "[PERSON_NAME]" at bounding box center [606, 149] width 250 height 13
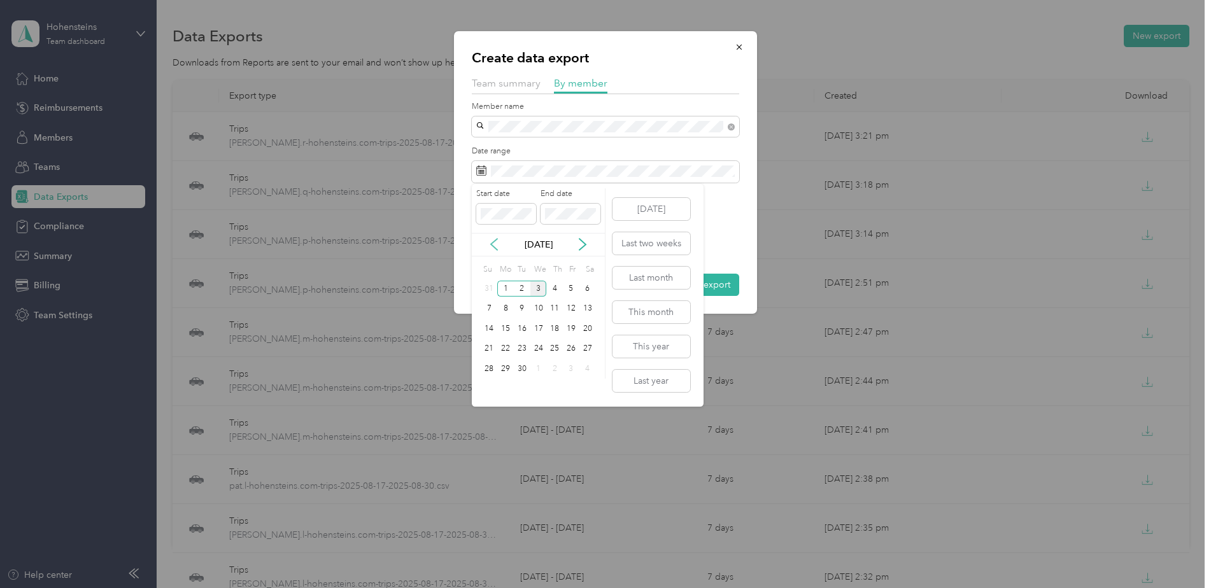
click at [493, 245] on icon at bounding box center [494, 244] width 13 height 13
drag, startPoint x: 489, startPoint y: 346, endPoint x: 540, endPoint y: 351, distance: 51.2
click at [490, 346] on div "17" at bounding box center [489, 349] width 17 height 16
click at [583, 367] on div "30" at bounding box center [587, 369] width 17 height 16
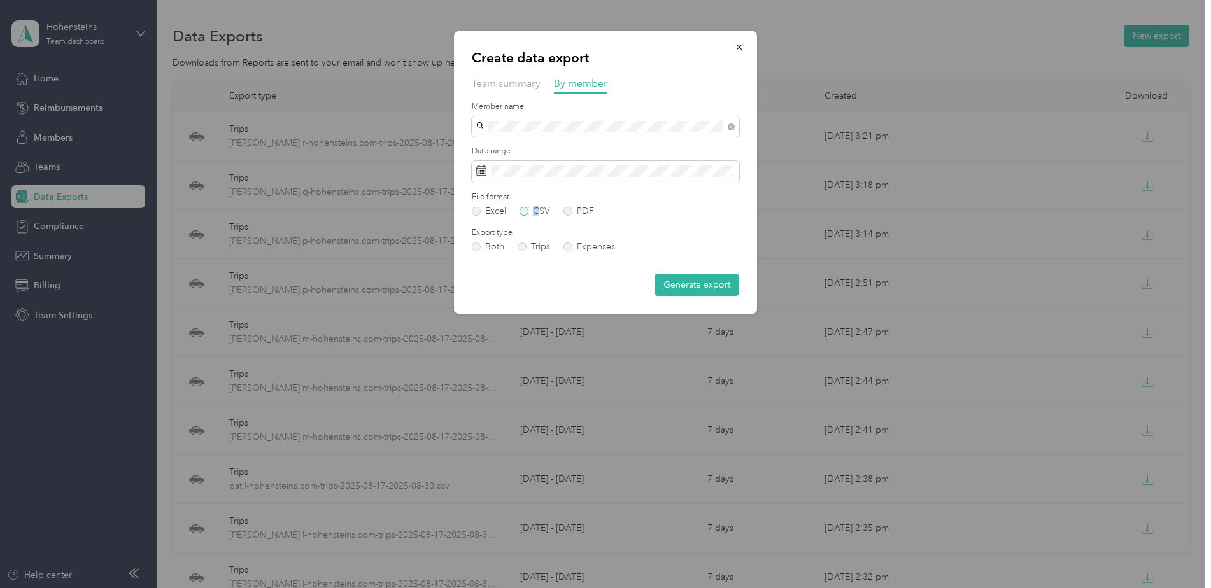
click at [537, 209] on label "CSV" at bounding box center [535, 211] width 31 height 9
drag, startPoint x: 528, startPoint y: 208, endPoint x: 541, endPoint y: 211, distance: 13.7
click at [528, 209] on label "CSV" at bounding box center [535, 211] width 31 height 9
drag, startPoint x: 693, startPoint y: 292, endPoint x: 700, endPoint y: 291, distance: 7.0
click at [693, 290] on button "Generate export" at bounding box center [696, 285] width 85 height 22
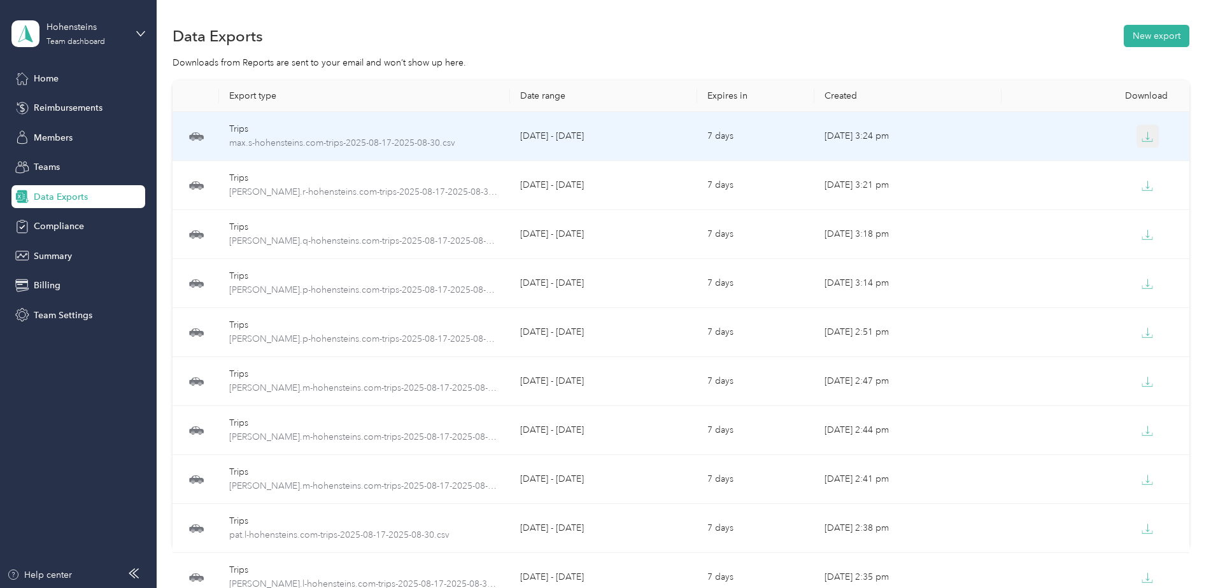
click at [1136, 138] on button "button" at bounding box center [1147, 136] width 23 height 23
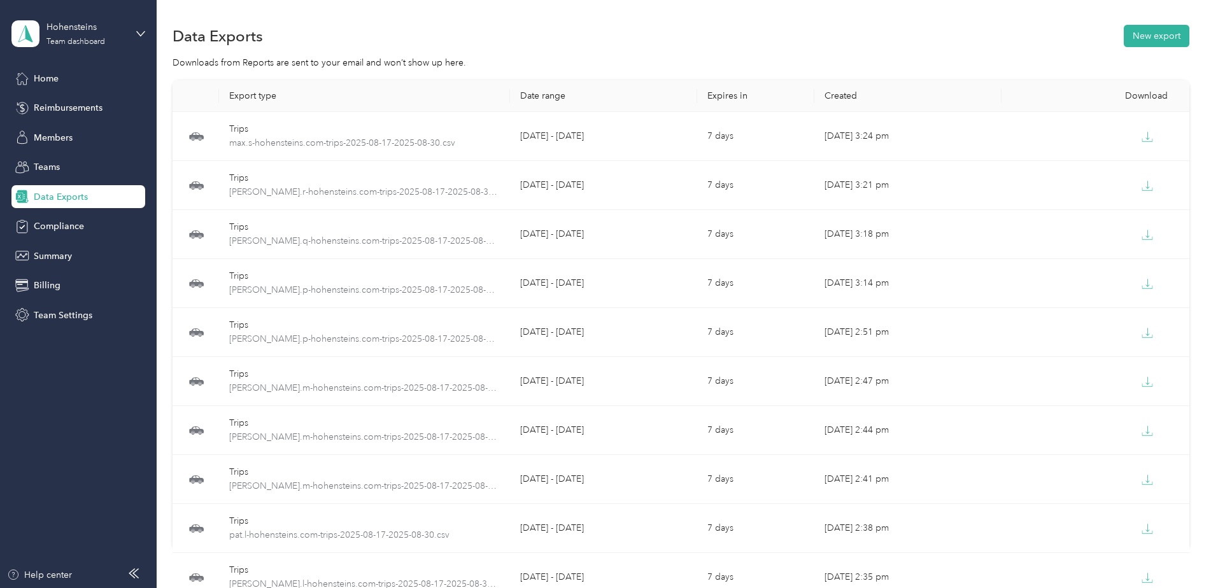
drag, startPoint x: 1166, startPoint y: 36, endPoint x: 1214, endPoint y: 95, distance: 76.1
click at [1166, 36] on button "New export" at bounding box center [1157, 36] width 66 height 22
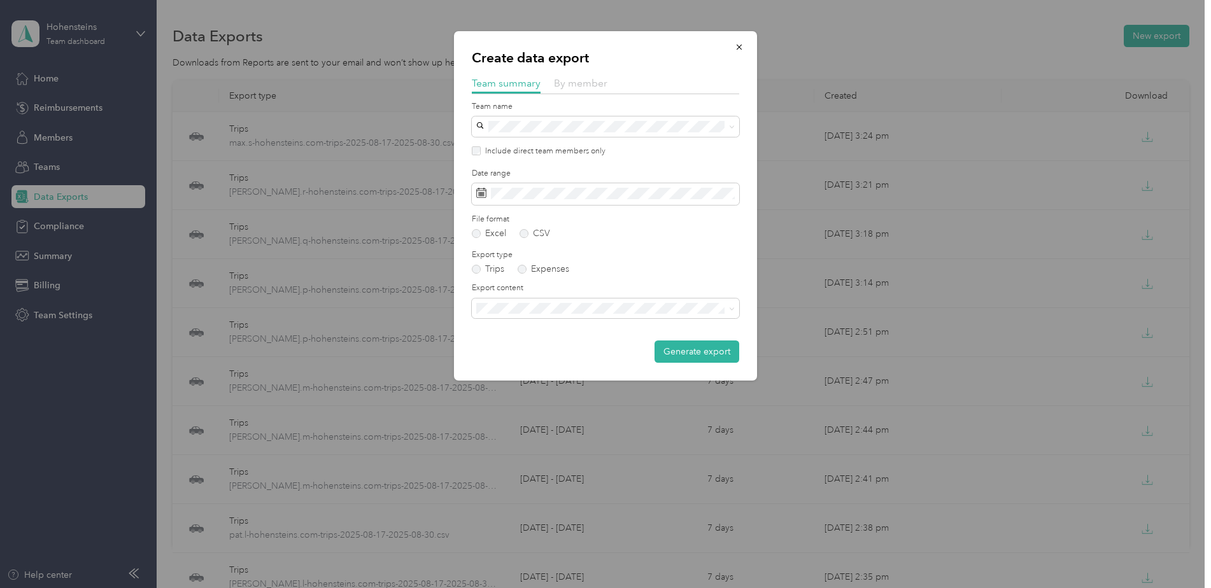
click at [590, 86] on span "By member" at bounding box center [580, 83] width 53 height 12
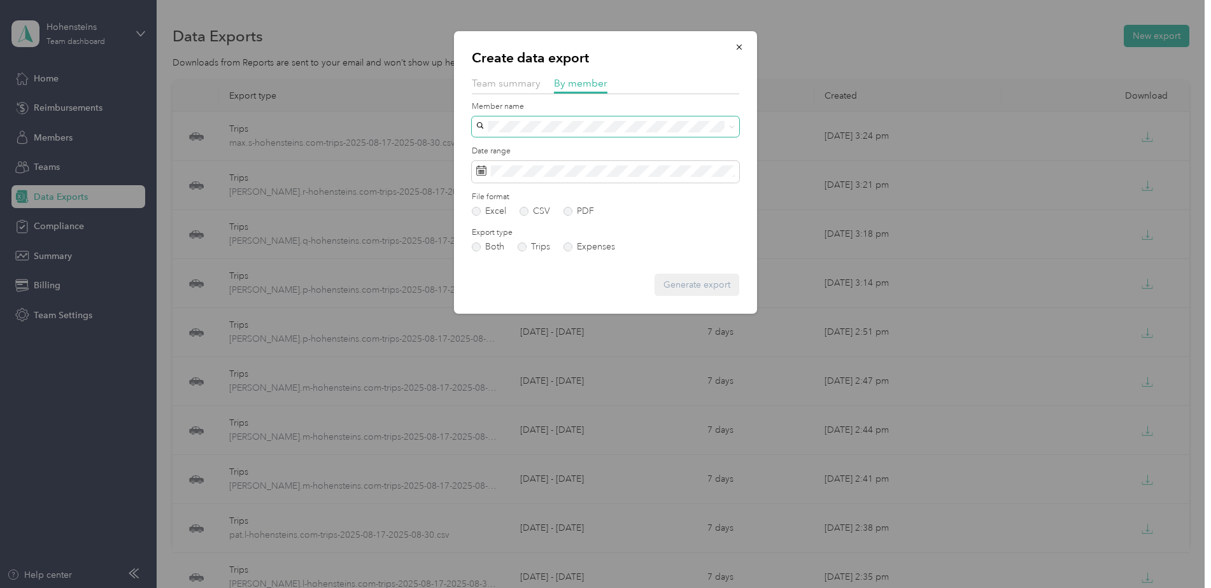
click at [569, 117] on span at bounding box center [605, 127] width 267 height 20
click at [560, 155] on div "[PERSON_NAME]" at bounding box center [606, 149] width 250 height 13
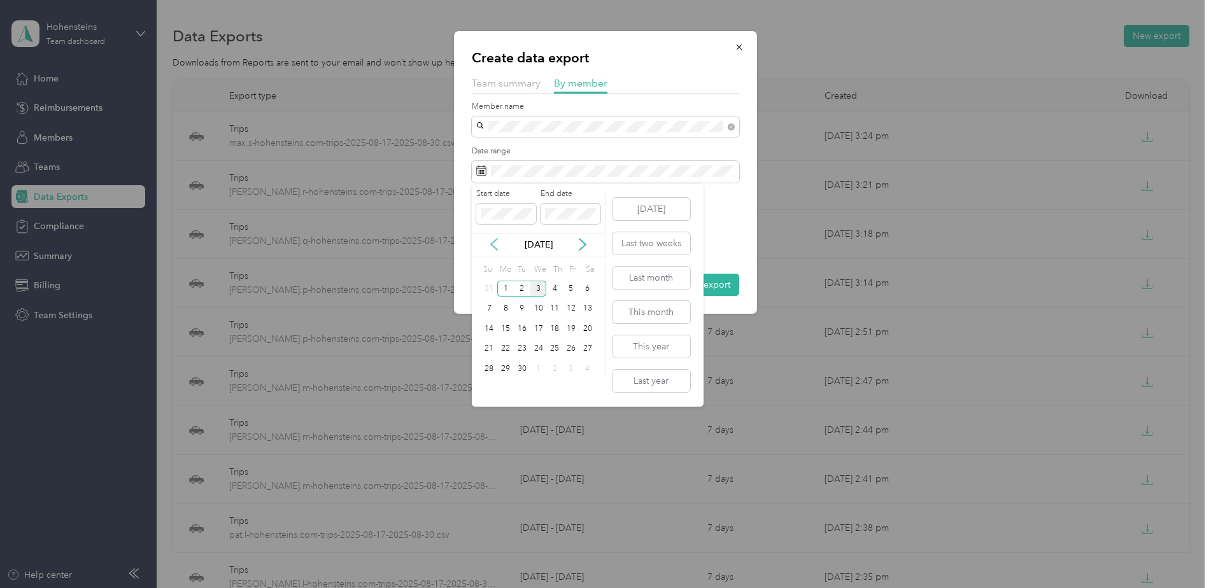
click at [493, 246] on icon at bounding box center [494, 244] width 13 height 13
click at [488, 349] on div "17" at bounding box center [489, 349] width 17 height 16
click at [588, 367] on div "30" at bounding box center [587, 369] width 17 height 16
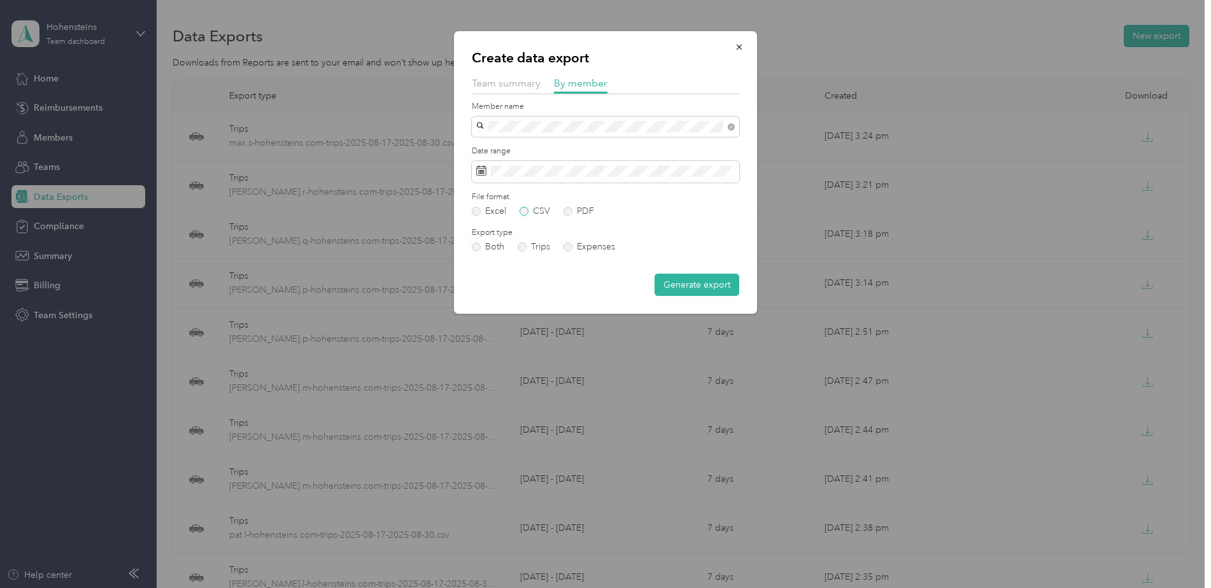
click at [521, 212] on label "CSV" at bounding box center [535, 211] width 31 height 9
click at [718, 274] on button "Generate export" at bounding box center [696, 285] width 85 height 22
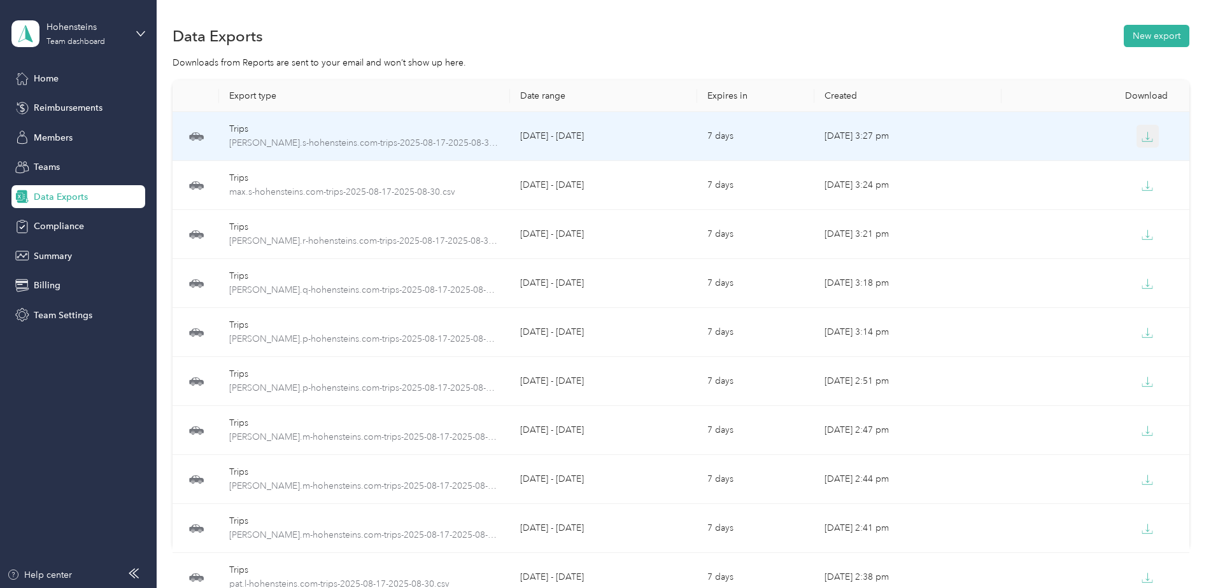
click at [1142, 138] on icon "button" at bounding box center [1147, 136] width 11 height 11
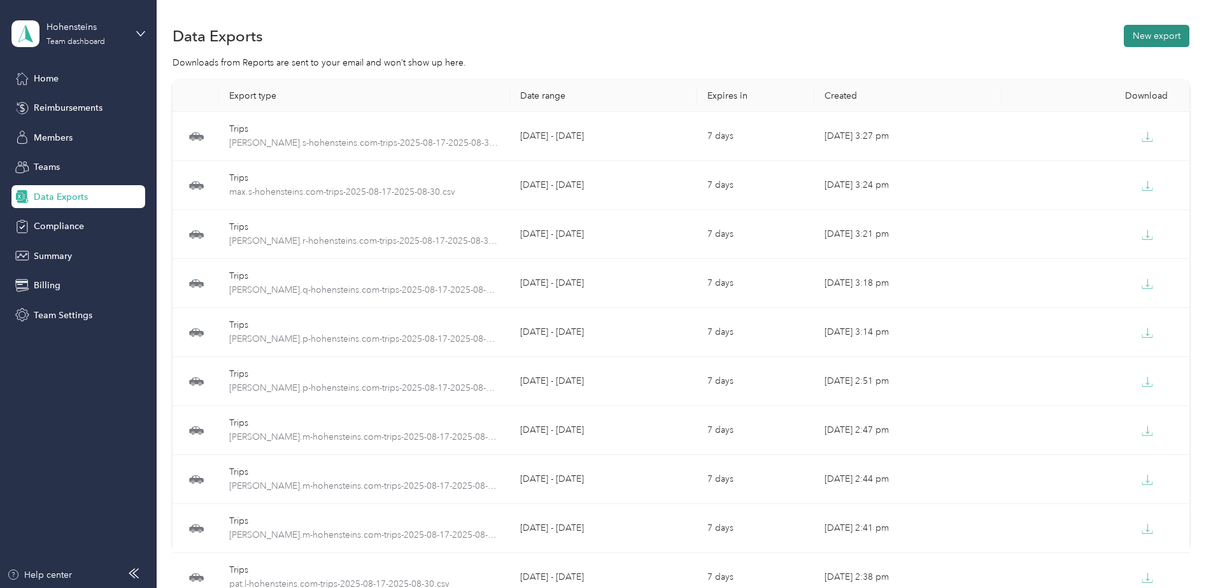
click at [1159, 36] on button "New export" at bounding box center [1157, 36] width 66 height 22
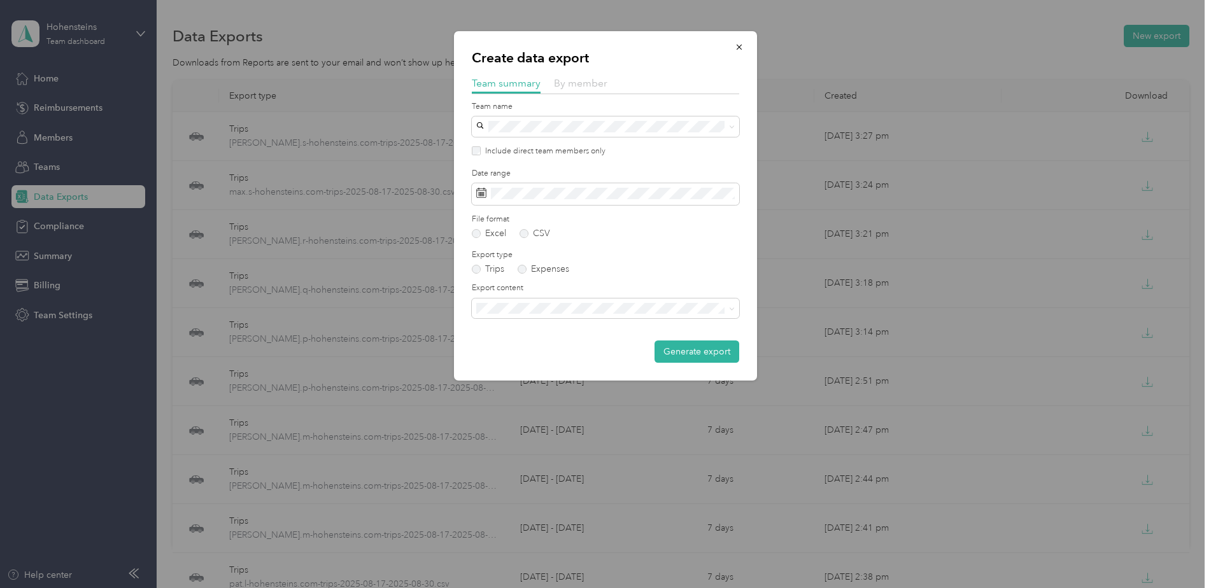
click at [560, 84] on span "By member" at bounding box center [580, 83] width 53 height 12
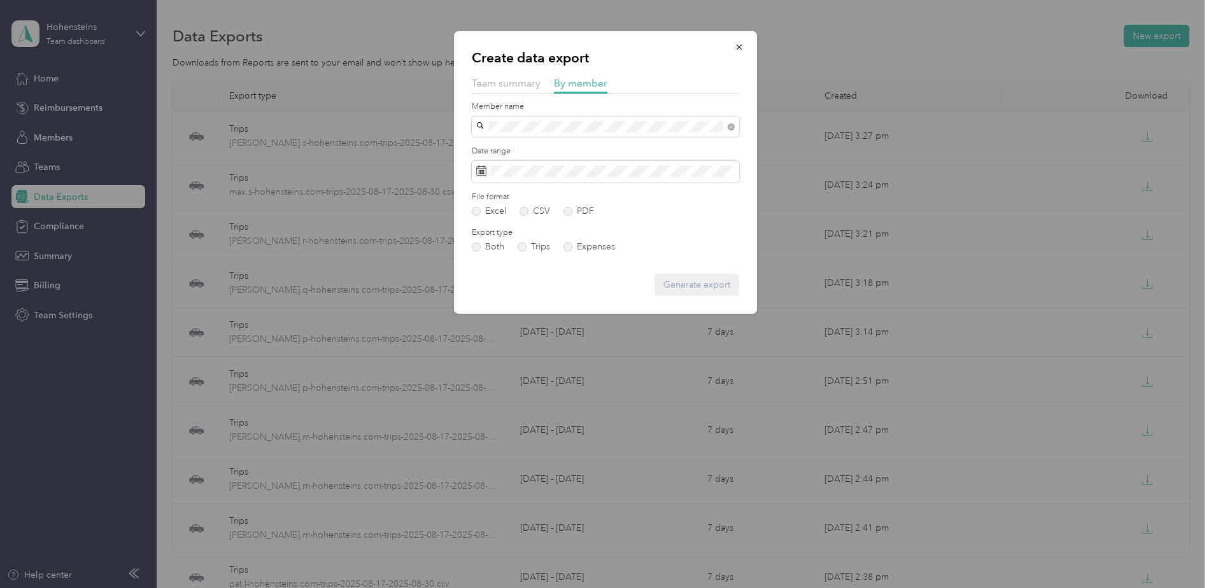
click at [527, 148] on span "[PERSON_NAME]" at bounding box center [516, 149] width 71 height 11
click at [653, 165] on span at bounding box center [605, 172] width 267 height 22
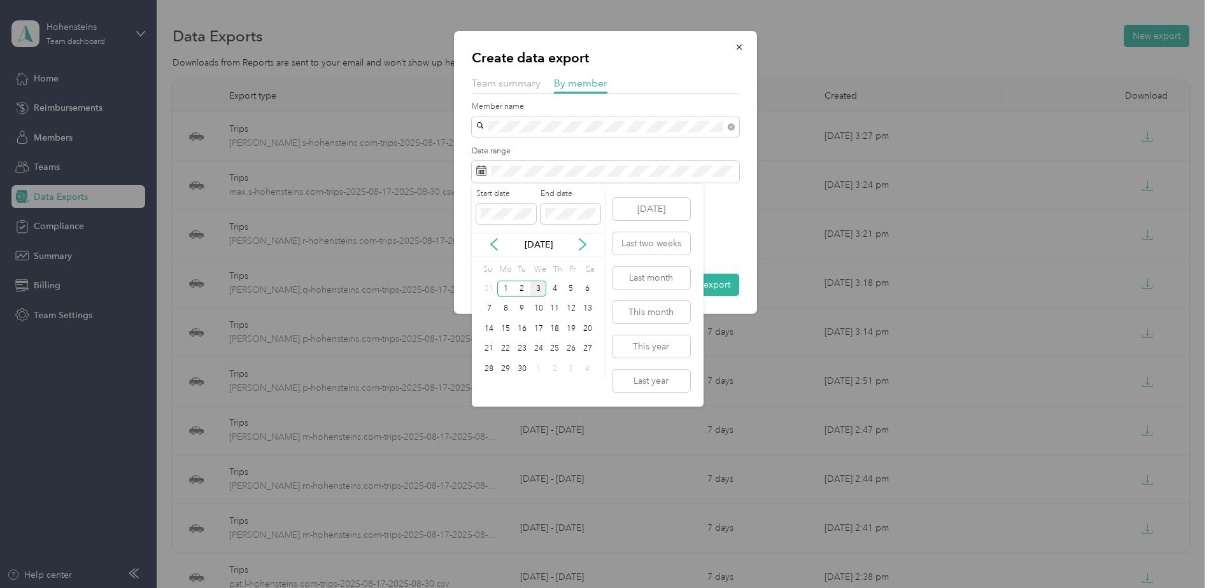
drag, startPoint x: 498, startPoint y: 244, endPoint x: 499, endPoint y: 265, distance: 20.4
click at [496, 245] on icon at bounding box center [494, 244] width 13 height 13
click at [493, 350] on div "17" at bounding box center [489, 349] width 17 height 16
click at [579, 368] on div "24 25 26 27 28 29 30" at bounding box center [538, 369] width 115 height 20
click at [583, 368] on div "30" at bounding box center [587, 369] width 17 height 16
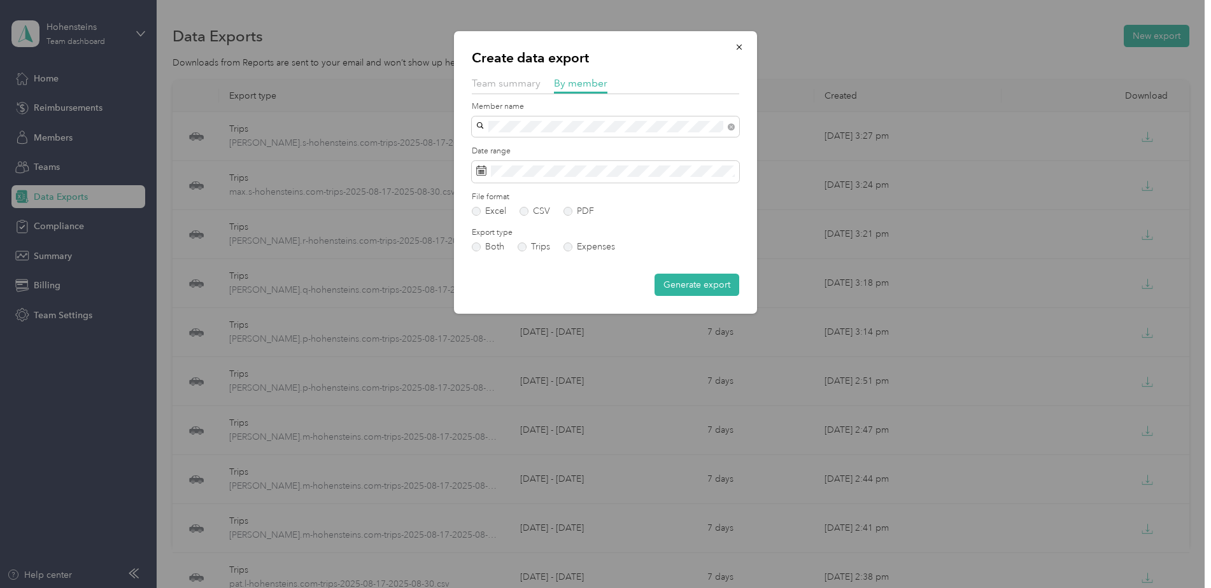
click at [534, 203] on div "File format Excel CSV PDF" at bounding box center [605, 204] width 267 height 25
click at [537, 211] on label "CSV" at bounding box center [535, 211] width 31 height 9
click at [697, 282] on button "Generate export" at bounding box center [696, 285] width 85 height 22
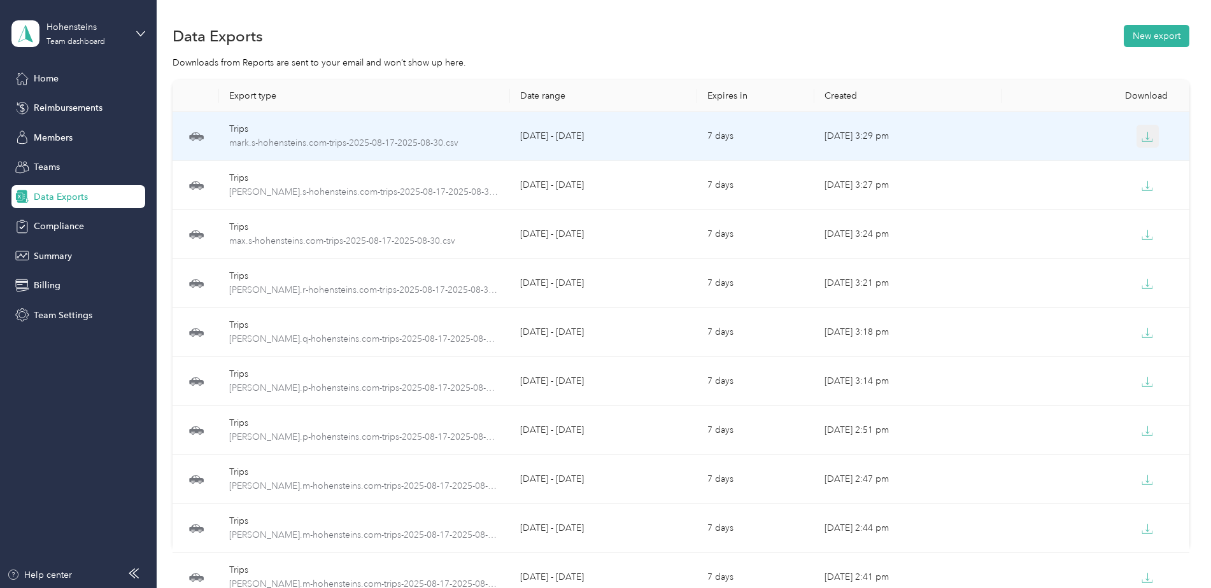
click at [1138, 137] on button "button" at bounding box center [1147, 136] width 23 height 23
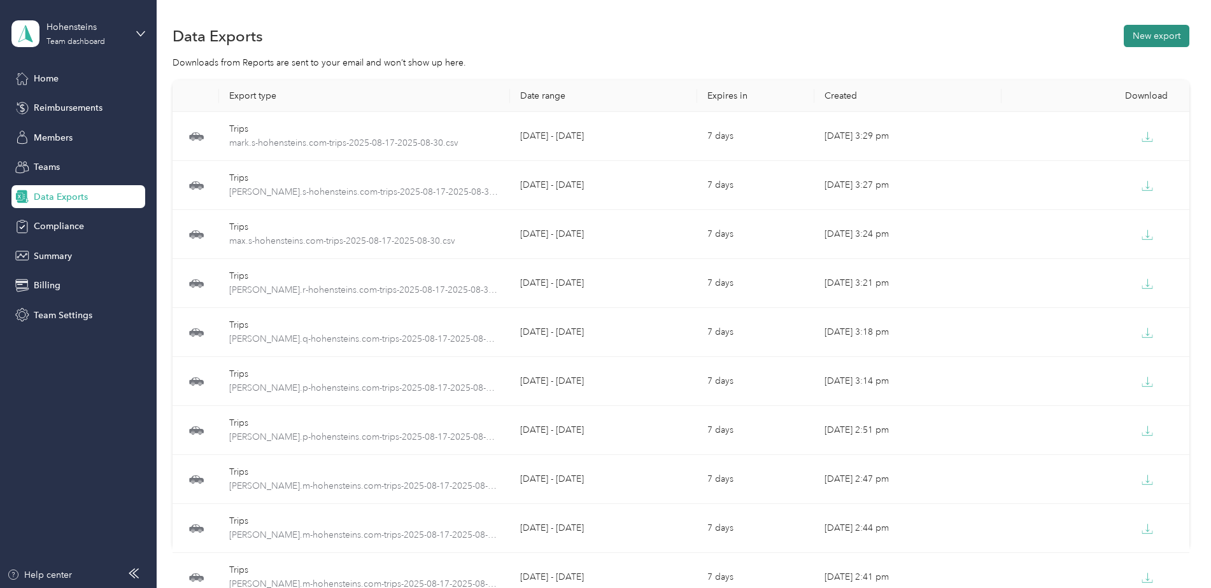
click at [1148, 36] on button "New export" at bounding box center [1157, 36] width 66 height 22
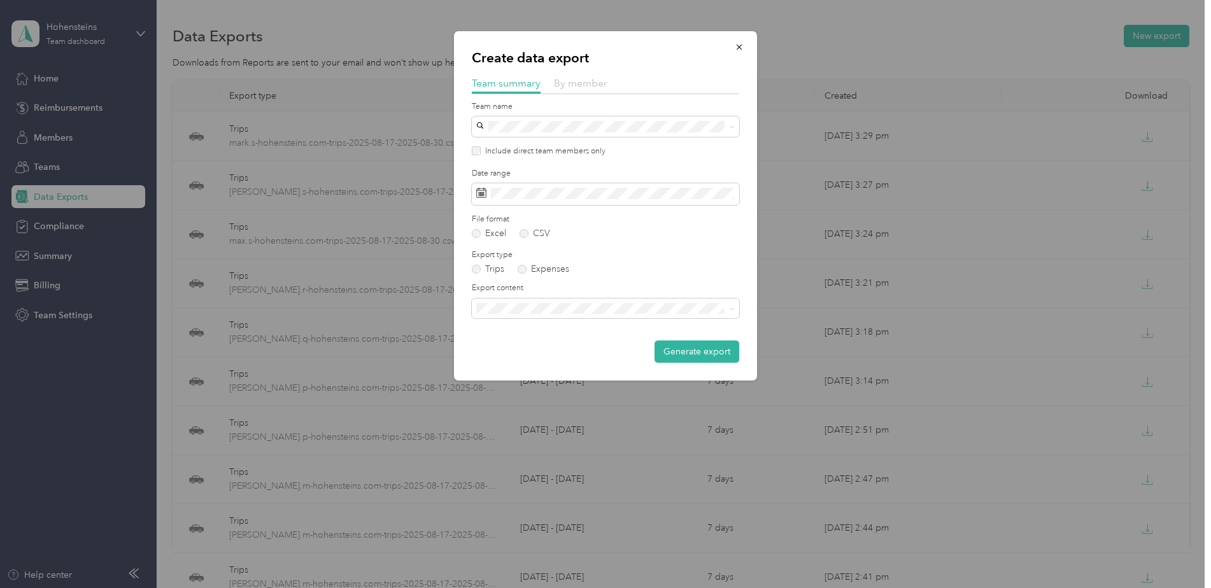
click at [580, 84] on span "By member" at bounding box center [580, 83] width 53 height 12
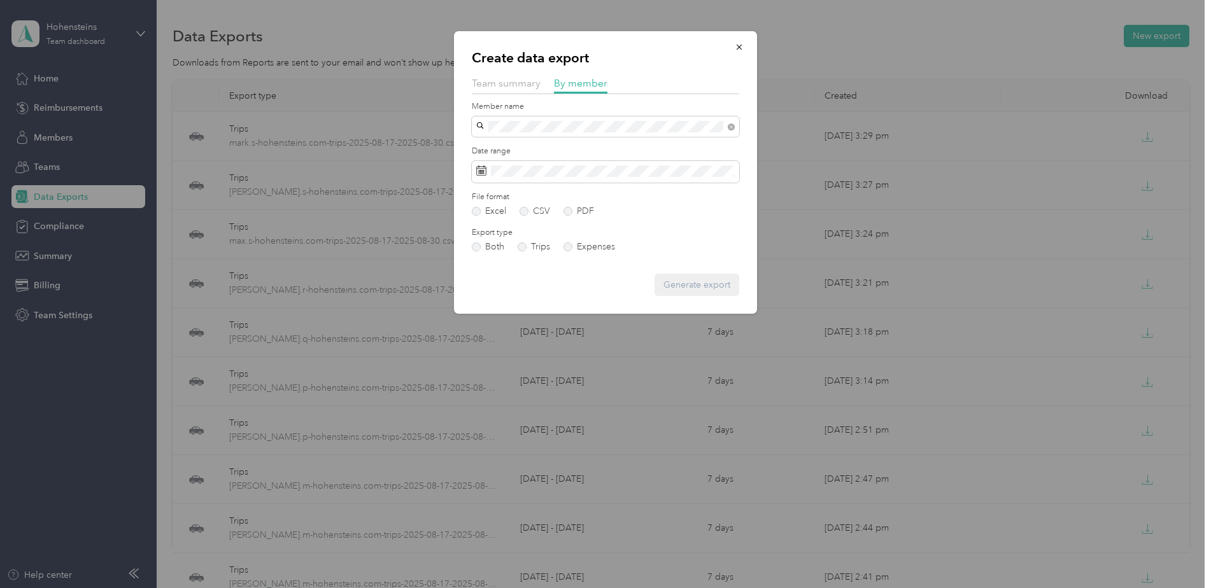
click at [546, 142] on li "[PERSON_NAME]" at bounding box center [605, 149] width 267 height 22
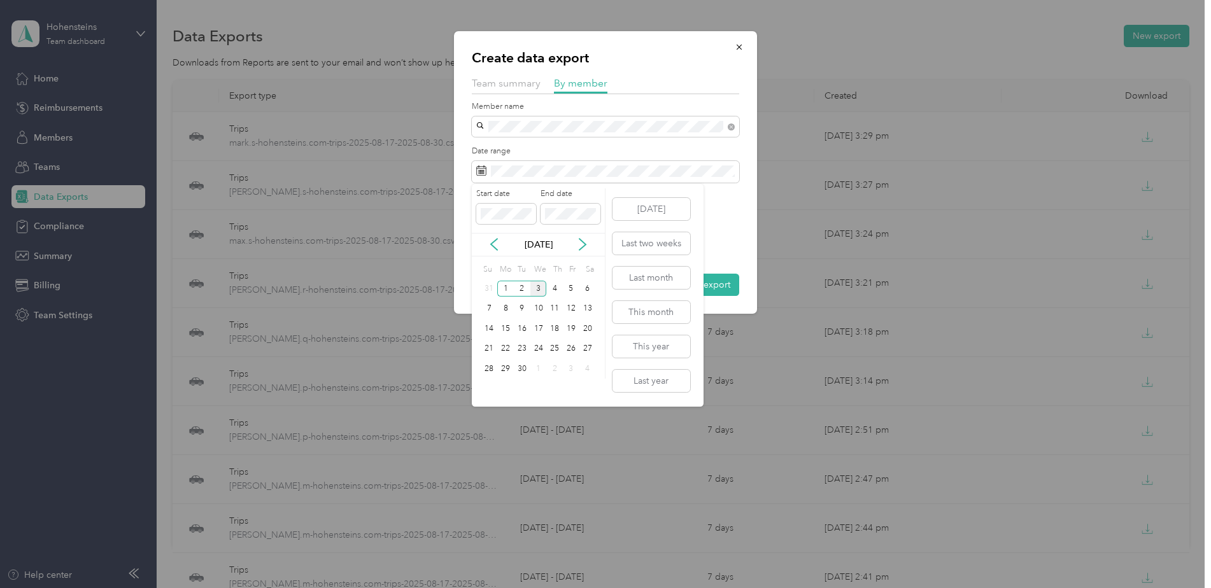
drag, startPoint x: 494, startPoint y: 248, endPoint x: 493, endPoint y: 271, distance: 23.6
click at [493, 248] on icon at bounding box center [494, 244] width 13 height 13
click at [488, 346] on div "17" at bounding box center [489, 349] width 17 height 16
click at [591, 367] on div "30" at bounding box center [587, 369] width 17 height 16
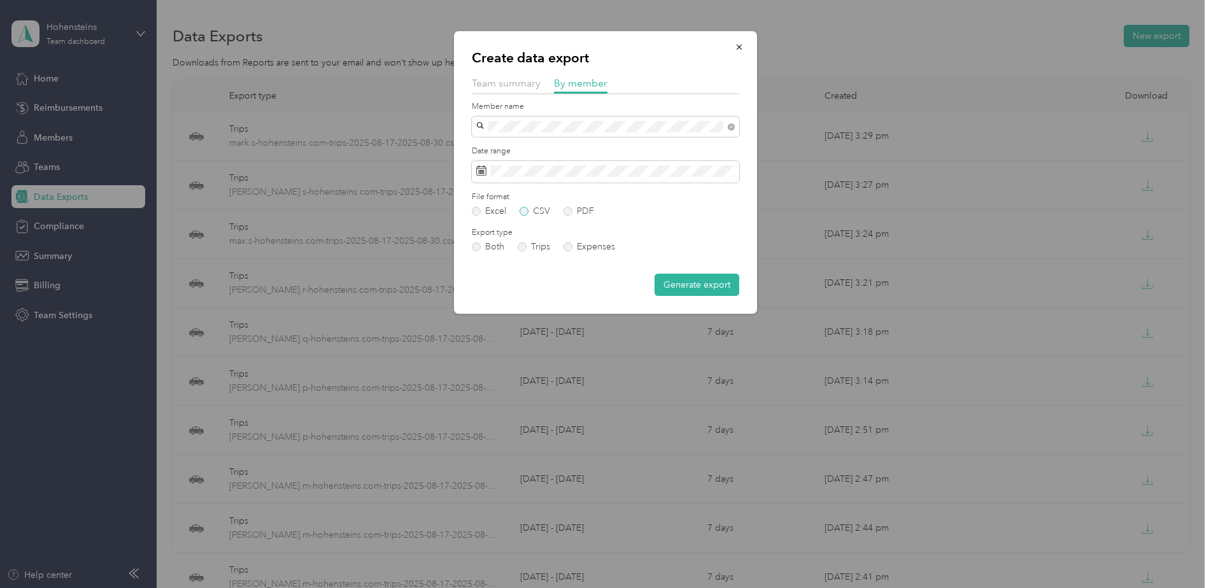
click at [542, 209] on label "CSV" at bounding box center [535, 211] width 31 height 9
click at [679, 286] on button "Generate export" at bounding box center [696, 285] width 85 height 22
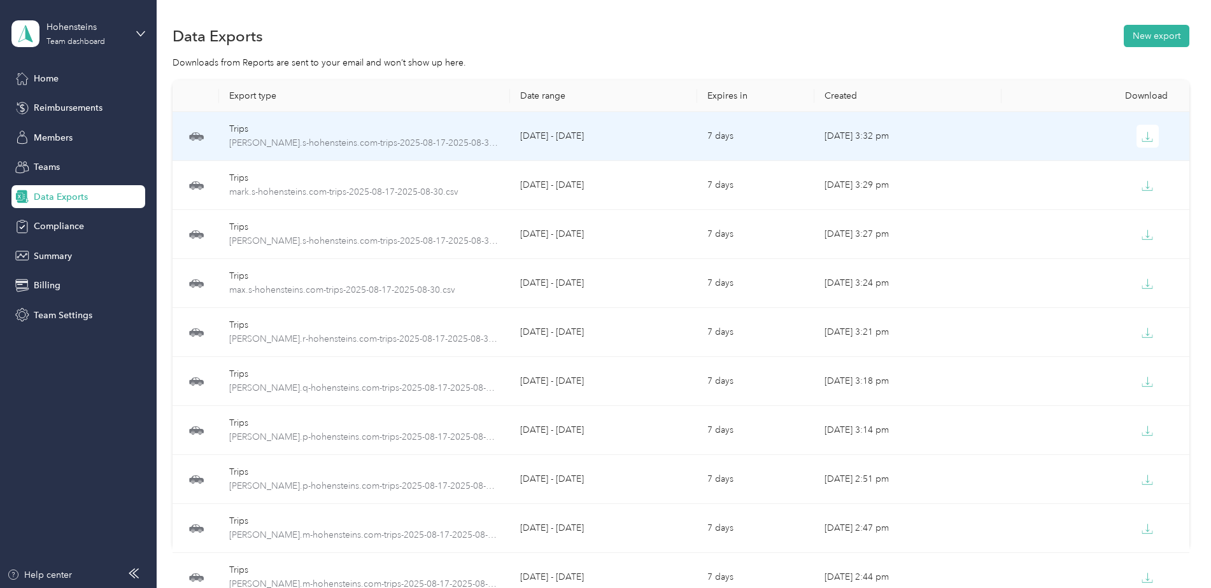
click at [1143, 139] on icon "button" at bounding box center [1147, 136] width 11 height 11
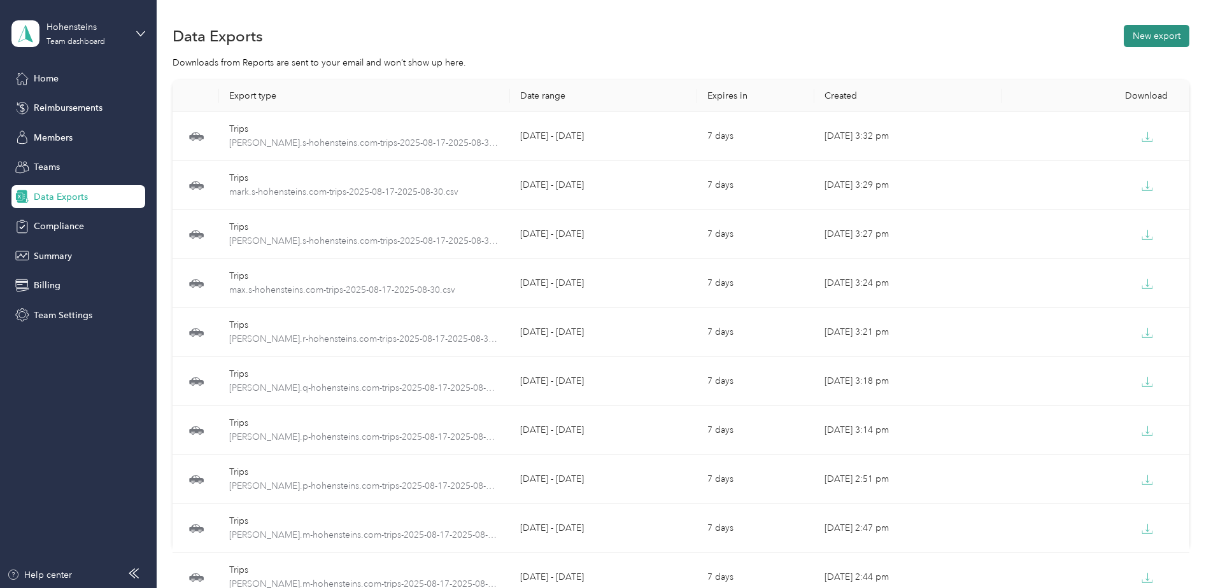
click at [1156, 36] on button "New export" at bounding box center [1157, 36] width 66 height 22
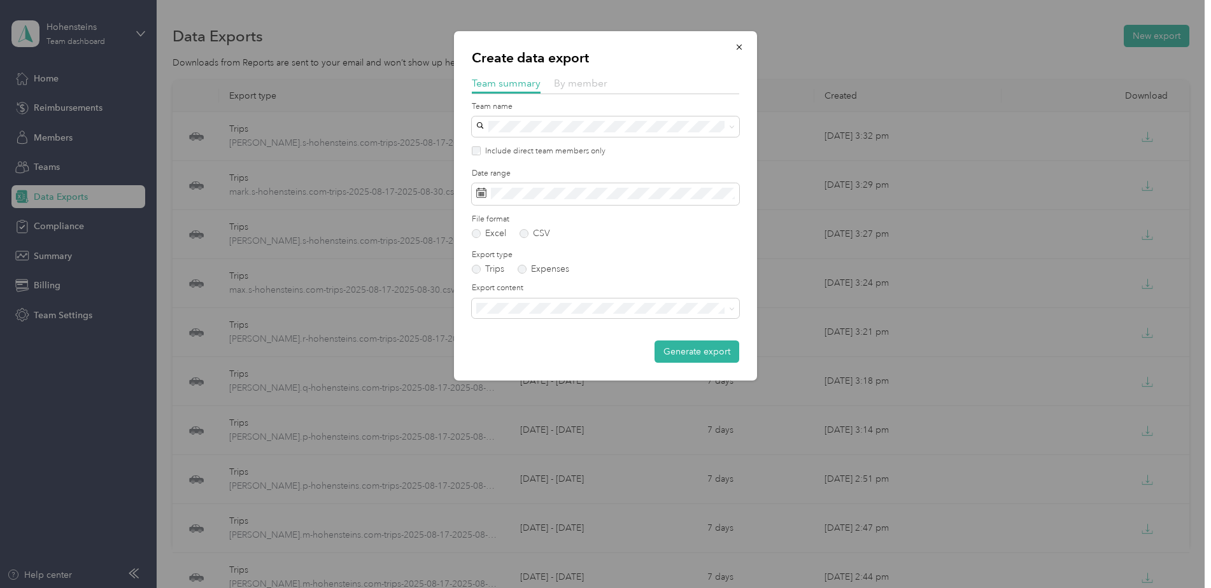
click at [575, 83] on span "By member" at bounding box center [580, 83] width 53 height 12
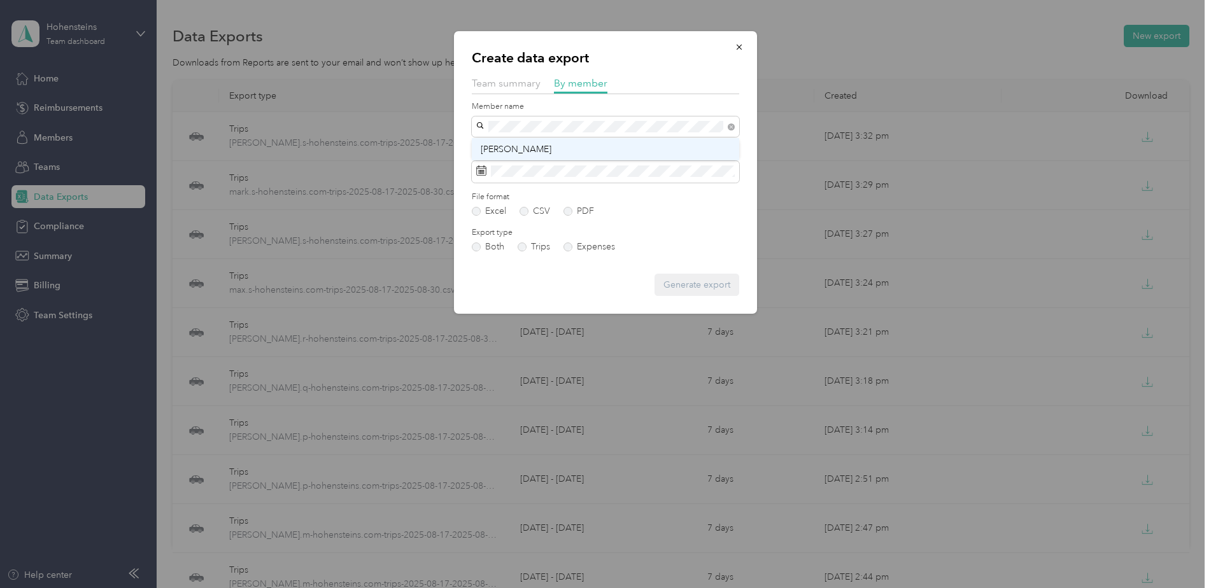
click at [539, 141] on li "[PERSON_NAME]" at bounding box center [605, 149] width 267 height 22
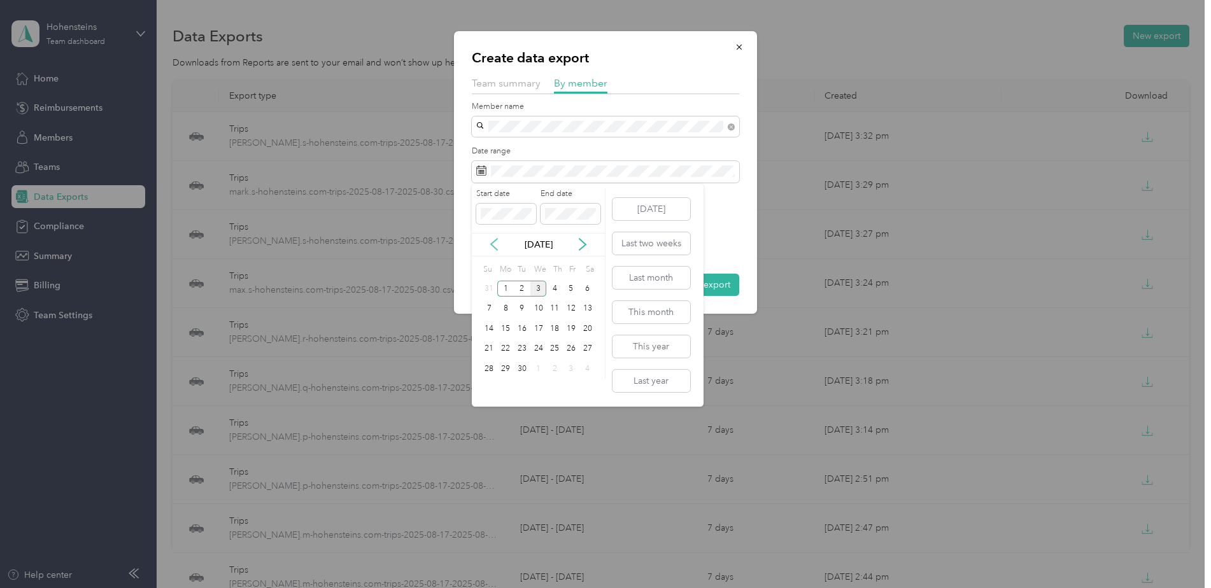
click at [495, 241] on icon at bounding box center [494, 244] width 6 height 11
drag, startPoint x: 492, startPoint y: 346, endPoint x: 557, endPoint y: 364, distance: 68.0
click at [492, 346] on div "17" at bounding box center [489, 349] width 17 height 16
click at [583, 369] on div "30" at bounding box center [587, 369] width 17 height 16
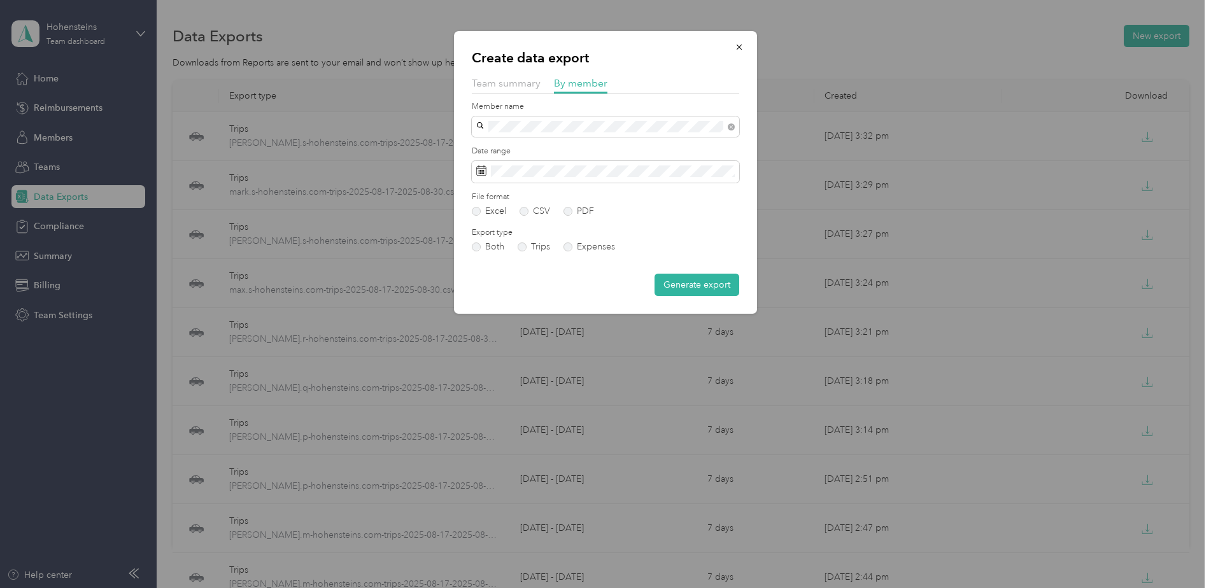
drag, startPoint x: 543, startPoint y: 207, endPoint x: 550, endPoint y: 208, distance: 7.0
click at [548, 207] on label "CSV" at bounding box center [535, 211] width 31 height 9
drag, startPoint x: 526, startPoint y: 210, endPoint x: 626, endPoint y: 246, distance: 106.1
click at [527, 210] on label "CSV" at bounding box center [535, 211] width 31 height 9
click at [707, 285] on button "Generate export" at bounding box center [696, 285] width 85 height 22
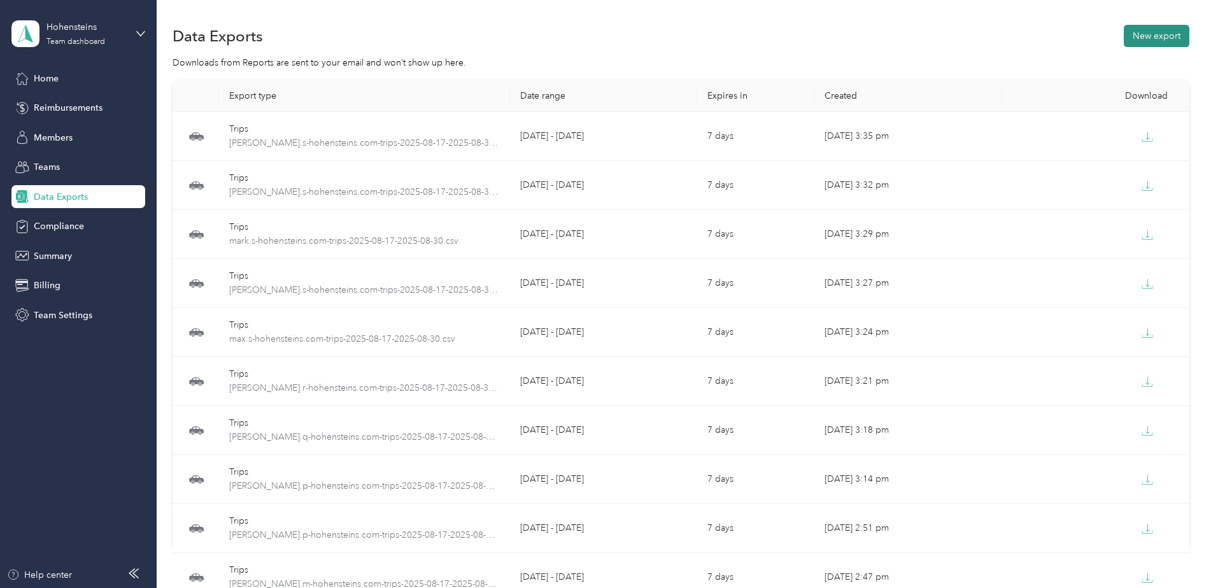
click at [1170, 31] on button "New export" at bounding box center [1157, 36] width 66 height 22
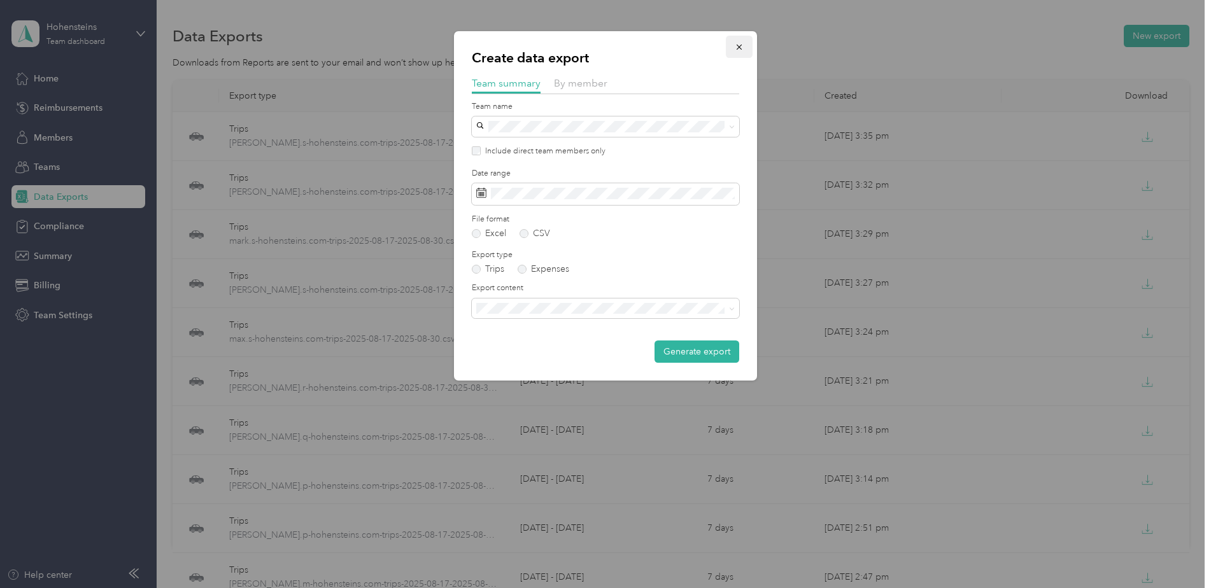
click at [739, 39] on button "button" at bounding box center [739, 47] width 27 height 22
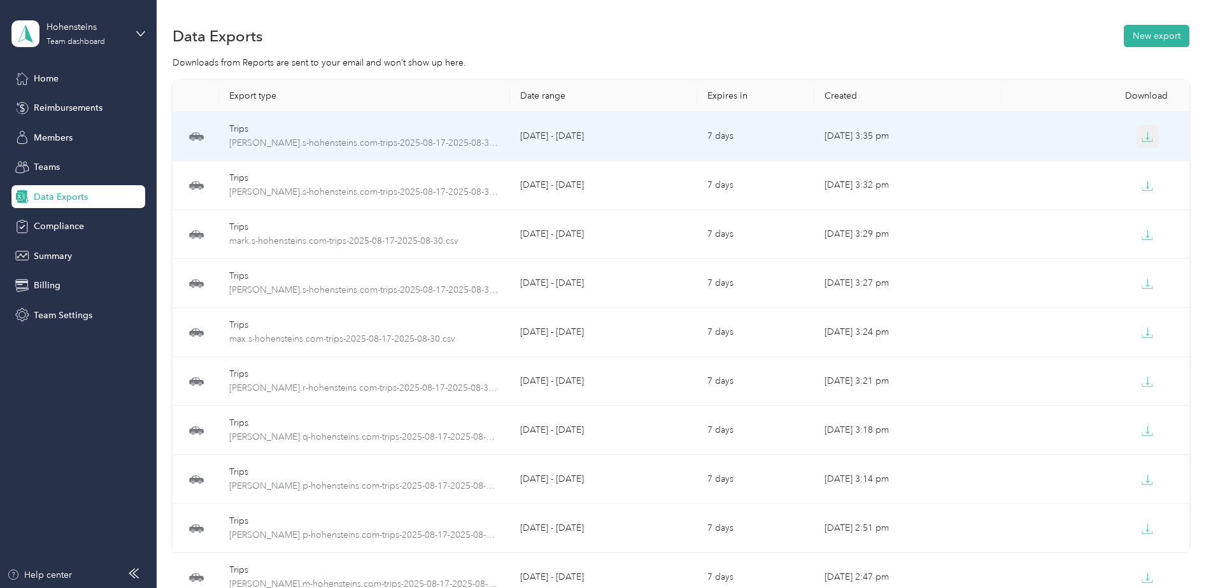
click at [1136, 143] on button "button" at bounding box center [1147, 136] width 23 height 23
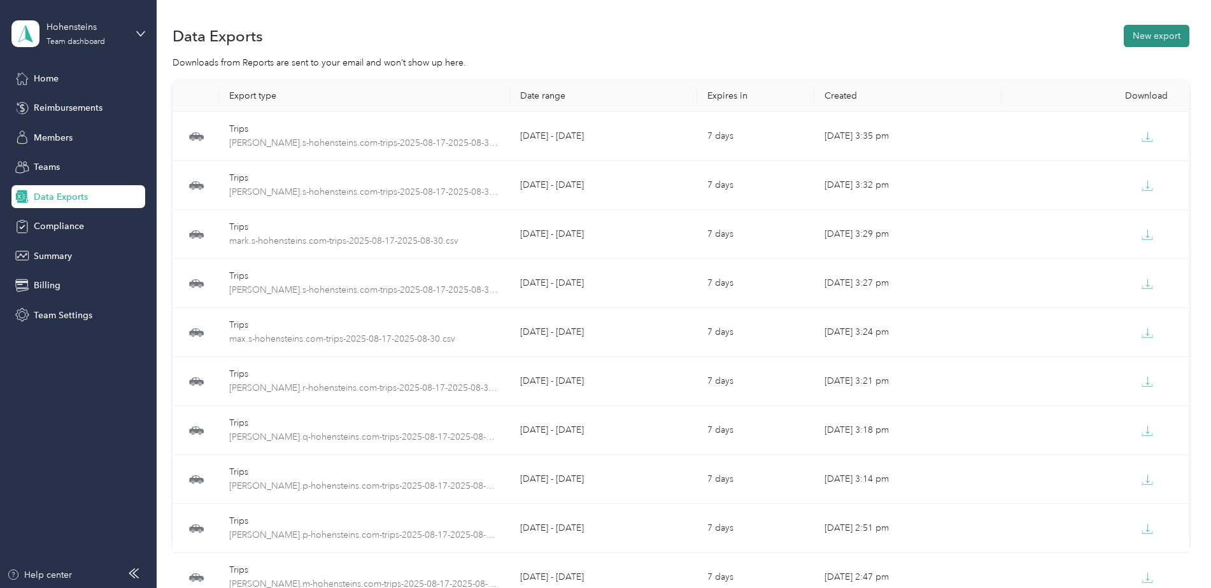
click at [1150, 37] on button "New export" at bounding box center [1157, 36] width 66 height 22
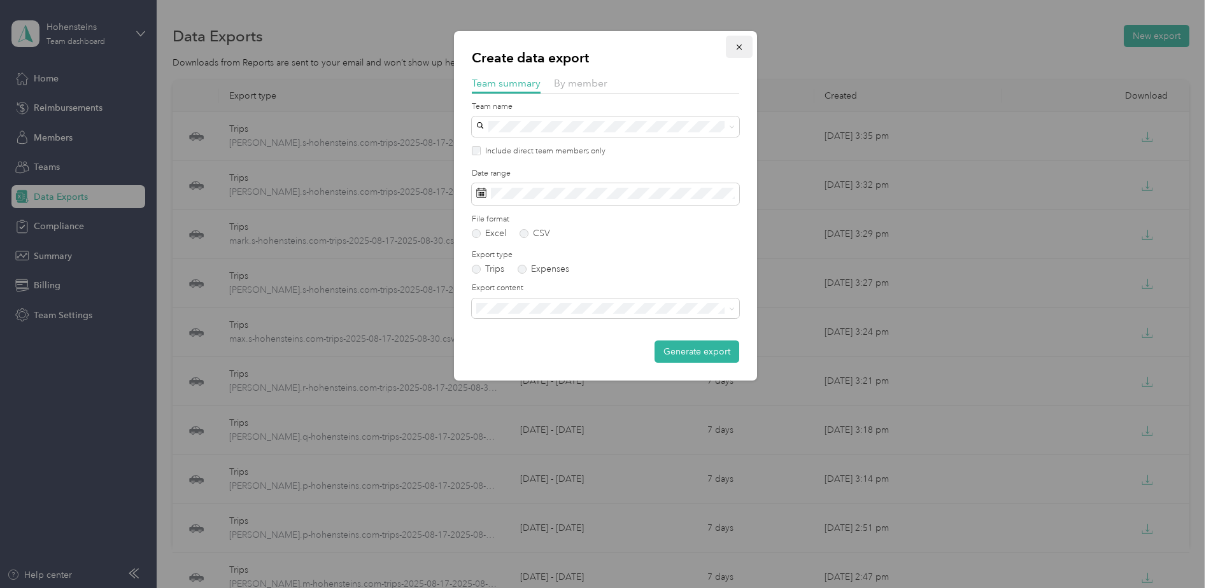
click at [739, 48] on icon "button" at bounding box center [739, 47] width 9 height 9
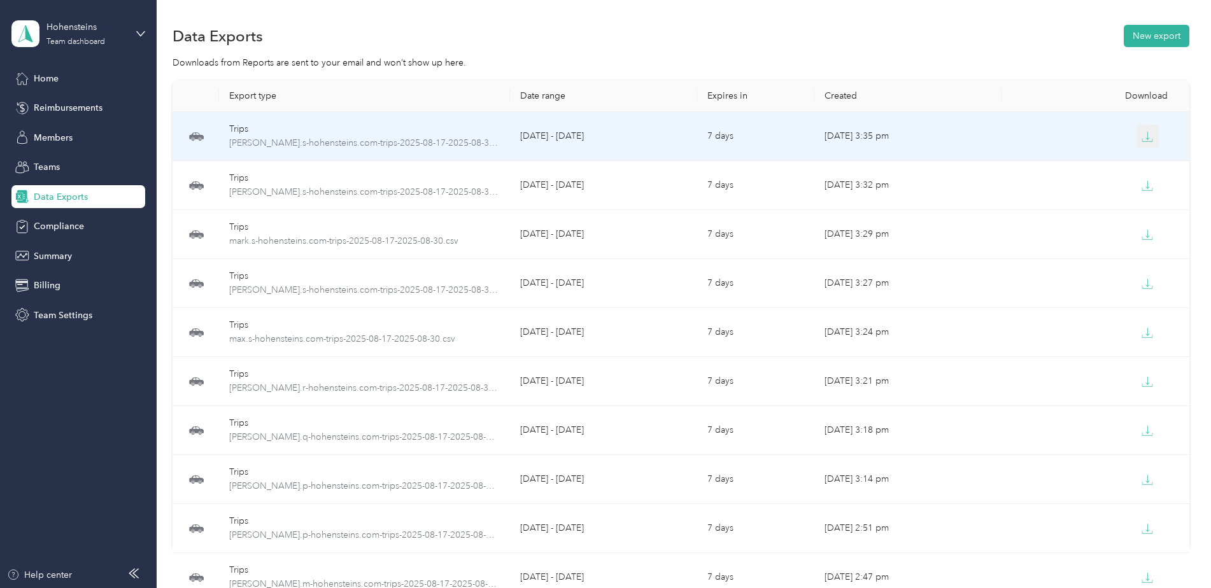
click at [1144, 132] on icon "button" at bounding box center [1147, 136] width 11 height 11
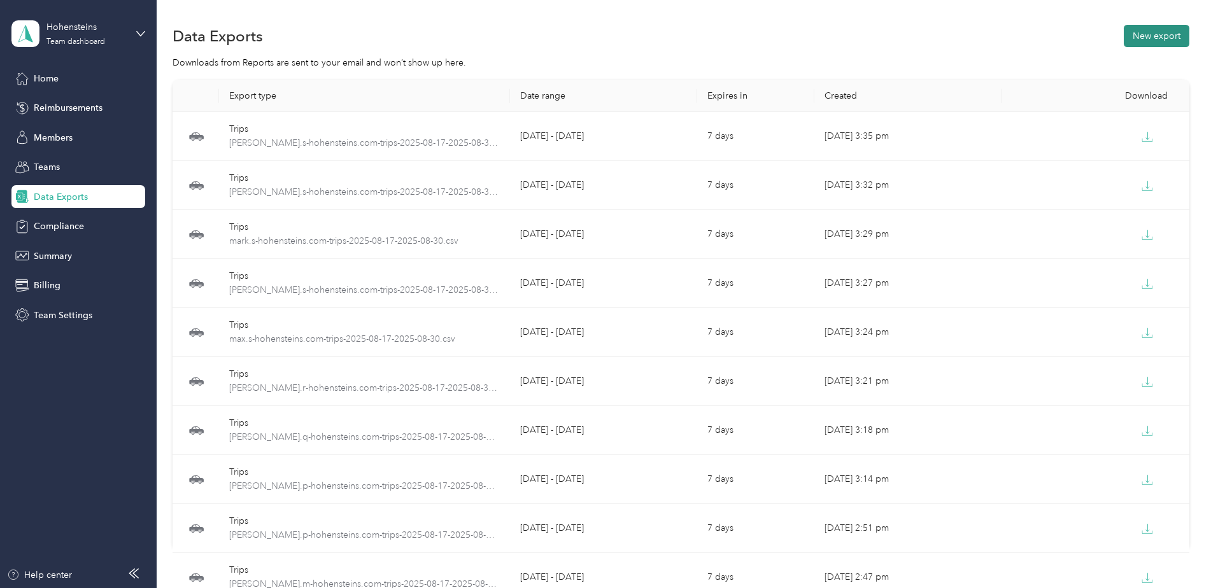
click at [1175, 41] on button "New export" at bounding box center [1157, 36] width 66 height 22
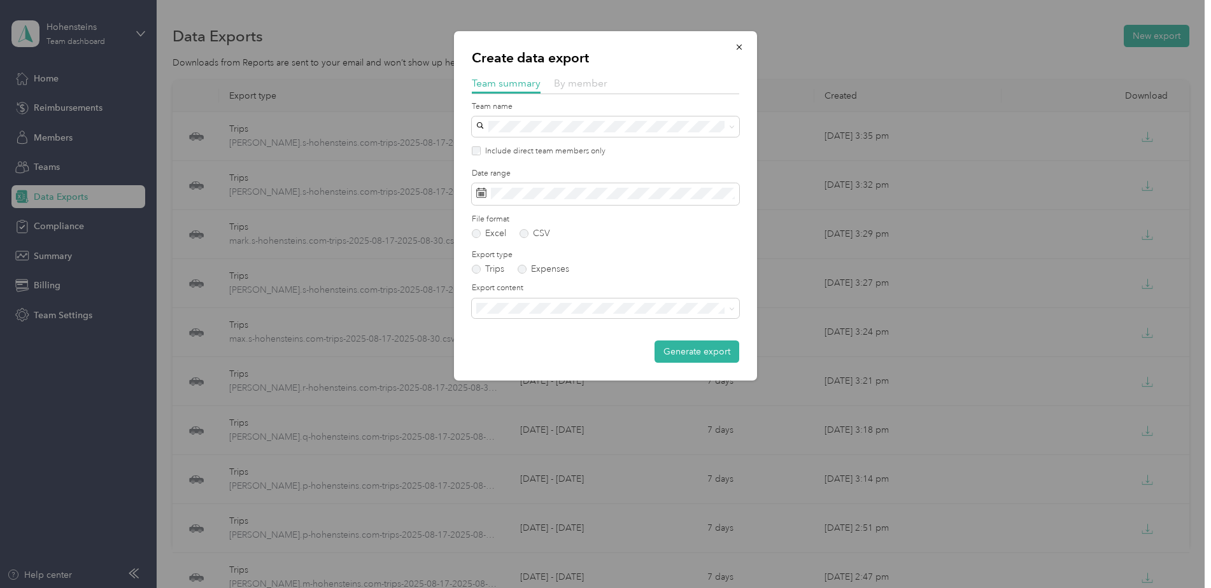
click at [575, 88] on span "By member" at bounding box center [580, 83] width 53 height 12
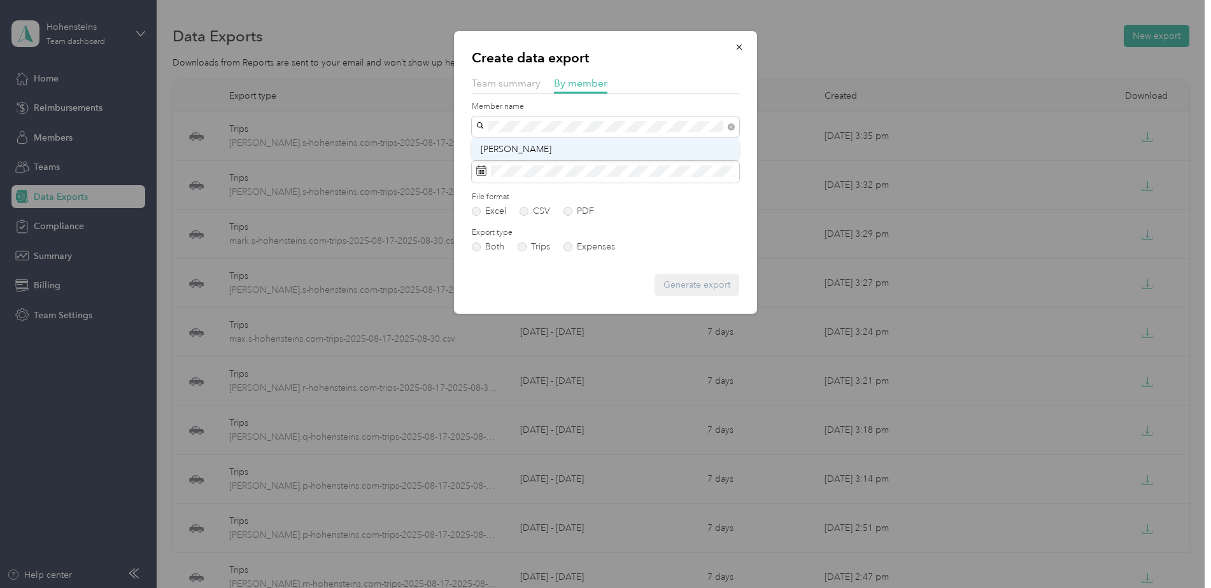
click at [548, 145] on div "[PERSON_NAME]" at bounding box center [606, 149] width 250 height 13
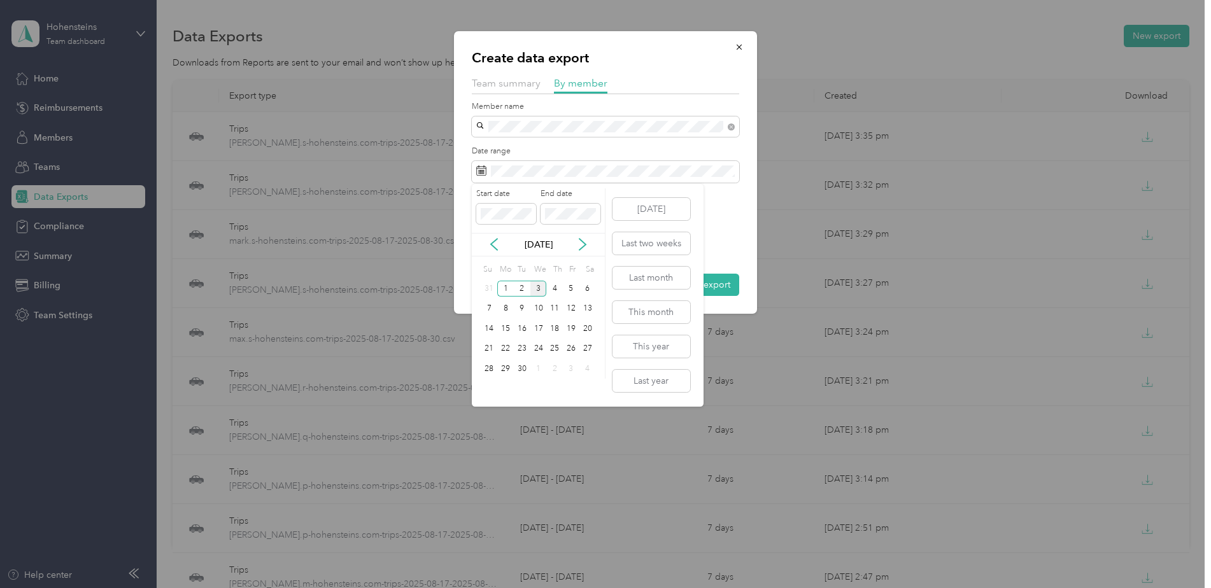
click at [491, 237] on div "[DATE]" at bounding box center [538, 245] width 133 height 24
click at [492, 239] on icon at bounding box center [494, 244] width 13 height 13
click at [487, 342] on div "17" at bounding box center [489, 349] width 17 height 16
click at [583, 367] on div "30" at bounding box center [587, 369] width 17 height 16
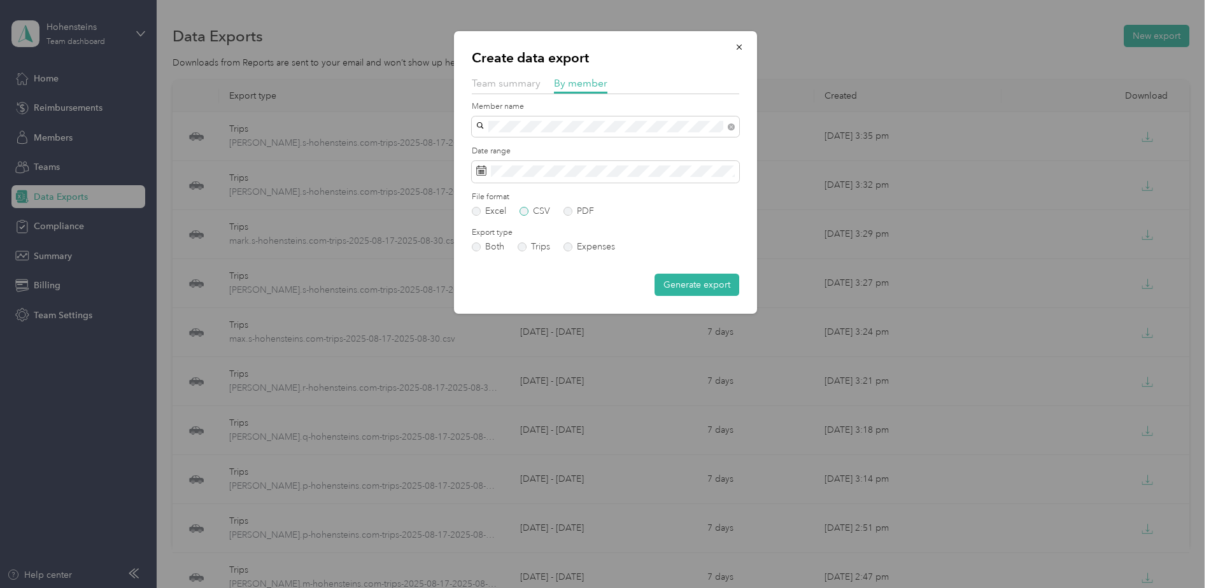
click at [542, 207] on label "CSV" at bounding box center [535, 211] width 31 height 9
click at [698, 288] on button "Generate export" at bounding box center [696, 285] width 85 height 22
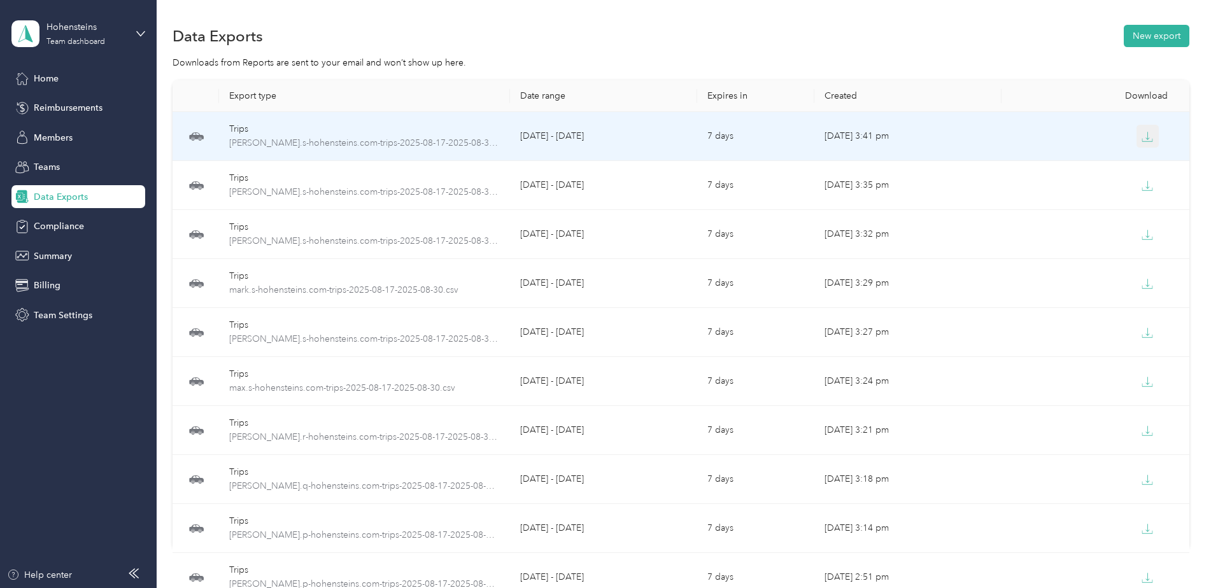
click at [1149, 135] on icon "button" at bounding box center [1147, 136] width 11 height 11
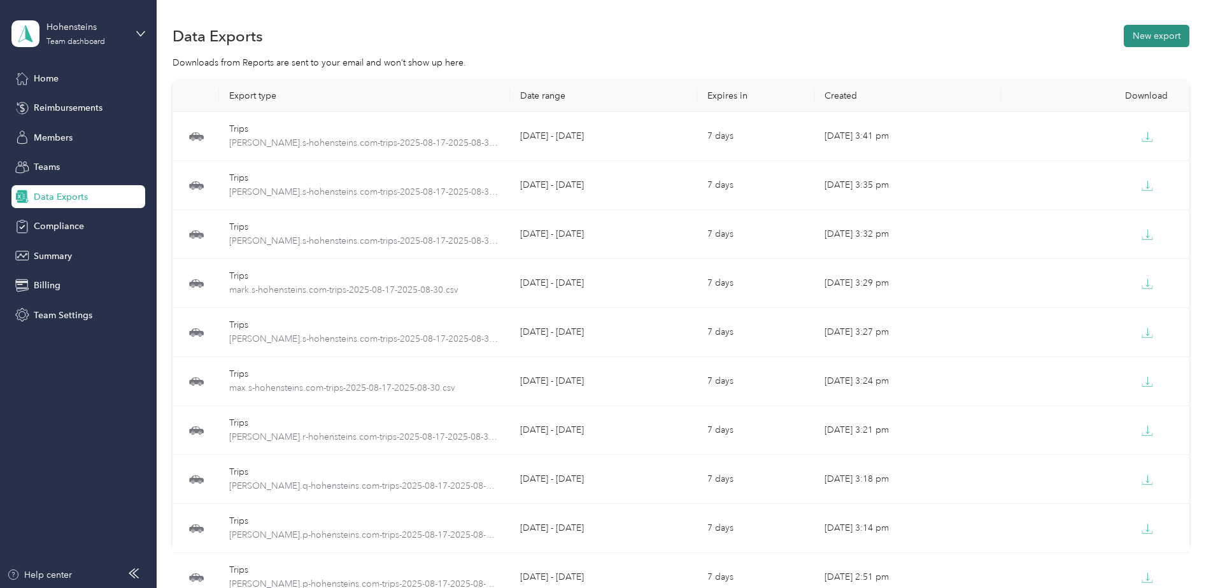
click at [1168, 35] on button "New export" at bounding box center [1157, 36] width 66 height 22
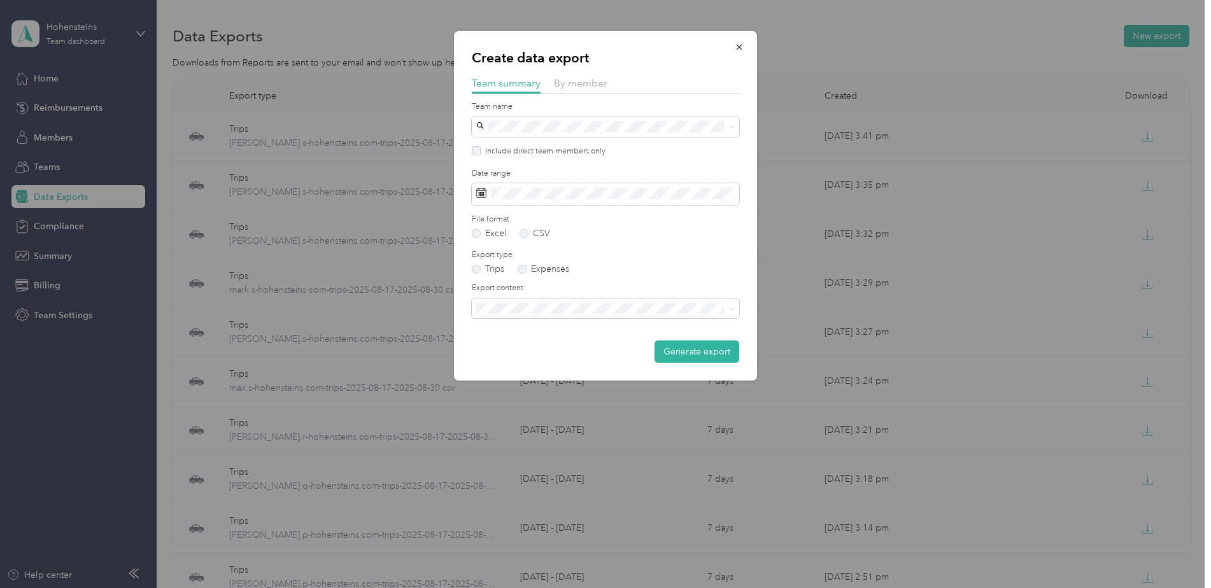
click at [545, 89] on div "Team summary By member" at bounding box center [605, 85] width 267 height 18
drag, startPoint x: 582, startPoint y: 77, endPoint x: 597, endPoint y: 80, distance: 15.0
click at [583, 77] on span "By member" at bounding box center [580, 83] width 53 height 12
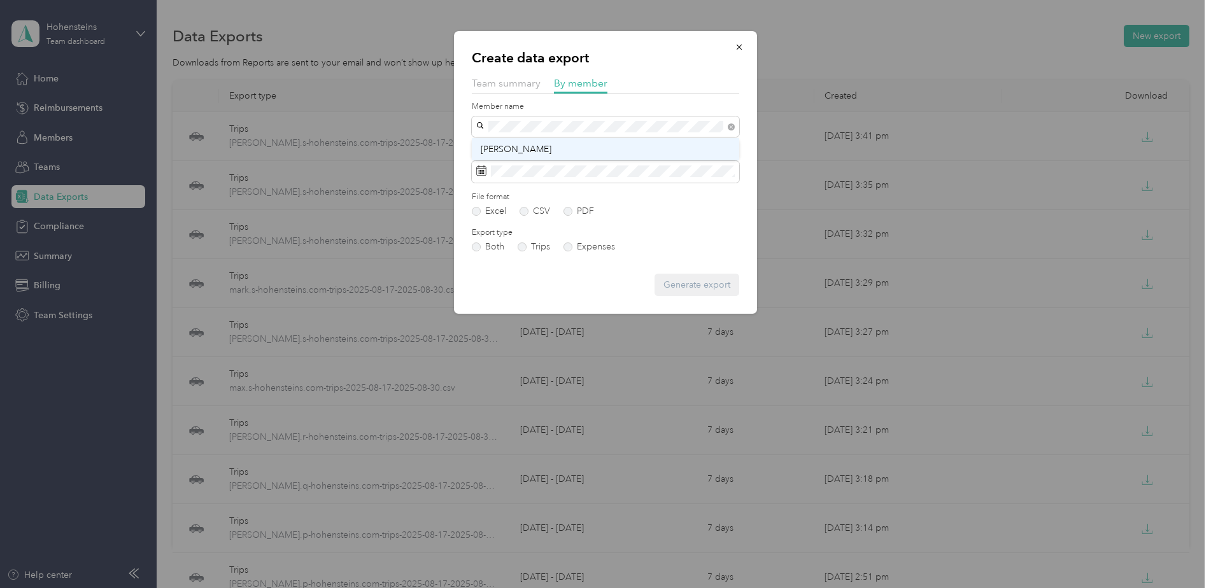
click at [570, 146] on div "[PERSON_NAME]" at bounding box center [606, 149] width 250 height 13
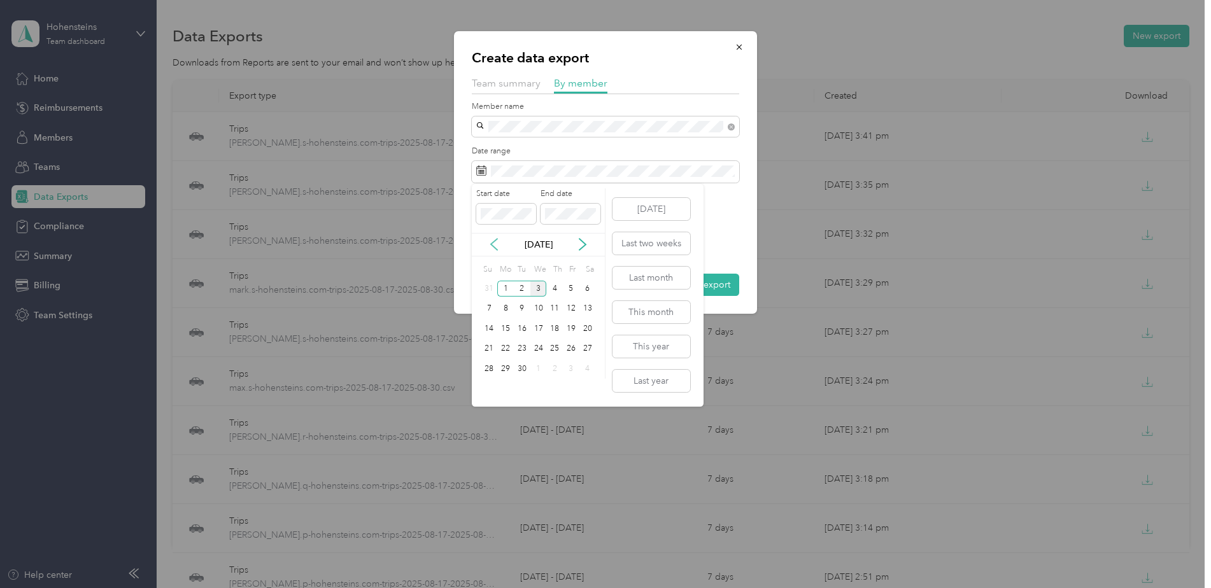
click at [494, 241] on icon at bounding box center [494, 244] width 6 height 11
click at [490, 345] on div "17" at bounding box center [489, 349] width 17 height 16
click at [587, 372] on div "30" at bounding box center [587, 369] width 17 height 16
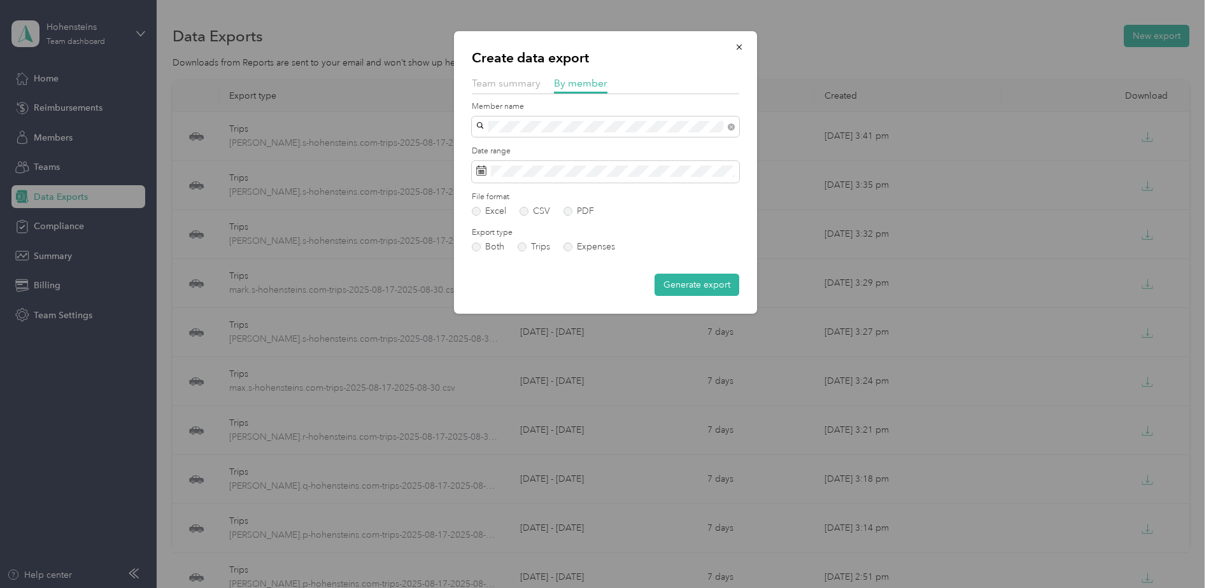
click at [532, 206] on div "File format Excel CSV PDF" at bounding box center [605, 204] width 267 height 25
drag, startPoint x: 529, startPoint y: 211, endPoint x: 607, endPoint y: 241, distance: 83.0
click at [530, 211] on label "CSV" at bounding box center [535, 211] width 31 height 9
click at [711, 285] on button "Generate export" at bounding box center [696, 285] width 85 height 22
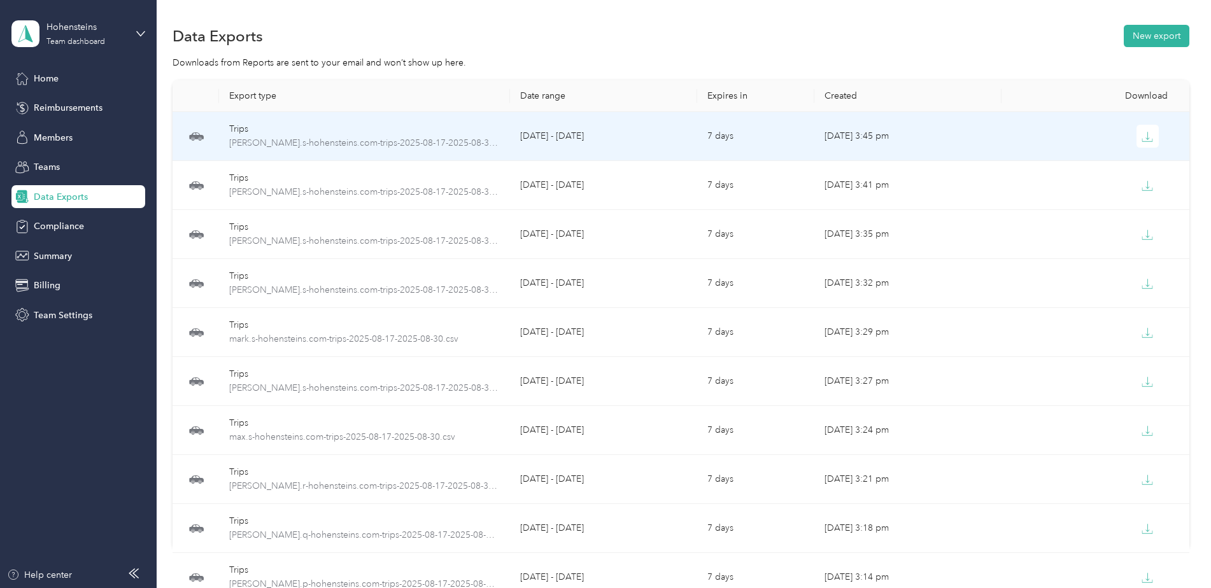
click at [1147, 133] on icon "button" at bounding box center [1147, 136] width 11 height 11
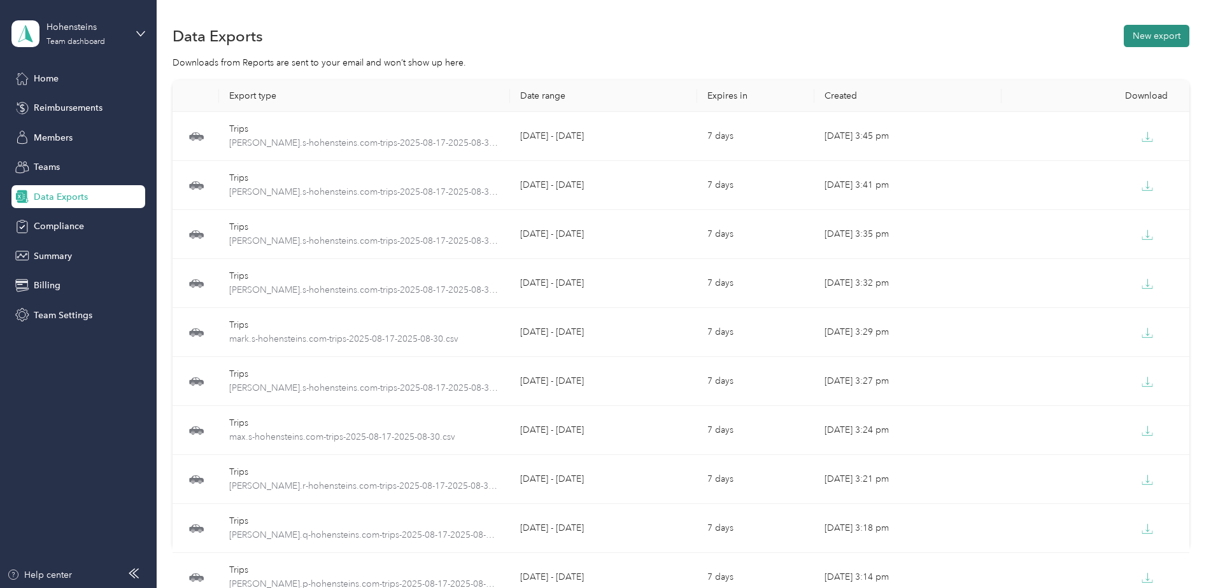
click at [1161, 34] on button "New export" at bounding box center [1157, 36] width 66 height 22
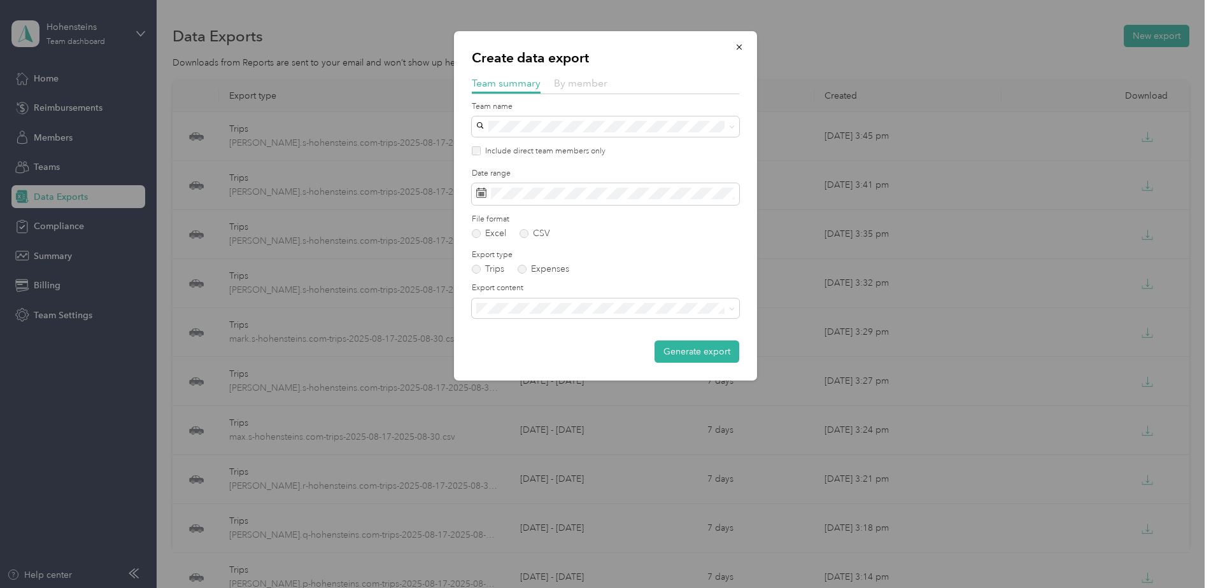
click at [579, 77] on span "By member" at bounding box center [580, 83] width 53 height 12
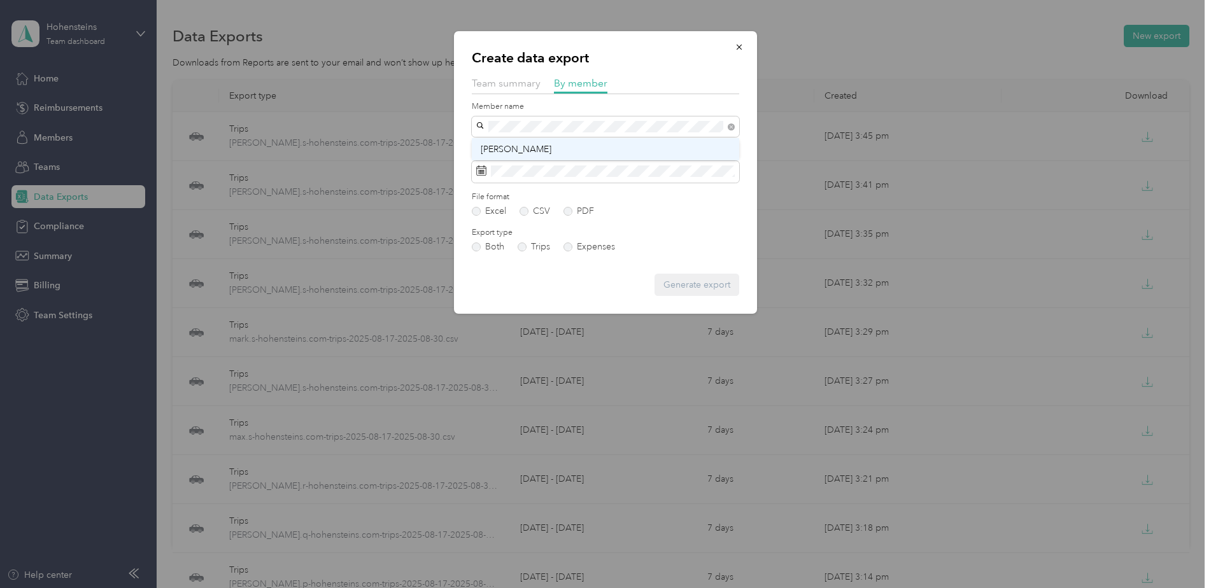
click at [531, 150] on span "[PERSON_NAME]" at bounding box center [516, 149] width 71 height 11
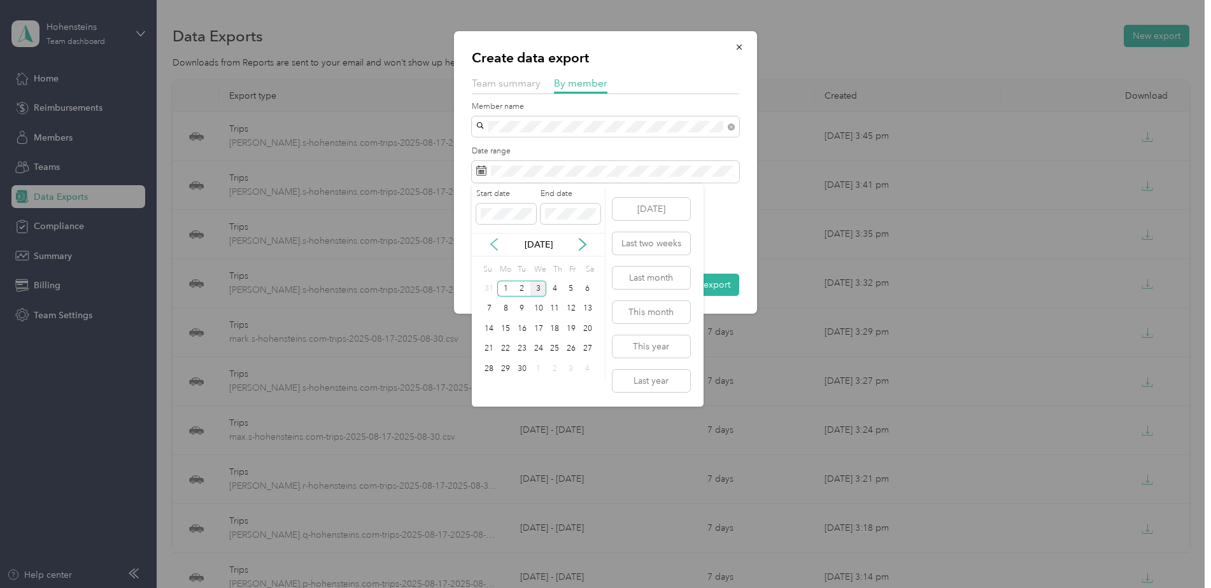
click at [493, 244] on icon at bounding box center [494, 244] width 13 height 13
click at [488, 346] on div "17" at bounding box center [489, 349] width 17 height 16
click at [586, 371] on div "30" at bounding box center [587, 369] width 17 height 16
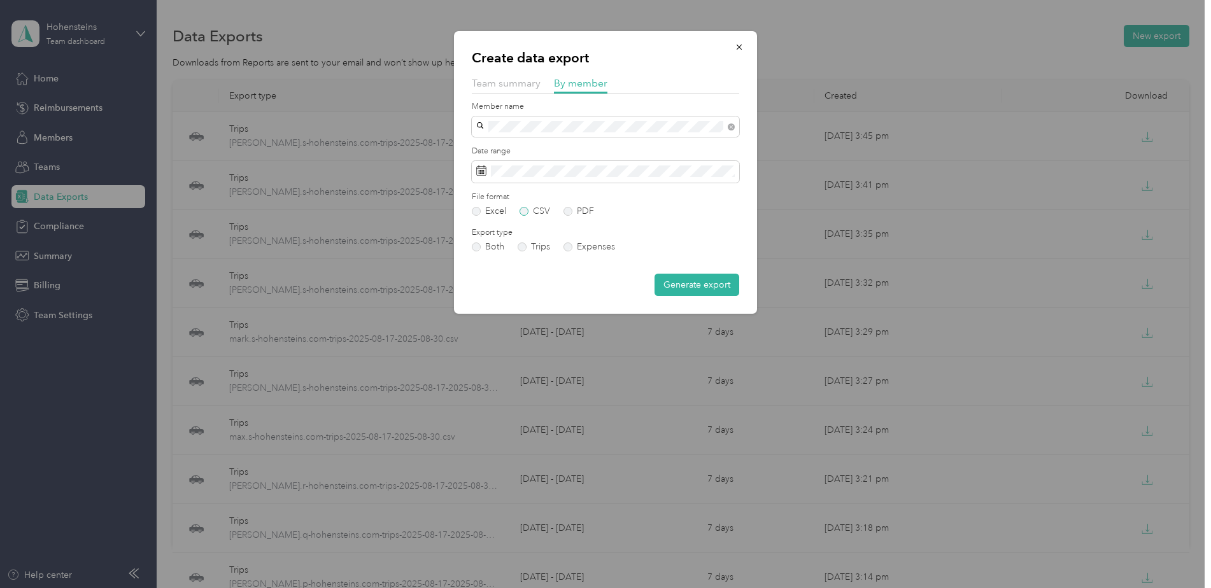
click at [527, 208] on label "CSV" at bounding box center [535, 211] width 31 height 9
click at [695, 279] on button "Generate export" at bounding box center [696, 285] width 85 height 22
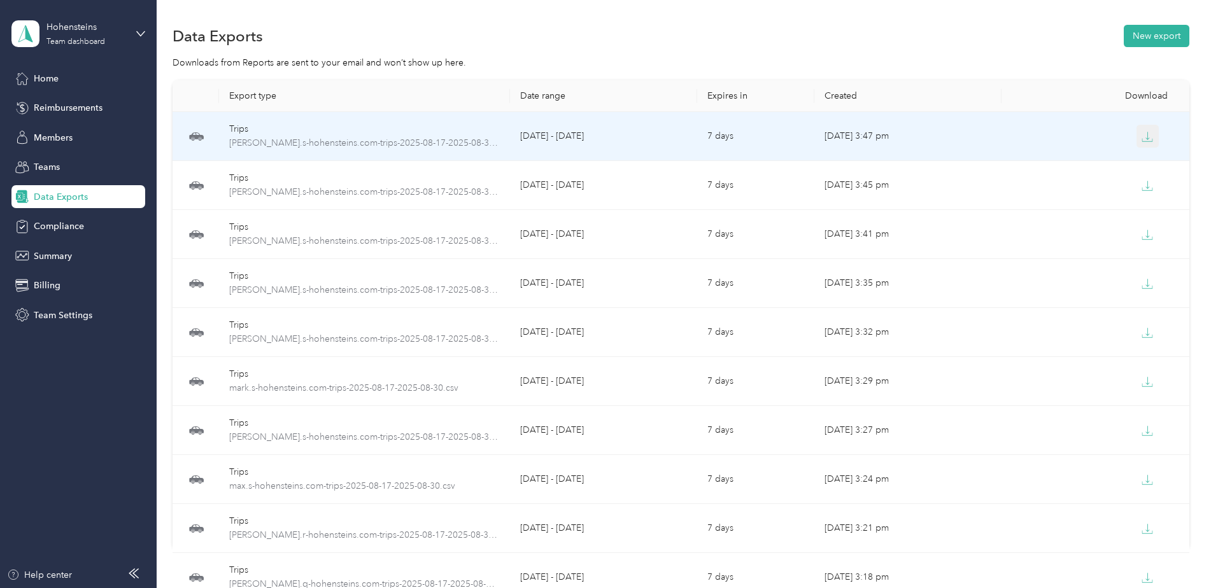
click at [1146, 138] on icon "button" at bounding box center [1148, 136] width 4 height 8
